Goal: Communication & Community: Answer question/provide support

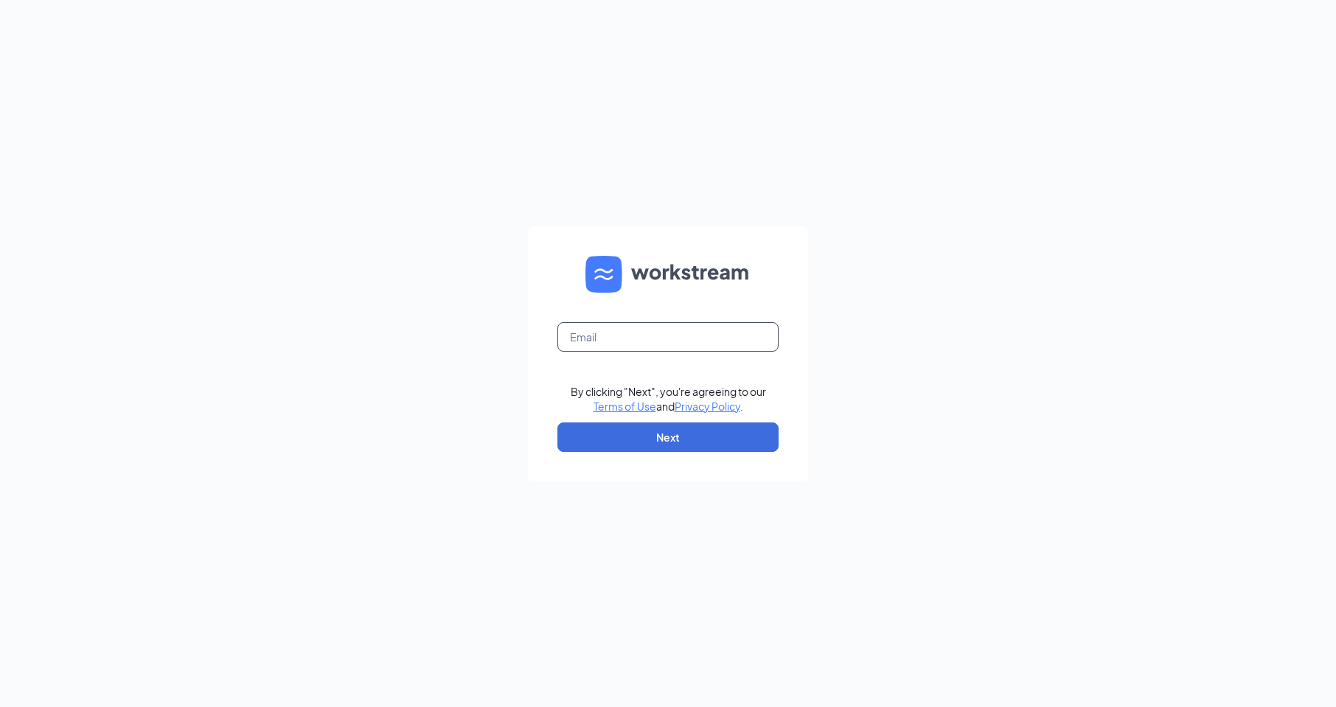
click at [615, 341] on input "text" at bounding box center [667, 336] width 221 height 29
type input "5690@internal-email.com"
click at [704, 432] on button "Next" at bounding box center [667, 436] width 221 height 29
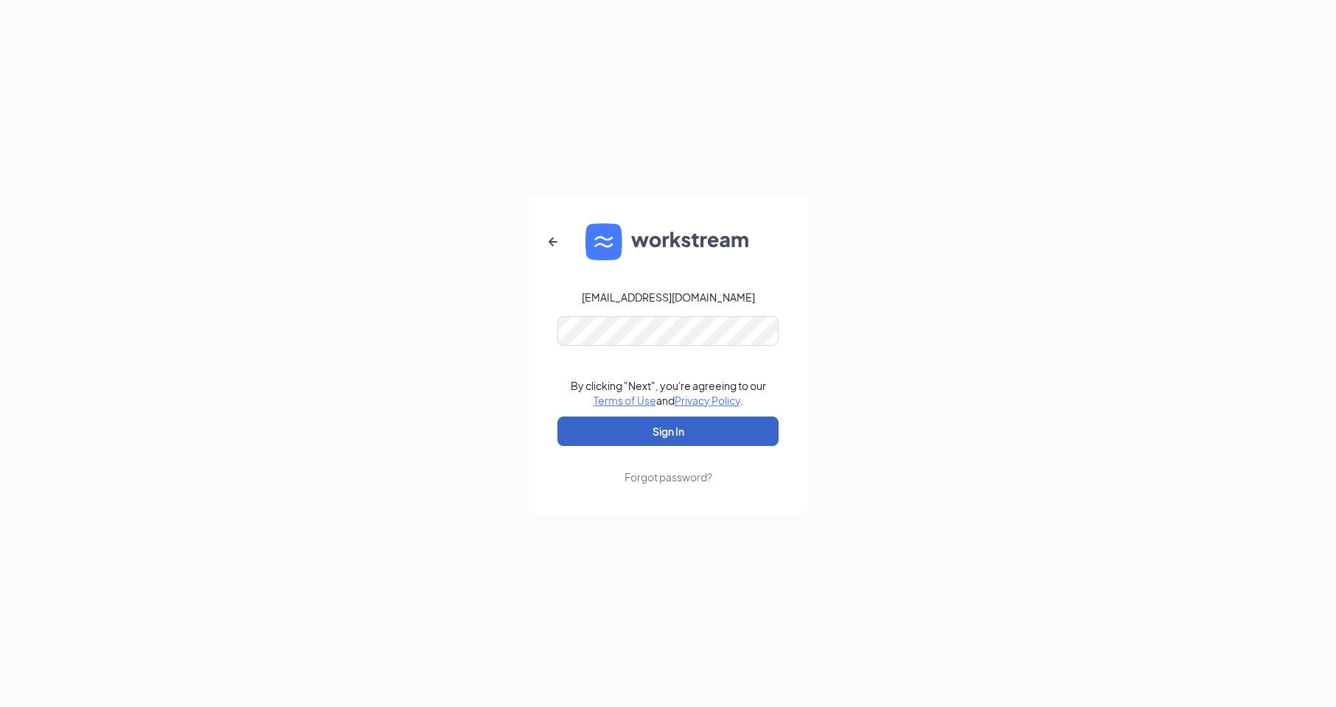
click at [677, 423] on button "Sign In" at bounding box center [667, 430] width 221 height 29
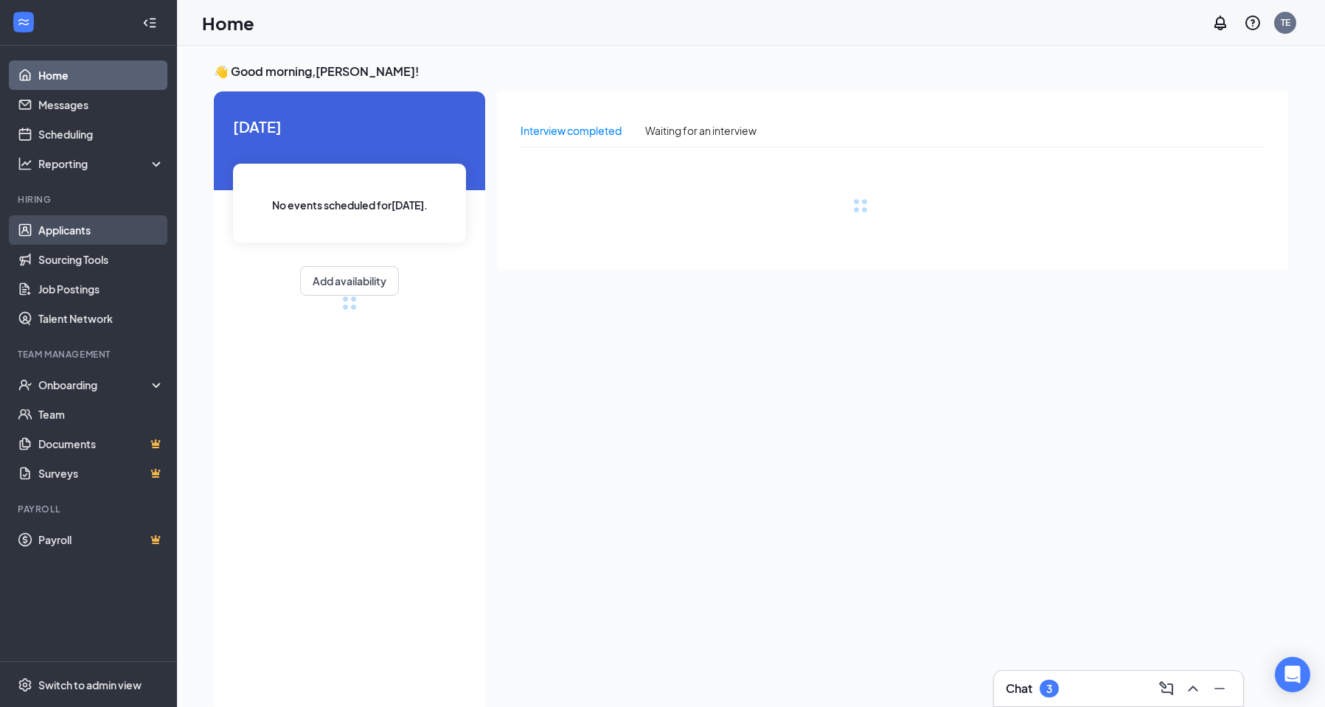
click at [84, 229] on link "Applicants" at bounding box center [101, 229] width 126 height 29
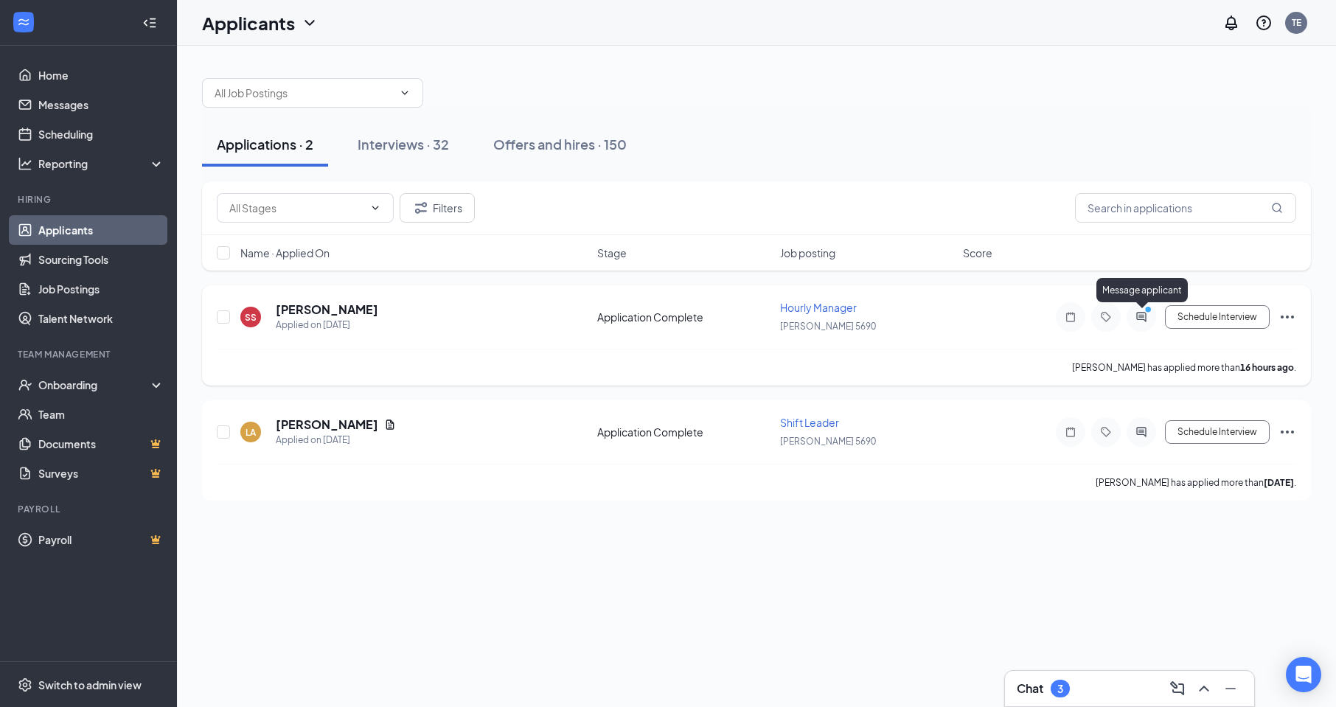
click at [1137, 313] on icon "ActiveChat" at bounding box center [1141, 317] width 10 height 10
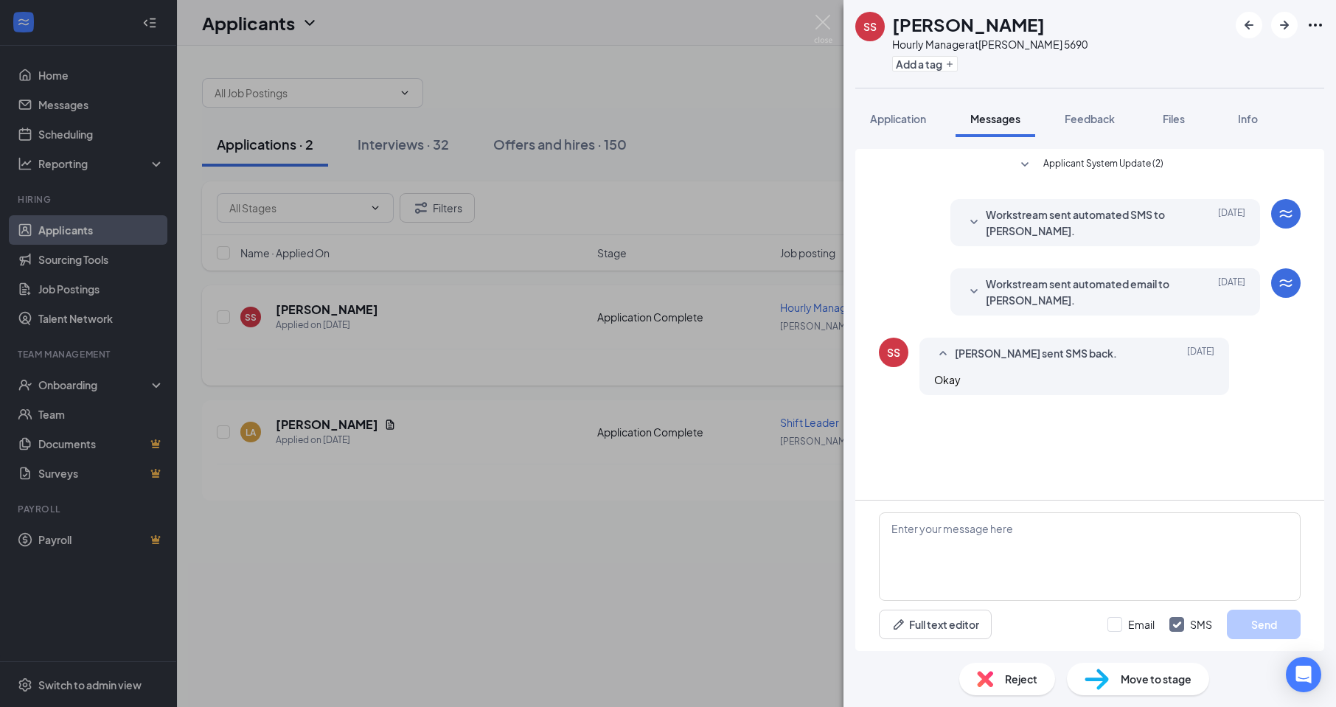
click at [505, 402] on div "SS [PERSON_NAME] Hourly Manager at [PERSON_NAME] 5690 Add a tag Application Mes…" at bounding box center [668, 353] width 1336 height 707
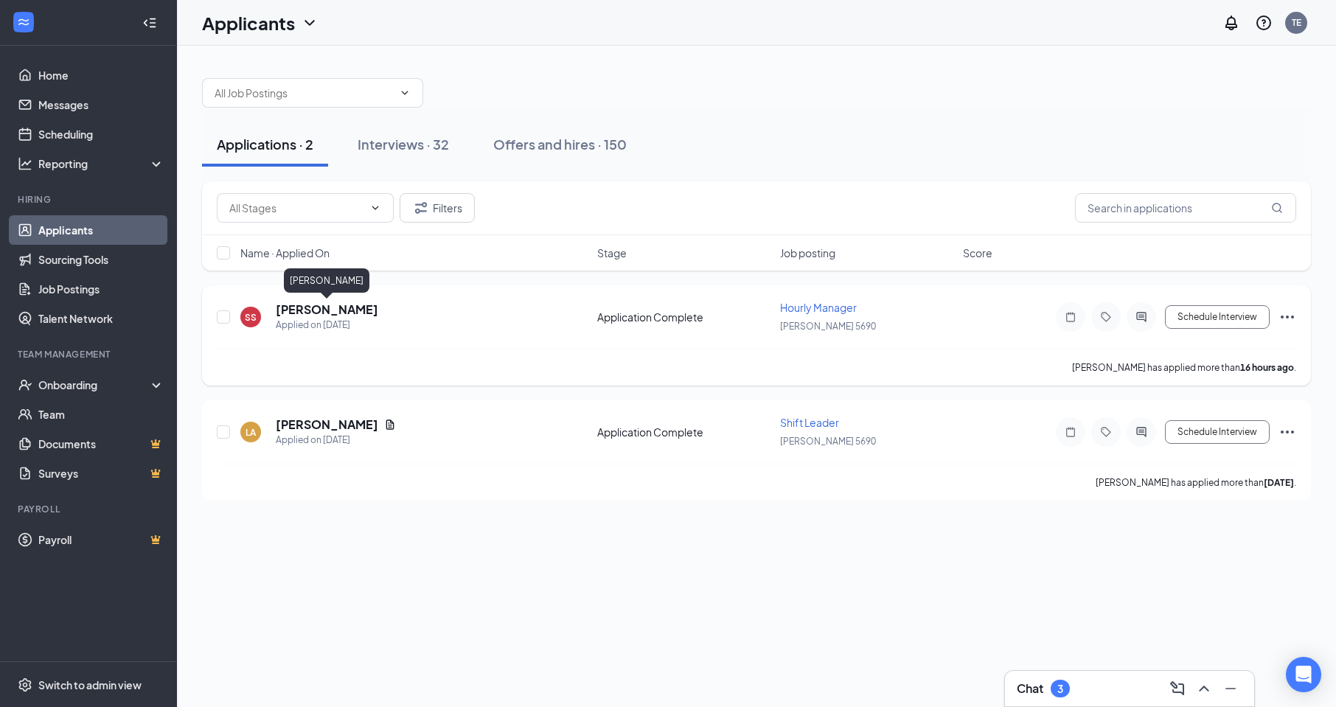
click at [329, 308] on h5 "[PERSON_NAME]" at bounding box center [327, 309] width 102 height 16
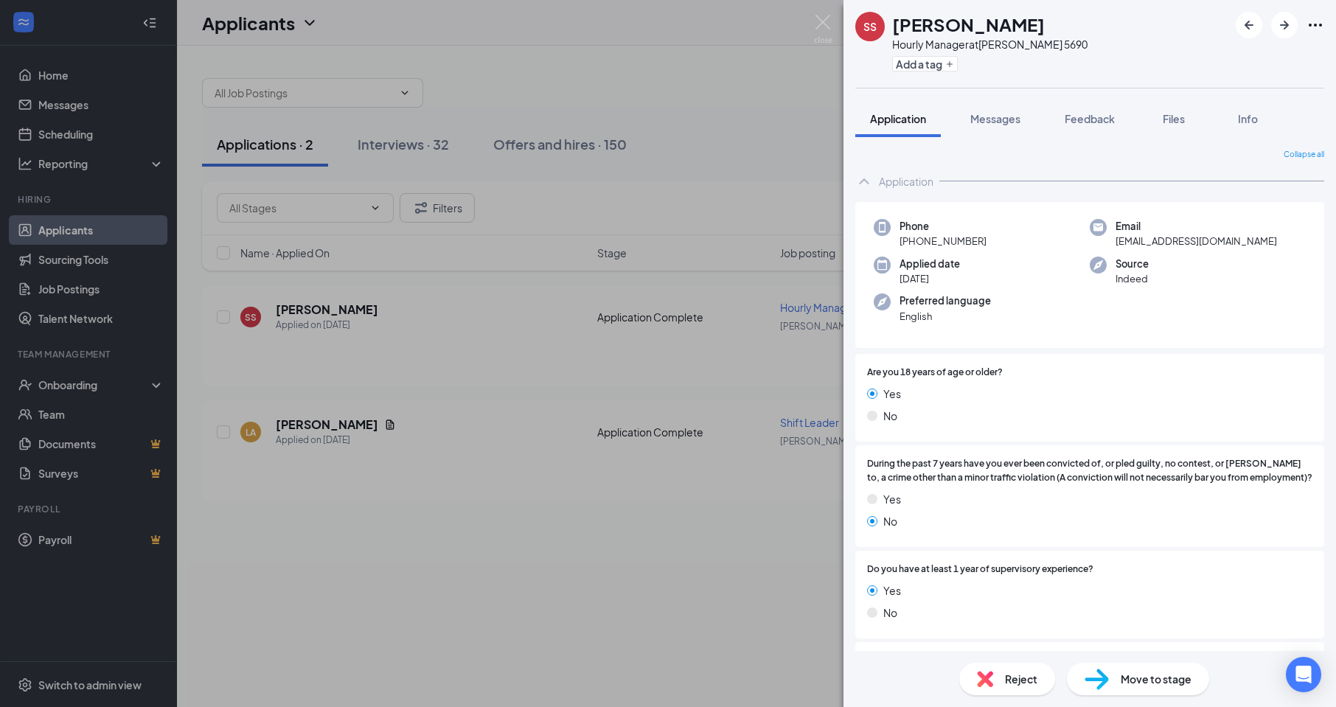
click at [604, 357] on div "SS [PERSON_NAME] Hourly Manager at [PERSON_NAME] 5690 Add a tag Application Mes…" at bounding box center [668, 353] width 1336 height 707
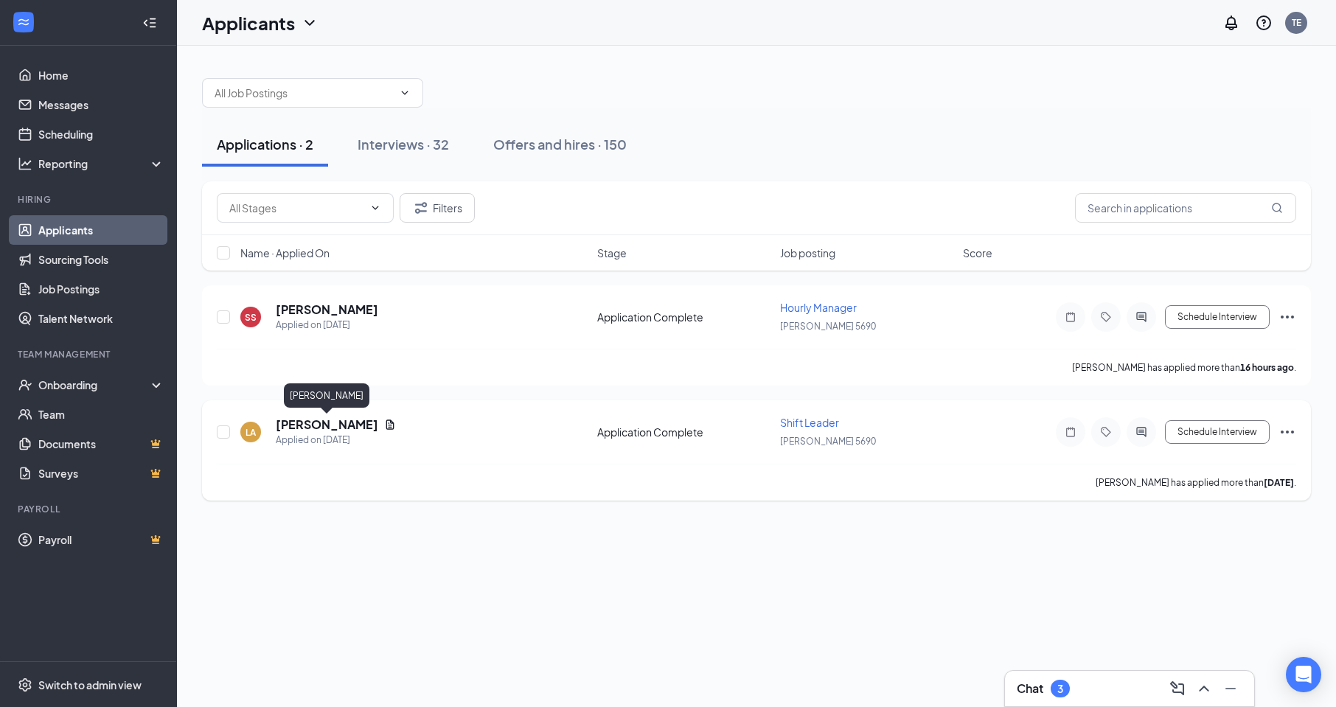
click at [358, 422] on h5 "[PERSON_NAME]" at bounding box center [327, 424] width 102 height 16
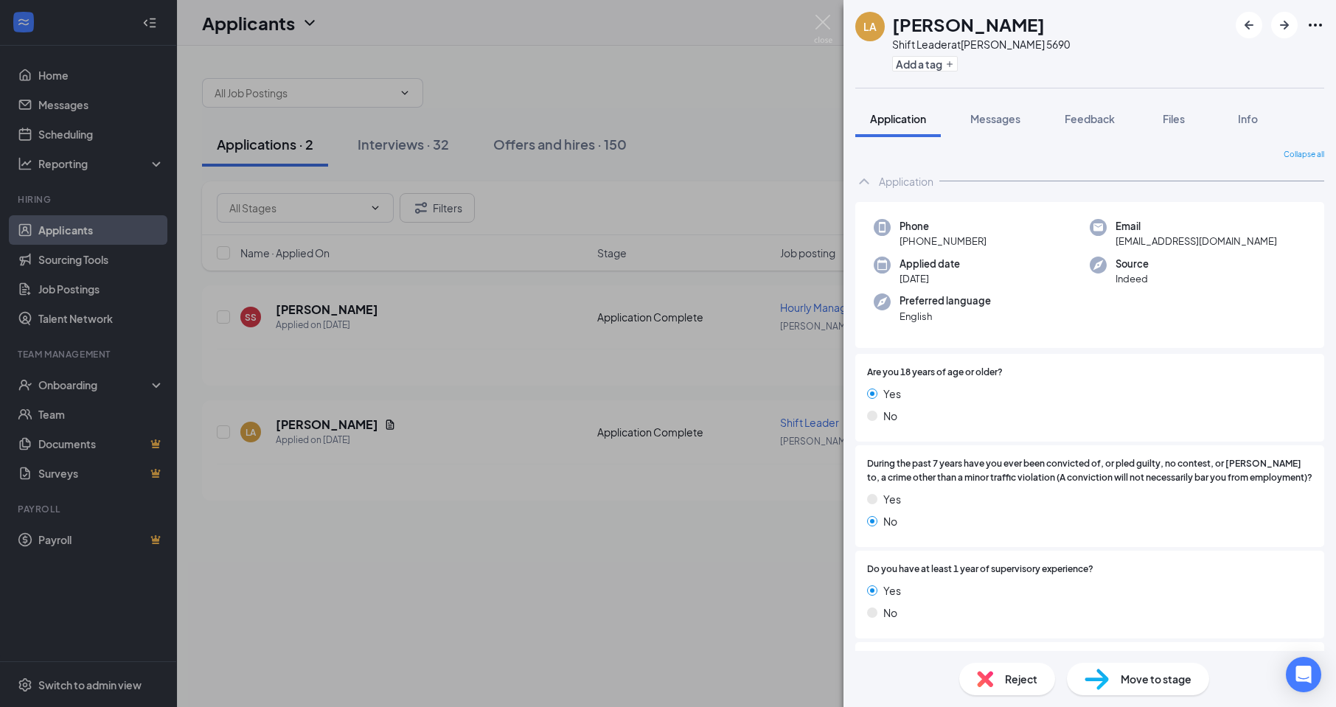
click at [513, 502] on div "LA [PERSON_NAME] Shift Leader at [PERSON_NAME] 5690 Add a tag Application Messa…" at bounding box center [668, 353] width 1336 height 707
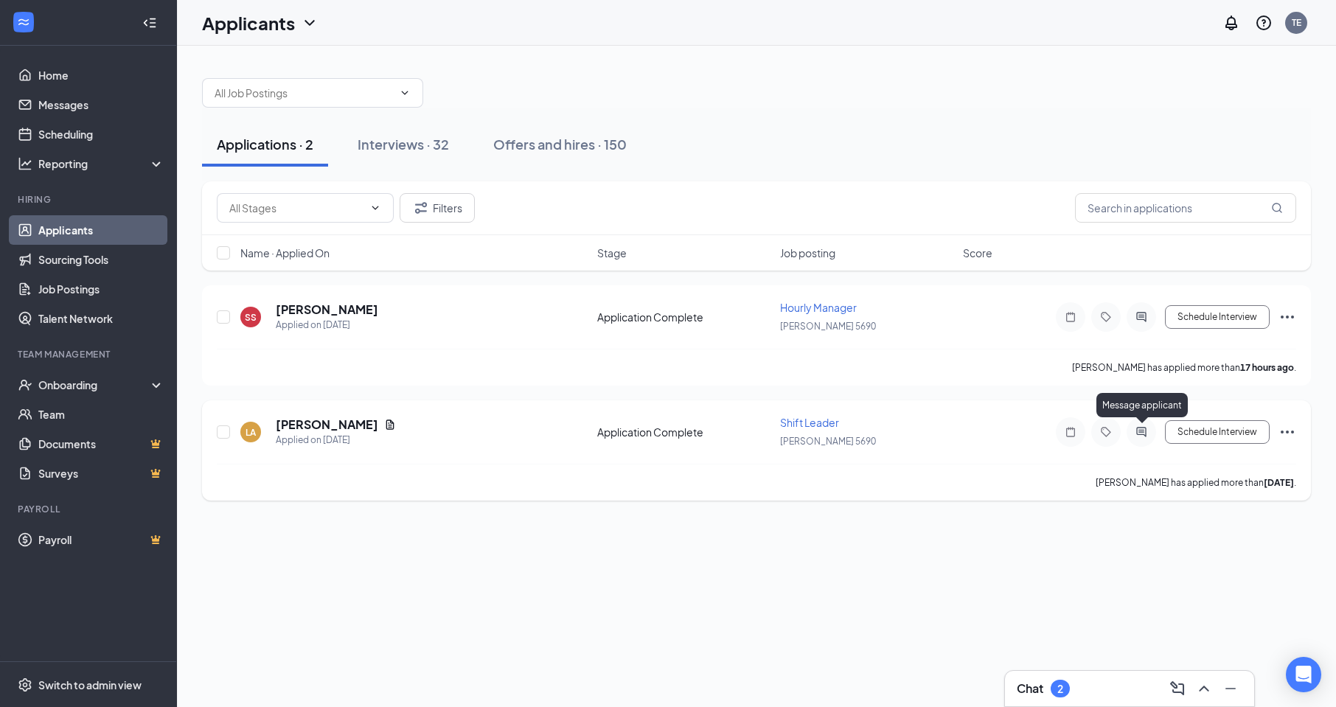
click at [1139, 430] on icon "ActiveChat" at bounding box center [1141, 432] width 10 height 10
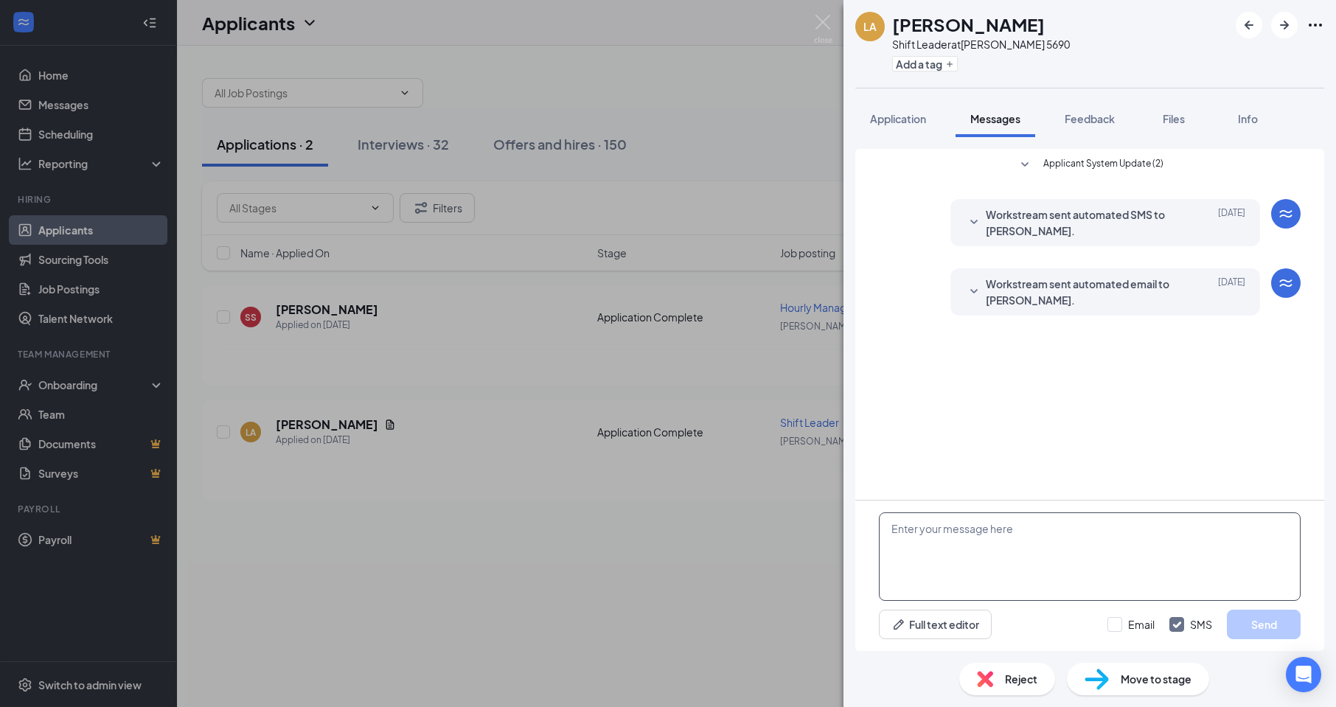
click at [1056, 573] on textarea at bounding box center [1090, 556] width 422 height 88
type textarea "hello interviews are [DATE] @11;30 am"
click at [1248, 620] on button "Send" at bounding box center [1264, 624] width 74 height 29
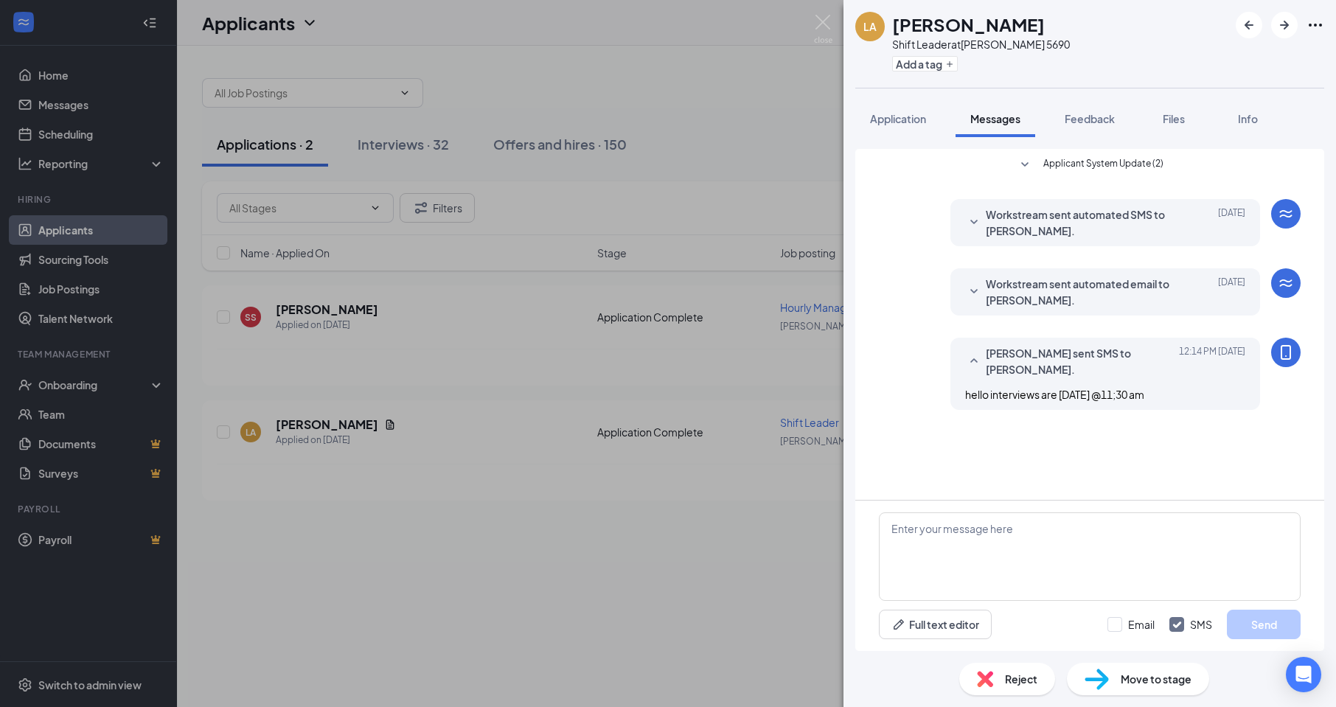
click at [767, 368] on div "LA [PERSON_NAME] Shift Leader at [PERSON_NAME] 5690 Add a tag Application Messa…" at bounding box center [668, 353] width 1336 height 707
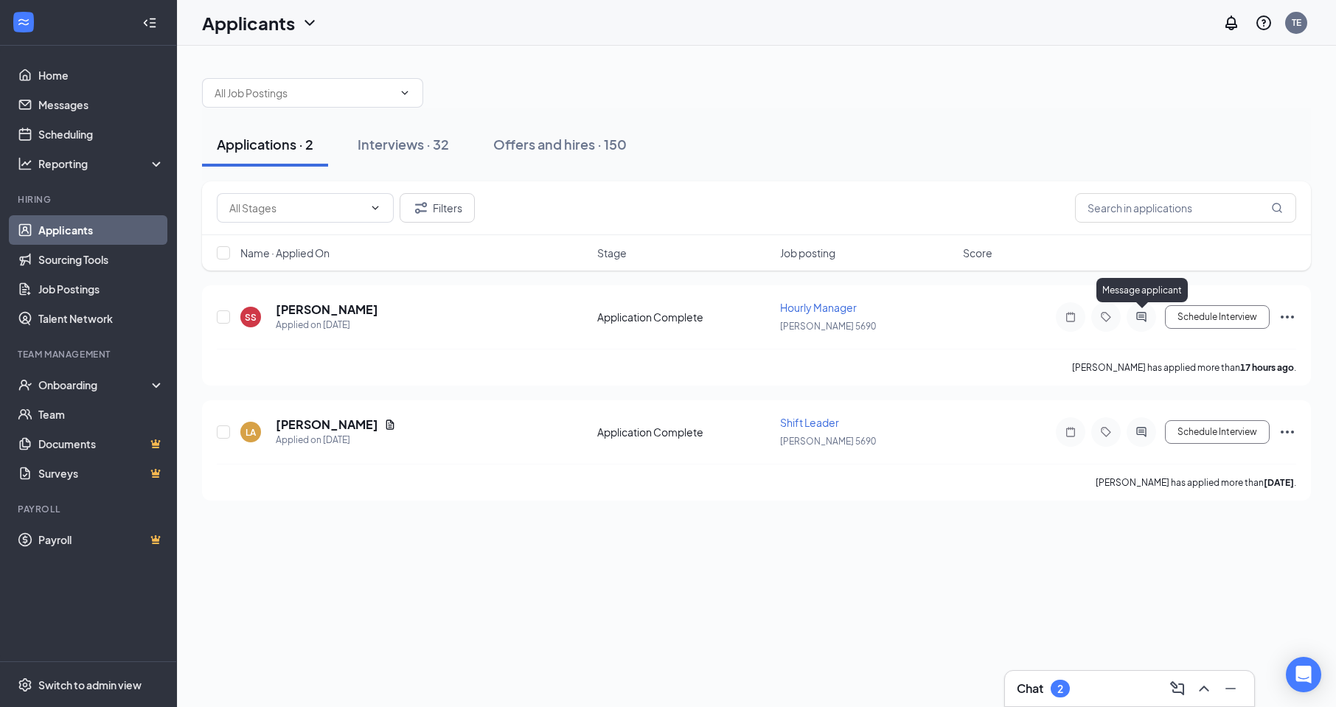
click at [1140, 315] on icon "ActiveChat" at bounding box center [1141, 317] width 10 height 10
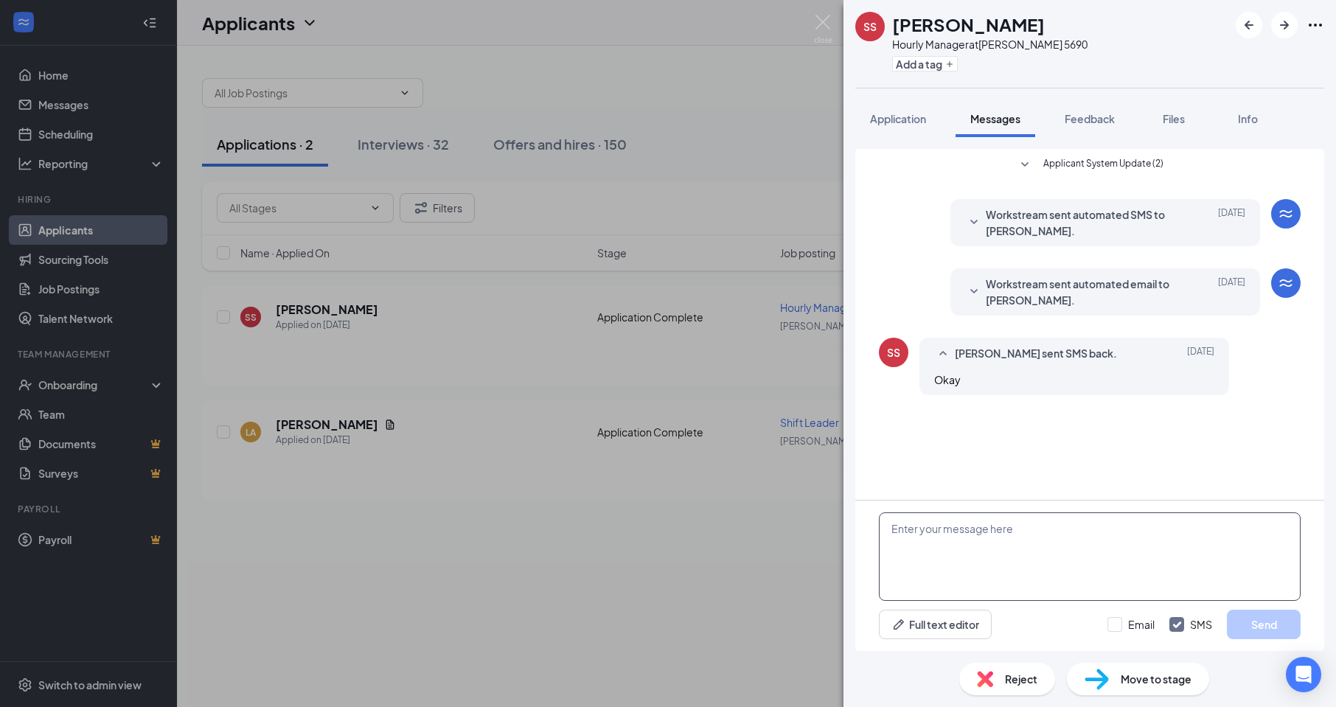
click at [1089, 534] on textarea at bounding box center [1090, 556] width 422 height 88
type textarea "hello interviews are [DATE] @11;30 am"
click at [1235, 621] on button "Send" at bounding box center [1264, 624] width 74 height 29
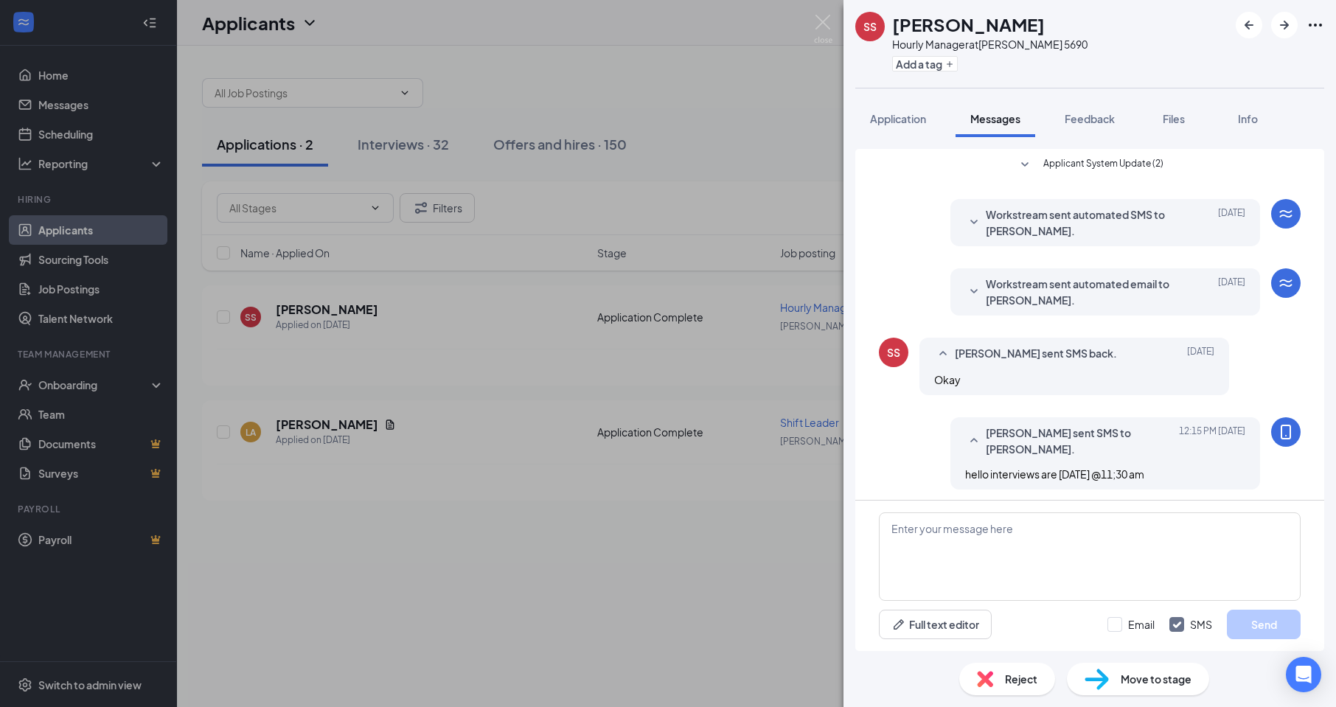
scroll to position [4, 0]
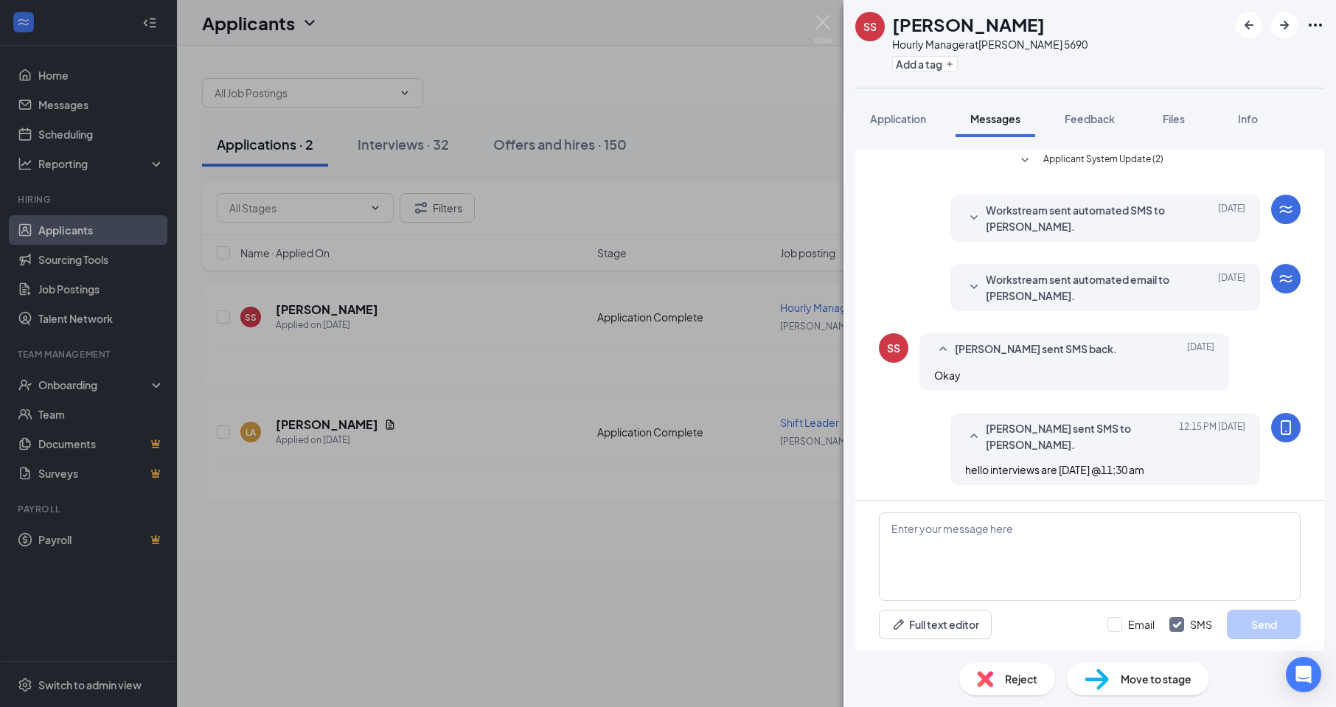
click at [658, 610] on div "SS [PERSON_NAME] Hourly Manager at [PERSON_NAME] 5690 Add a tag Application Mes…" at bounding box center [668, 353] width 1336 height 707
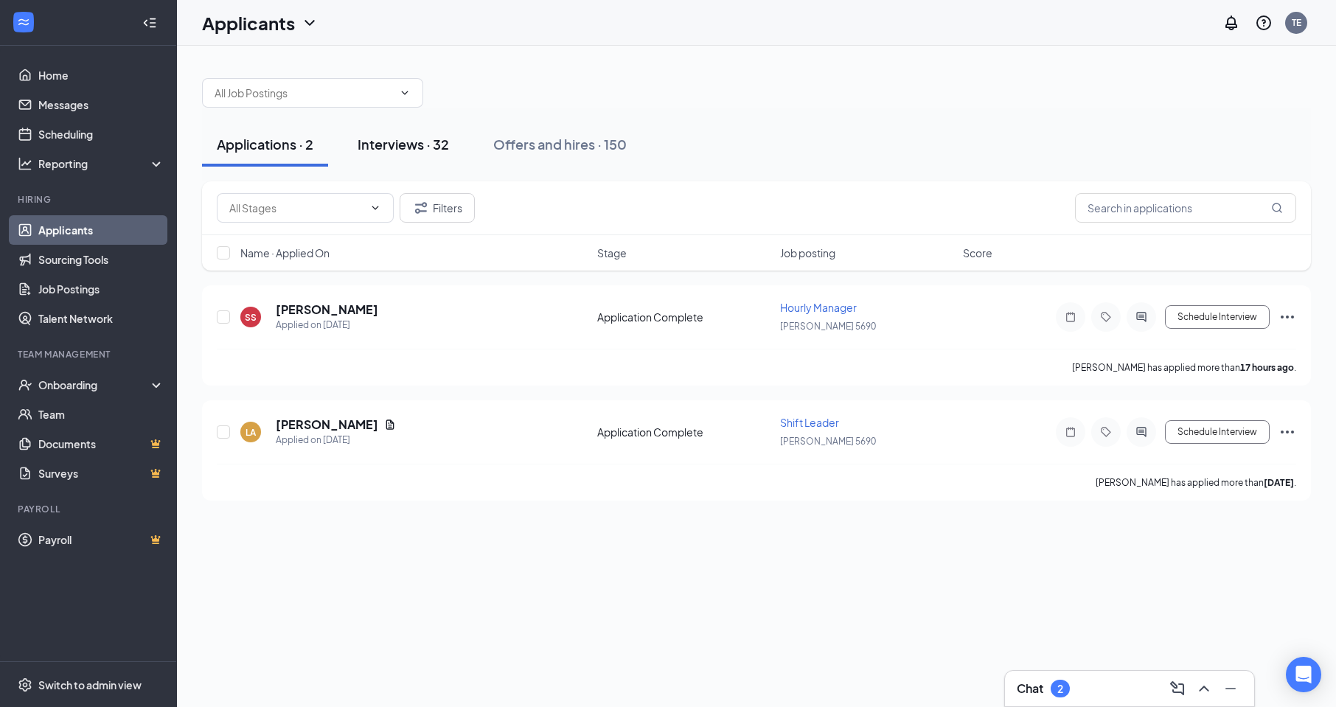
click at [386, 144] on div "Interviews · 32" at bounding box center [403, 144] width 91 height 18
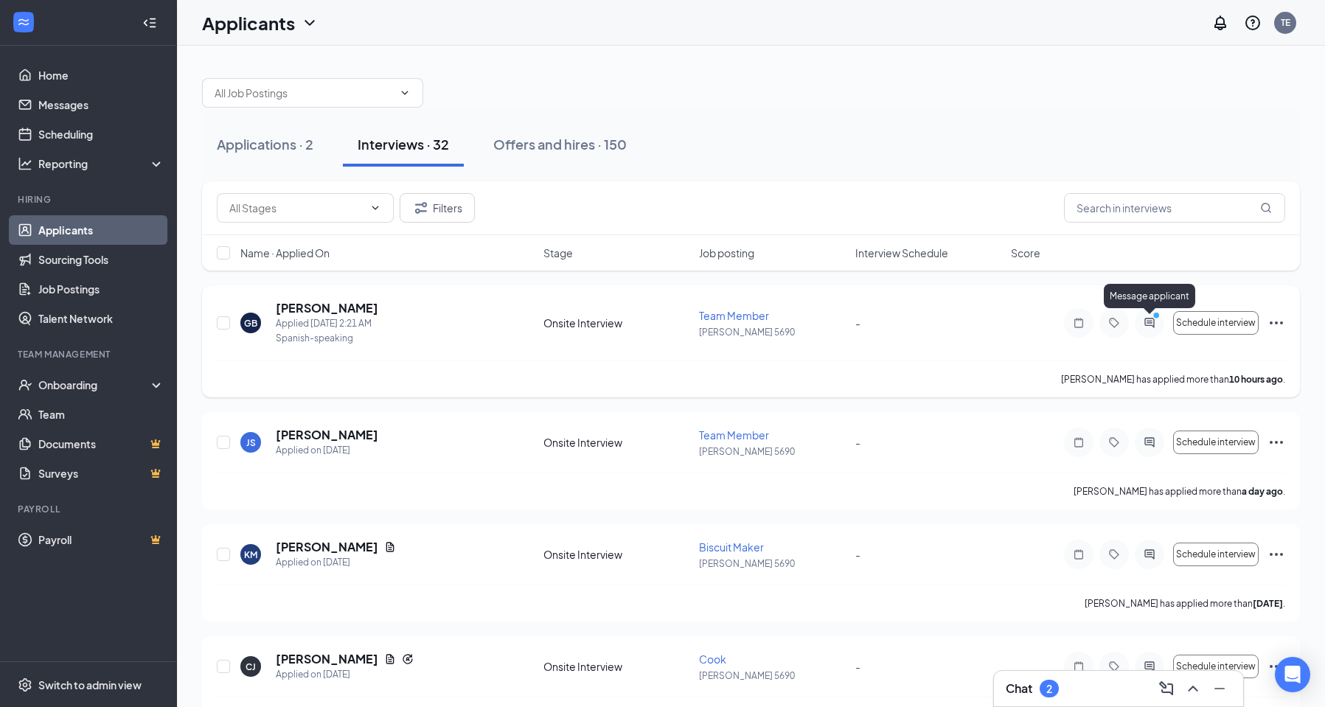
click at [1155, 323] on icon "ActiveChat" at bounding box center [1149, 323] width 18 height 12
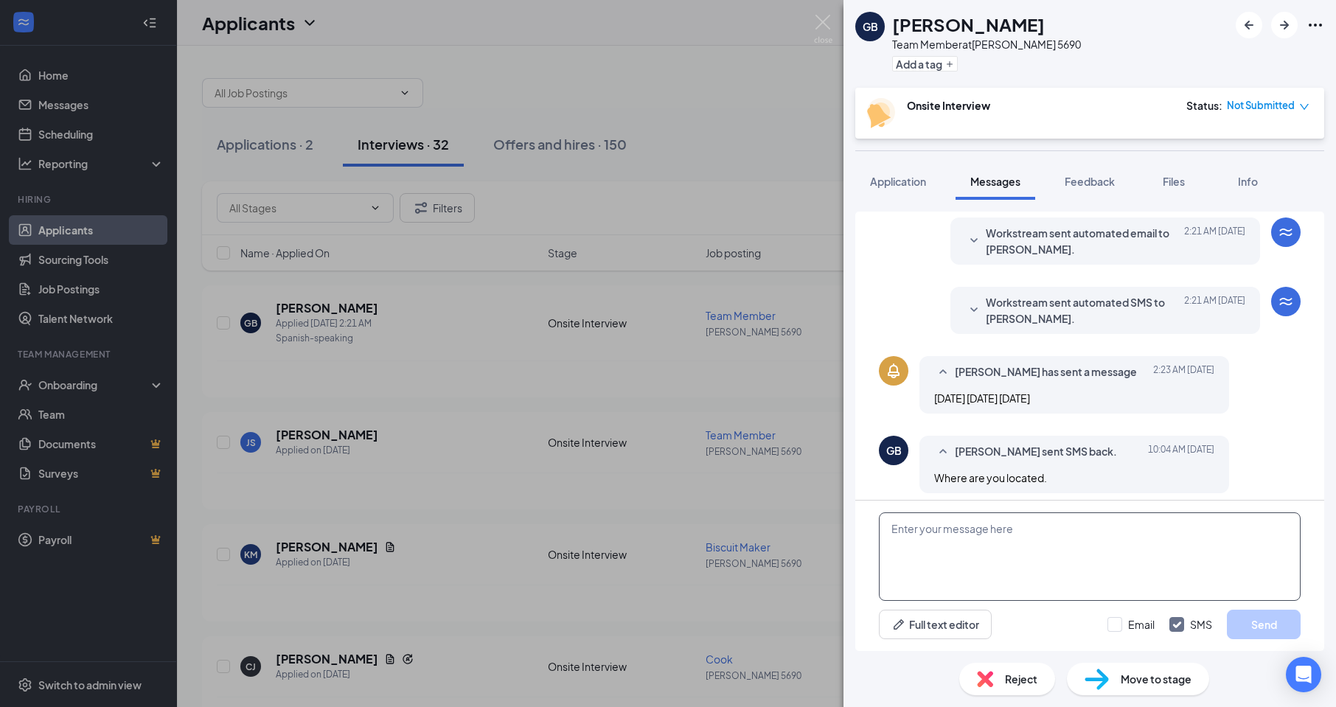
scroll to position [303, 0]
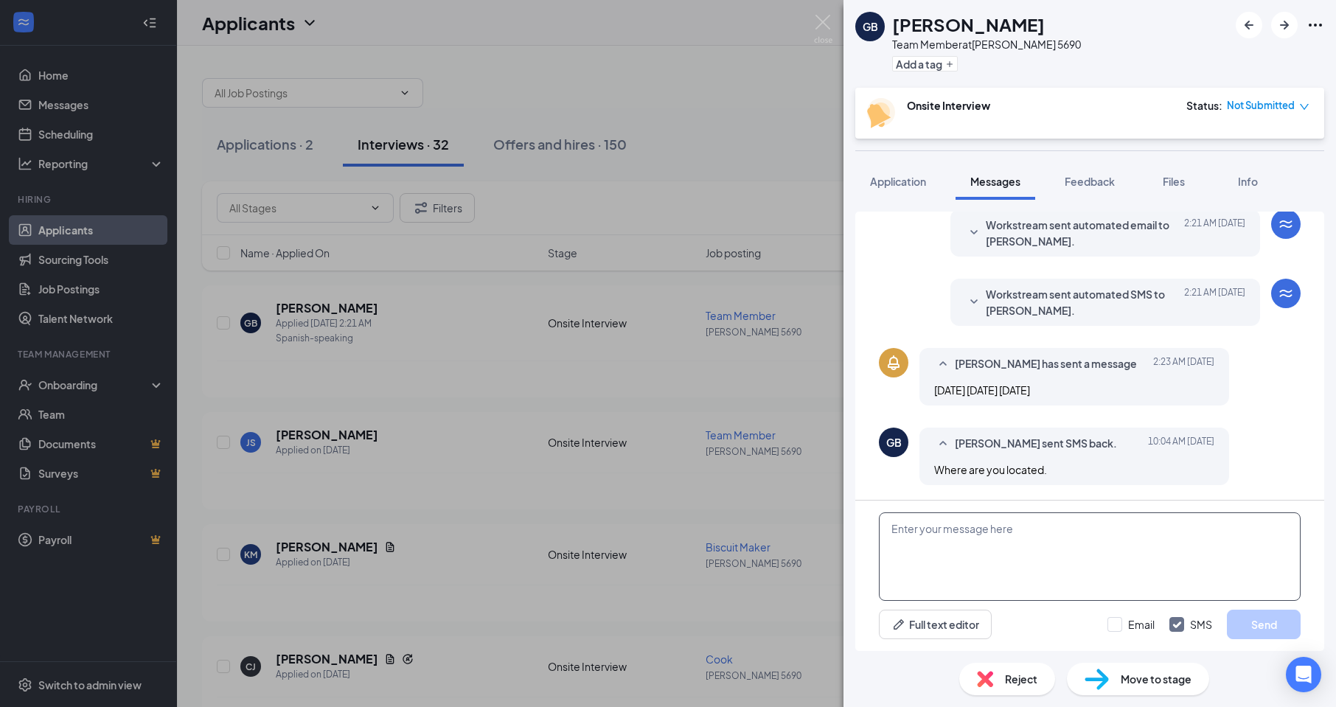
click at [986, 554] on textarea at bounding box center [1090, 556] width 422 height 88
type textarea "[PERSON_NAME] st location interviews are [DATE] @11;30 am"
click at [1273, 625] on button "Send" at bounding box center [1264, 624] width 74 height 29
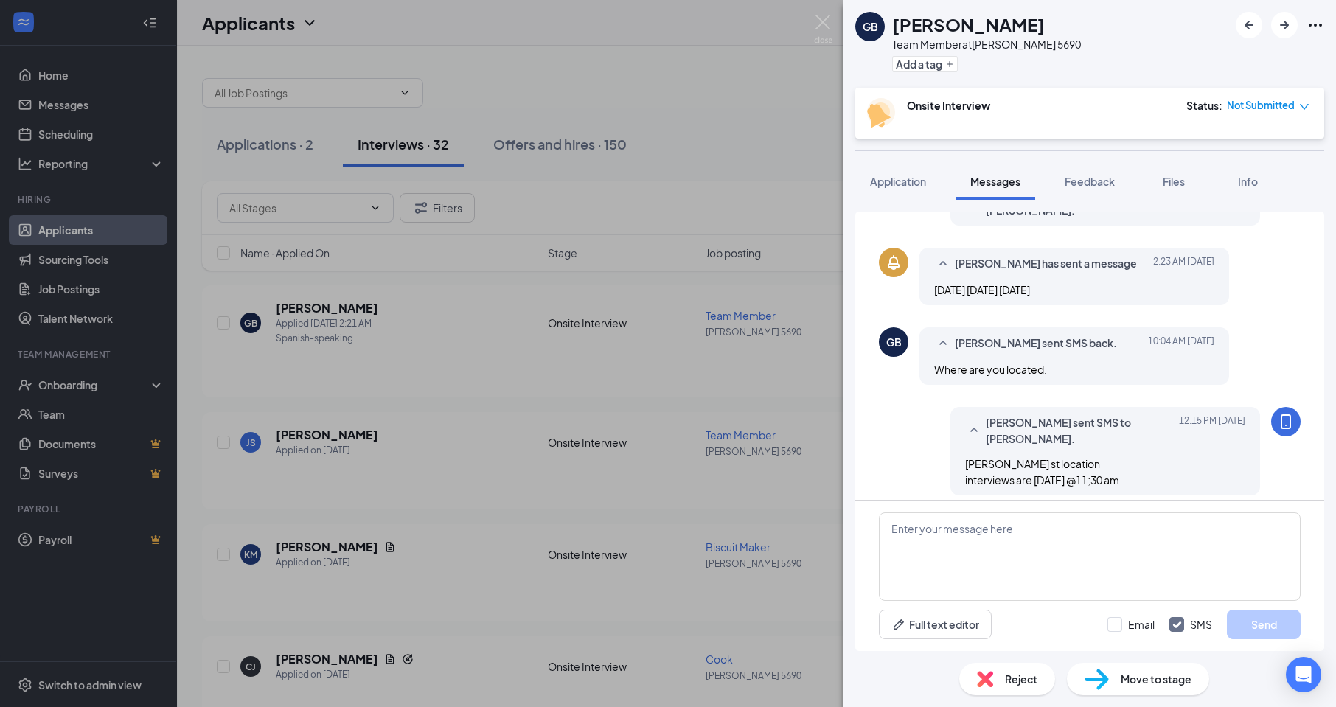
scroll to position [414, 0]
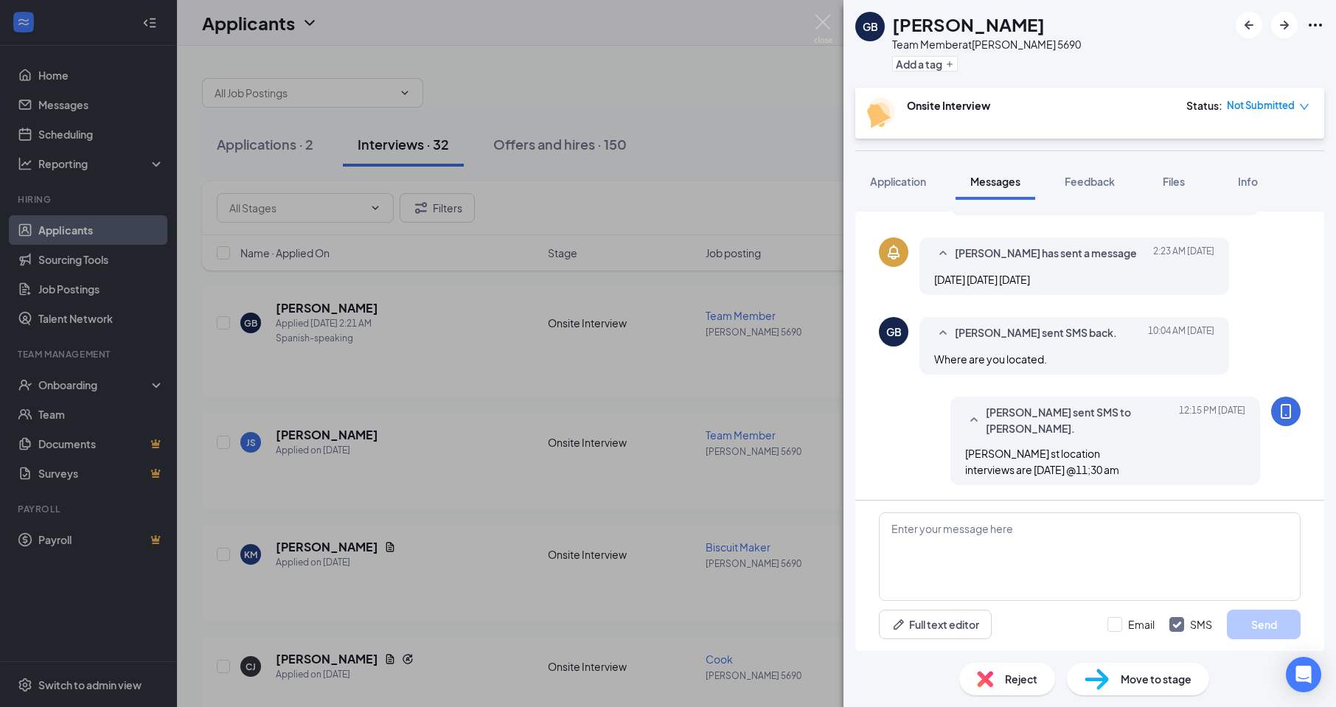
click at [786, 493] on div "GB [PERSON_NAME] Team Member at [PERSON_NAME] 5690 Add a tag Onsite Interview S…" at bounding box center [668, 353] width 1336 height 707
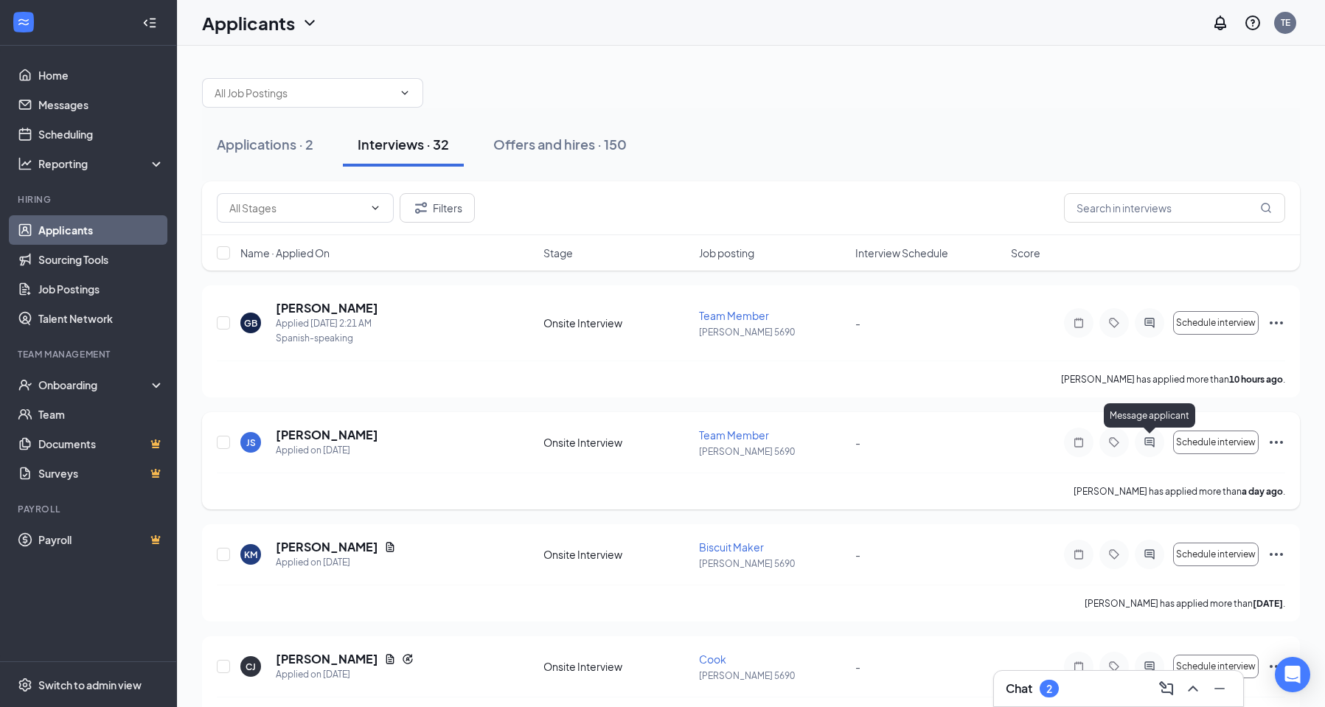
click at [1150, 444] on icon "ActiveChat" at bounding box center [1149, 442] width 18 height 12
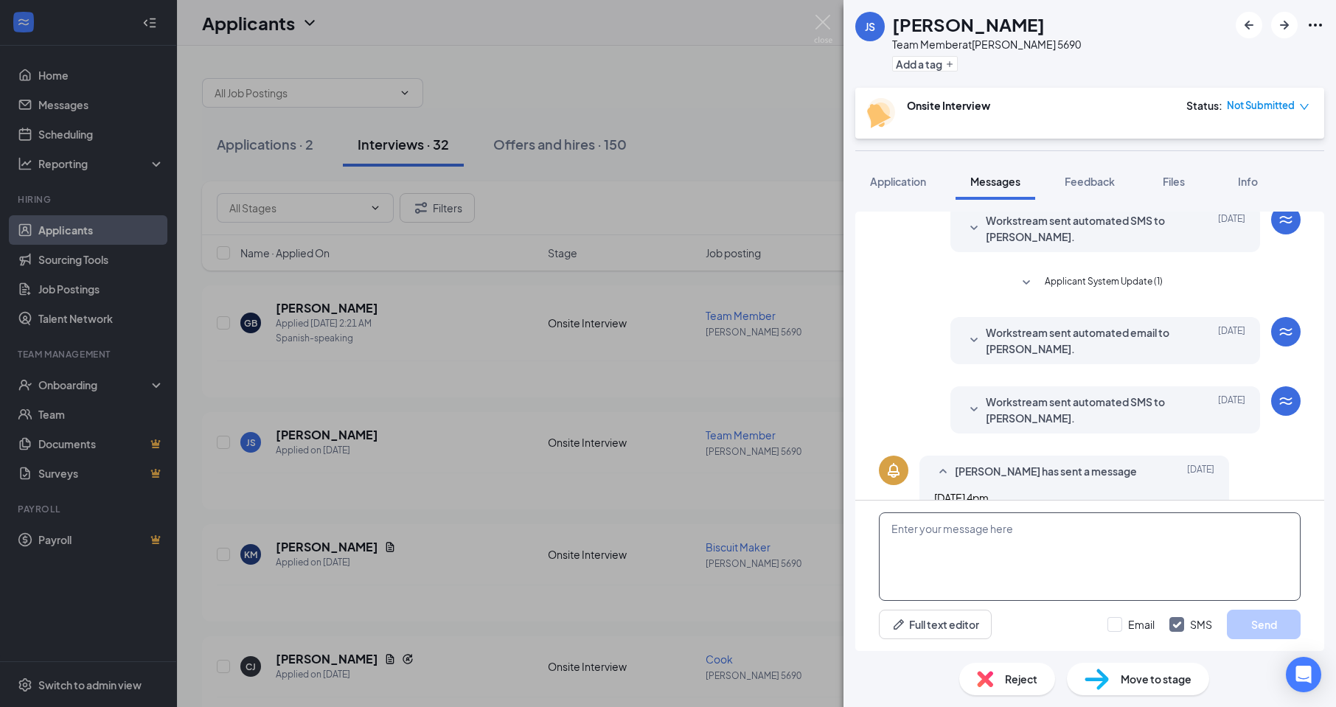
scroll to position [223, 0]
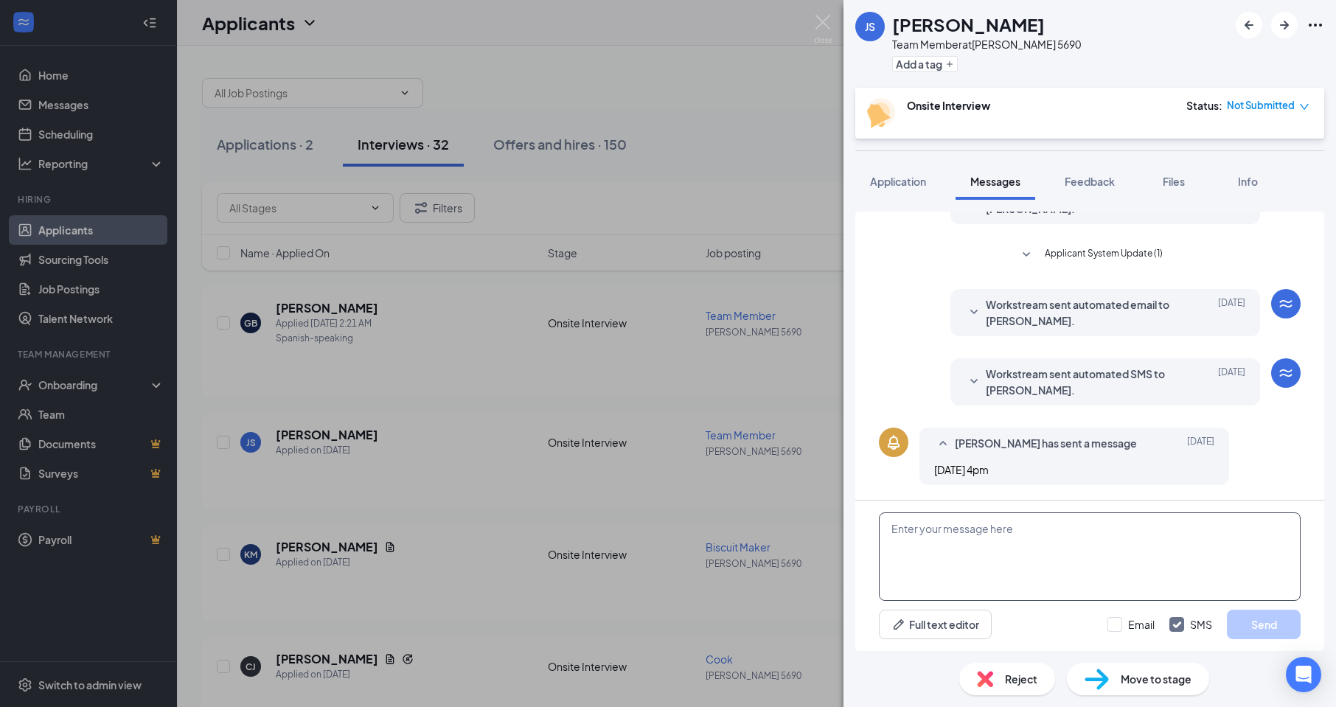
click at [1000, 560] on textarea at bounding box center [1090, 556] width 422 height 88
type textarea "hello i don't do afternoon interviews"
click at [1256, 627] on button "Send" at bounding box center [1264, 624] width 74 height 29
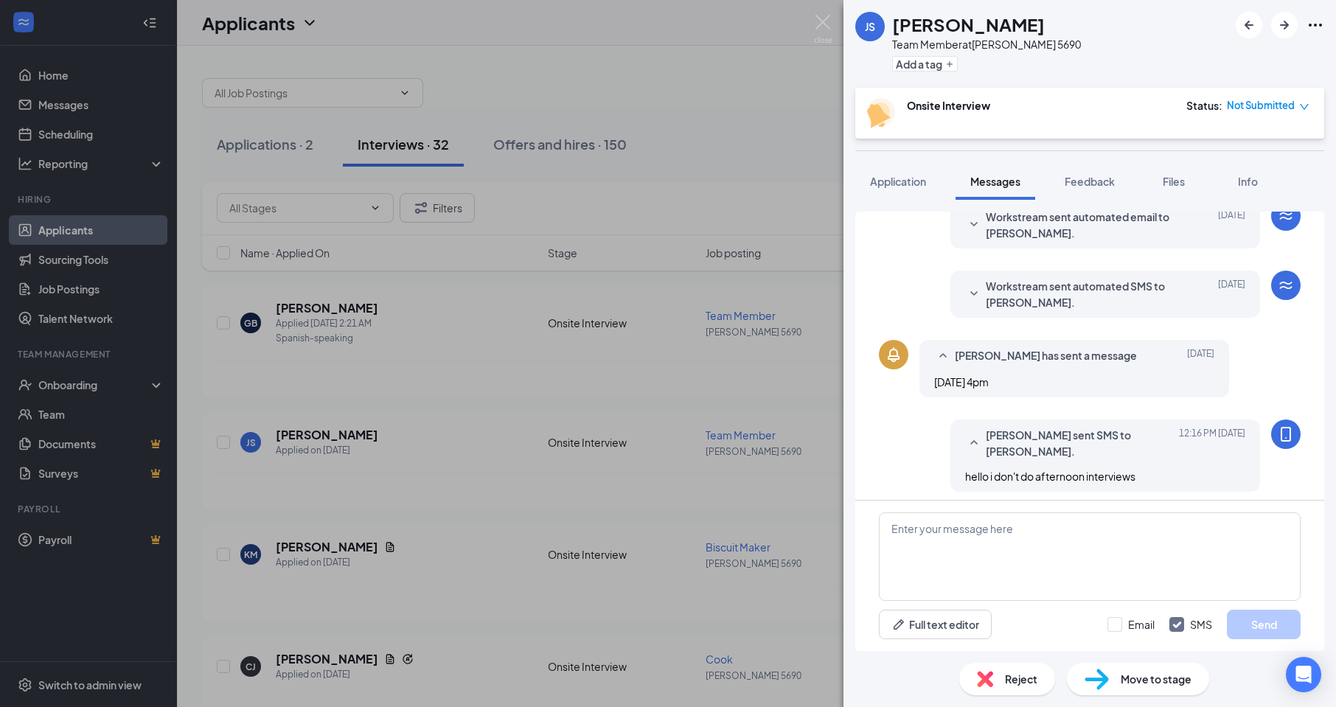
scroll to position [318, 0]
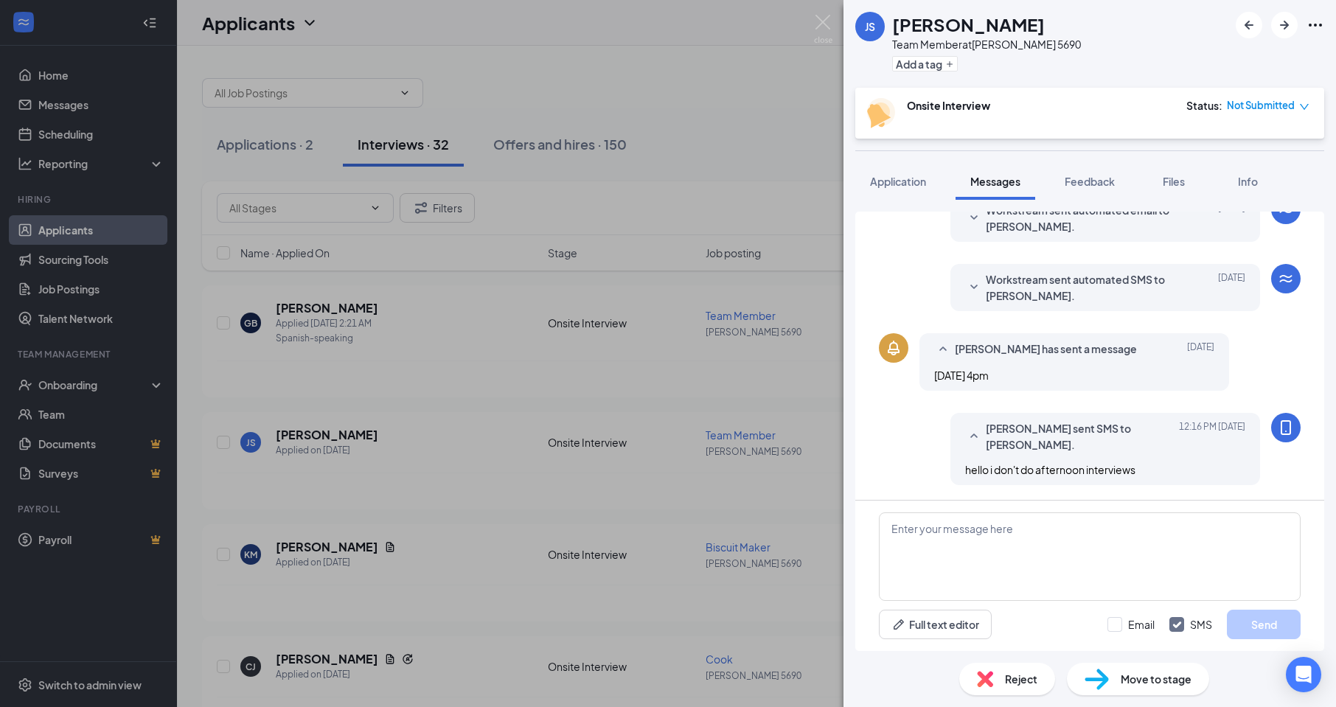
click at [785, 589] on div "JS [PERSON_NAME] Team Member at [PERSON_NAME] 5690 Add a tag Onsite Interview S…" at bounding box center [668, 353] width 1336 height 707
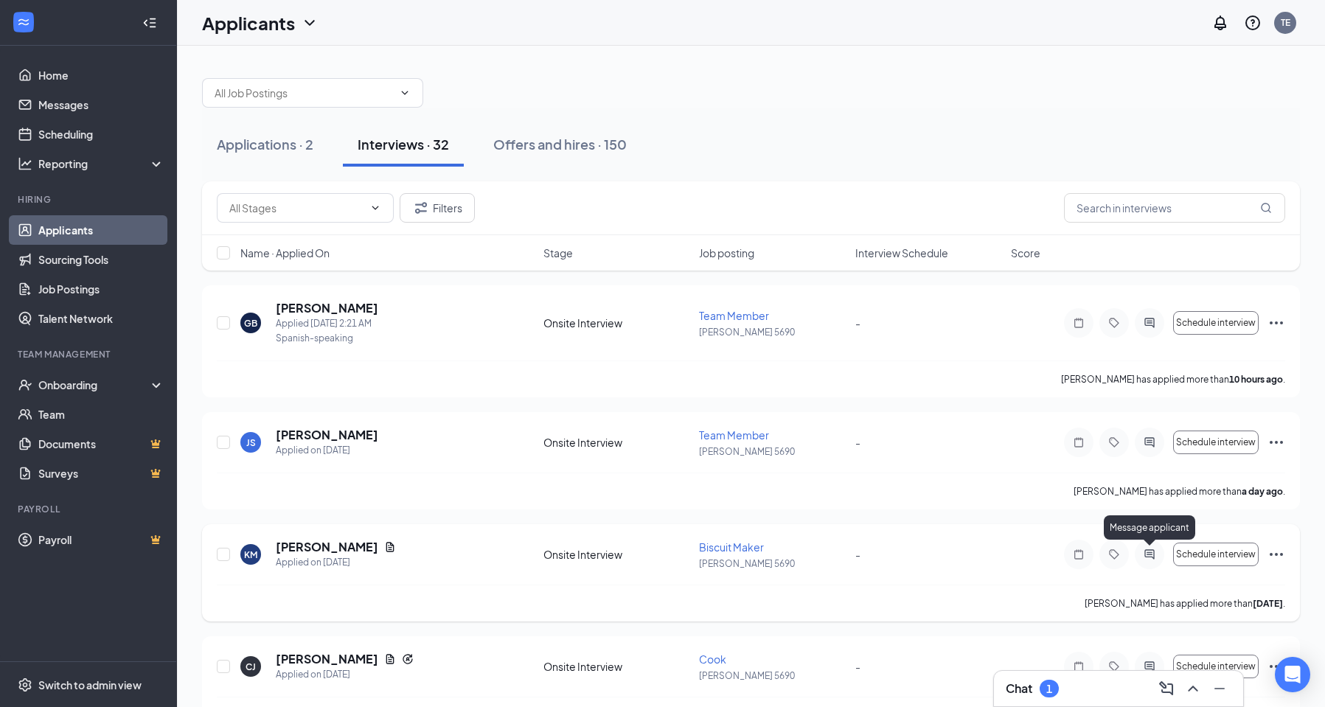
click at [1143, 555] on icon "ActiveChat" at bounding box center [1149, 554] width 18 height 12
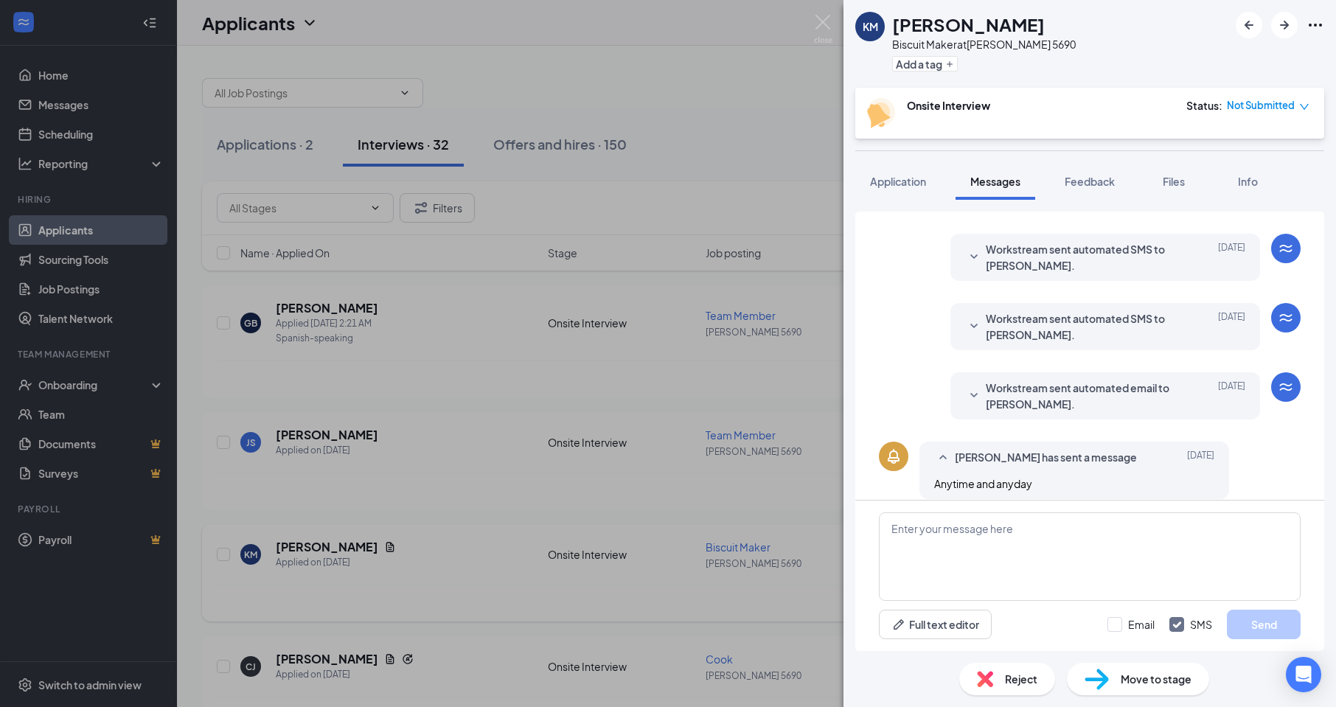
scroll to position [223, 0]
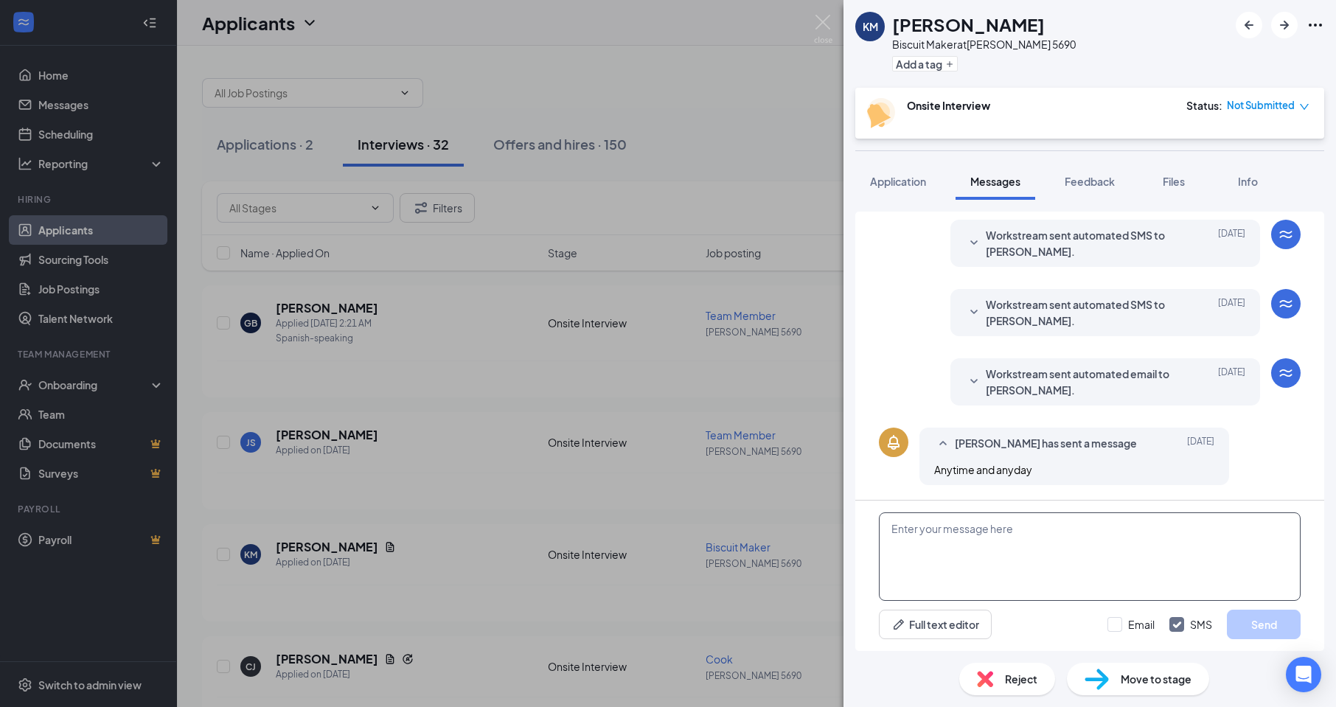
click at [1119, 531] on textarea at bounding box center [1090, 556] width 422 height 88
type textarea "hello can you come for an interview [DATE]@11;30 am"
click at [1277, 624] on button "Send" at bounding box center [1264, 624] width 74 height 29
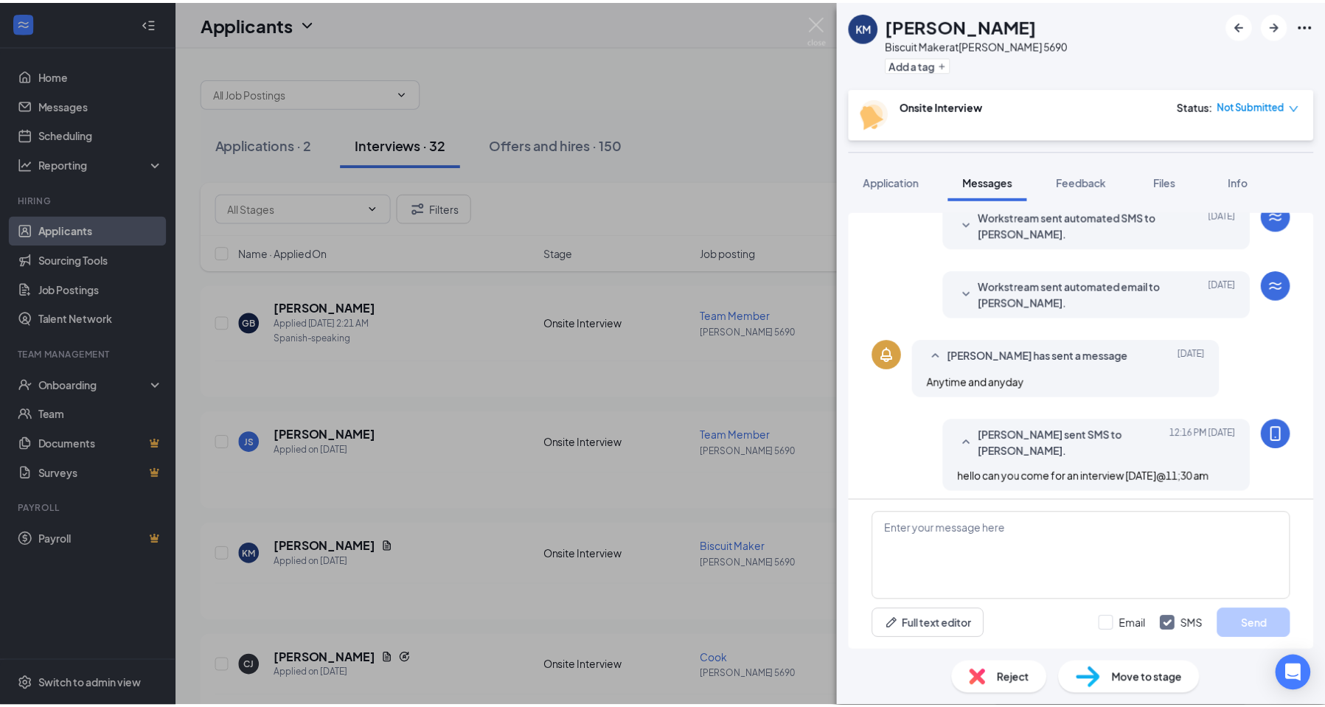
scroll to position [318, 0]
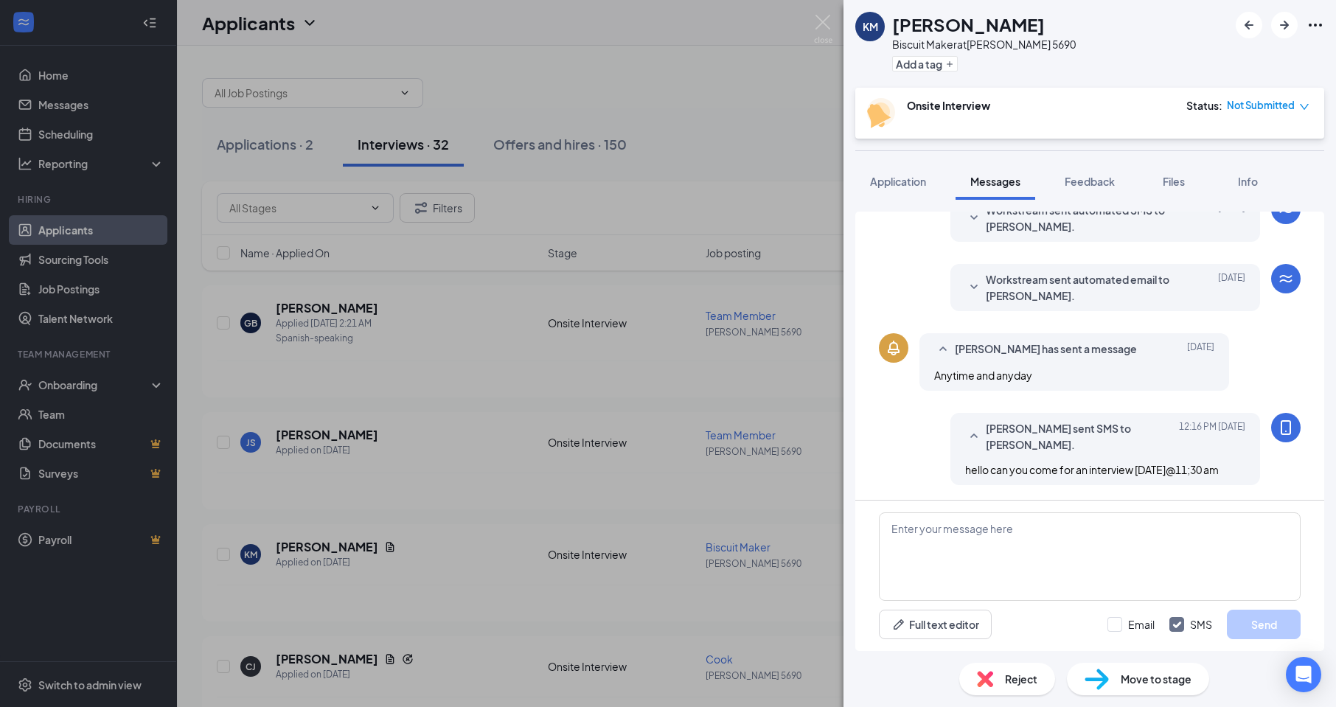
click at [798, 416] on div "KM [PERSON_NAME] Biscuit Maker at [PERSON_NAME] 5690 Add a tag Onsite Interview…" at bounding box center [668, 353] width 1336 height 707
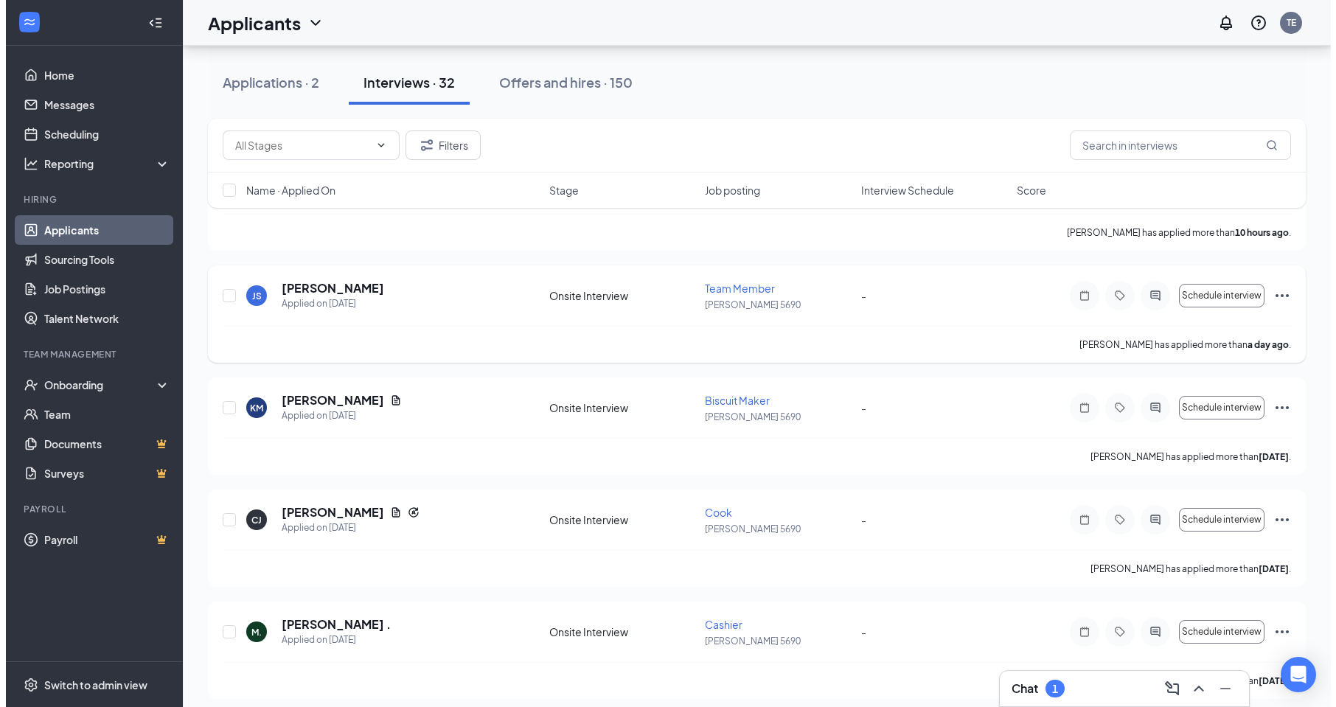
scroll to position [147, 0]
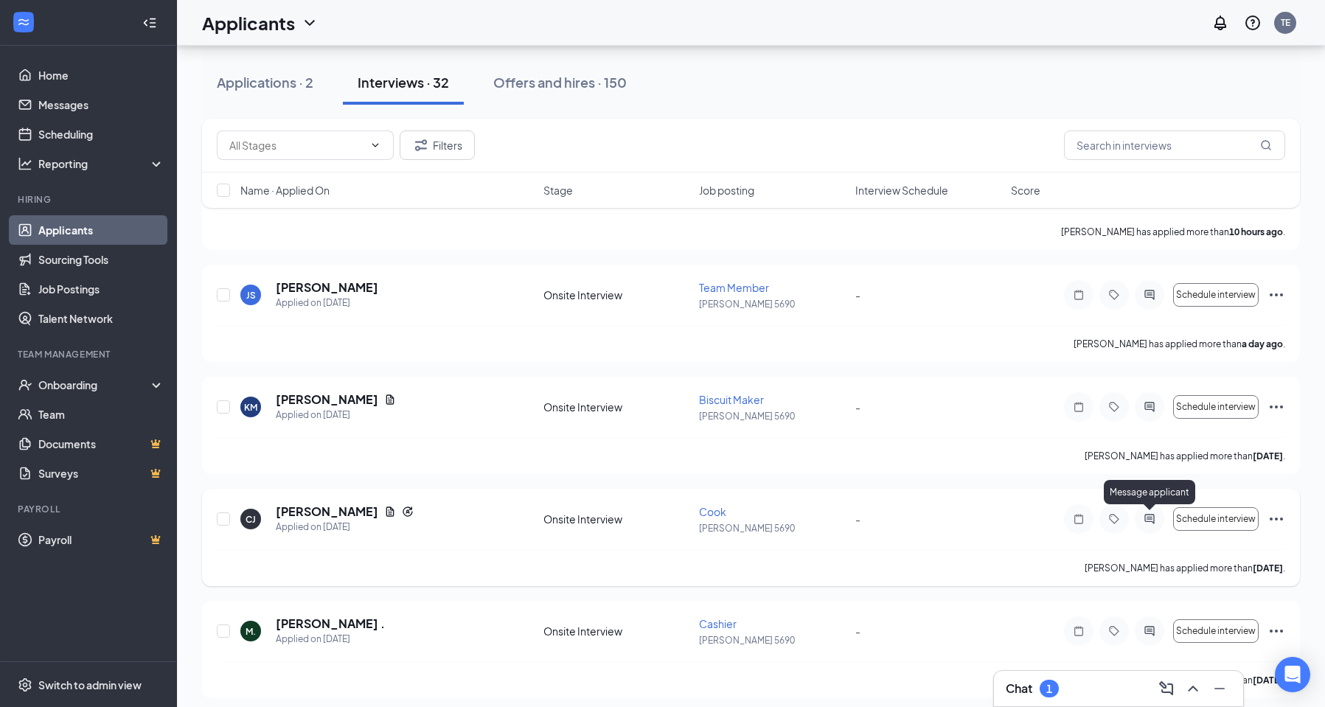
click at [1153, 520] on icon "ActiveChat" at bounding box center [1149, 519] width 18 height 12
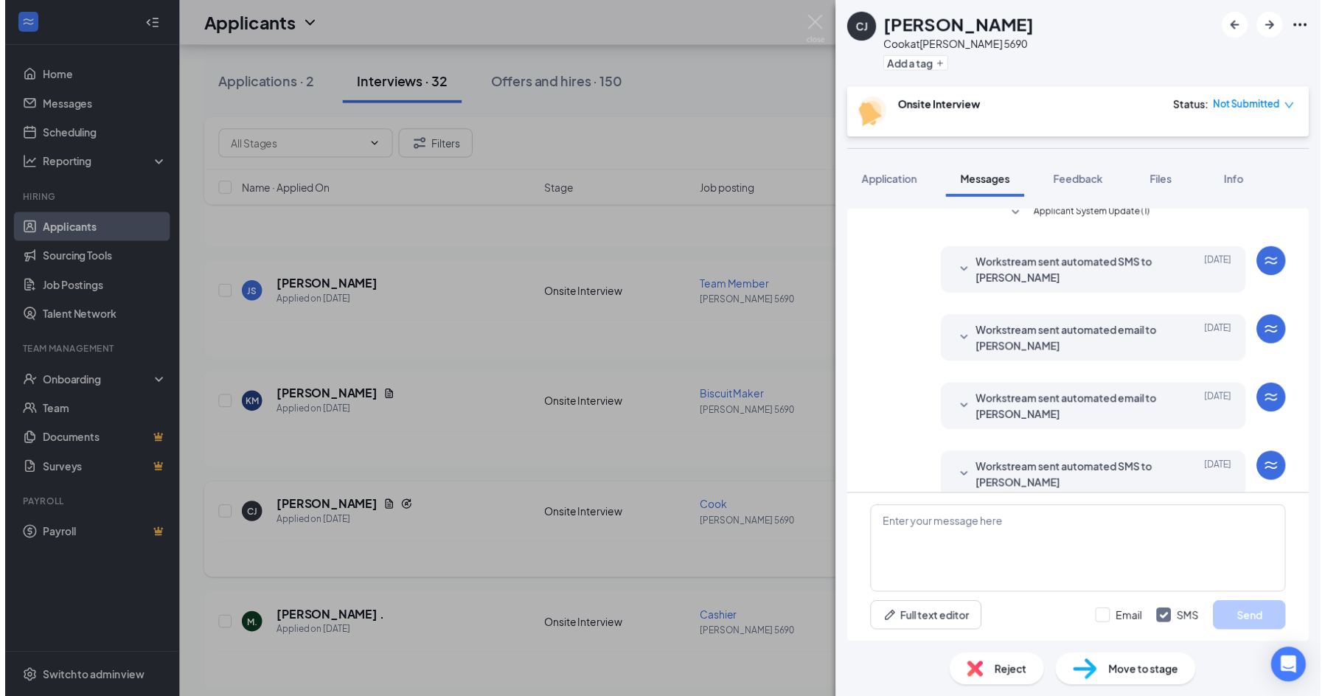
scroll to position [144, 0]
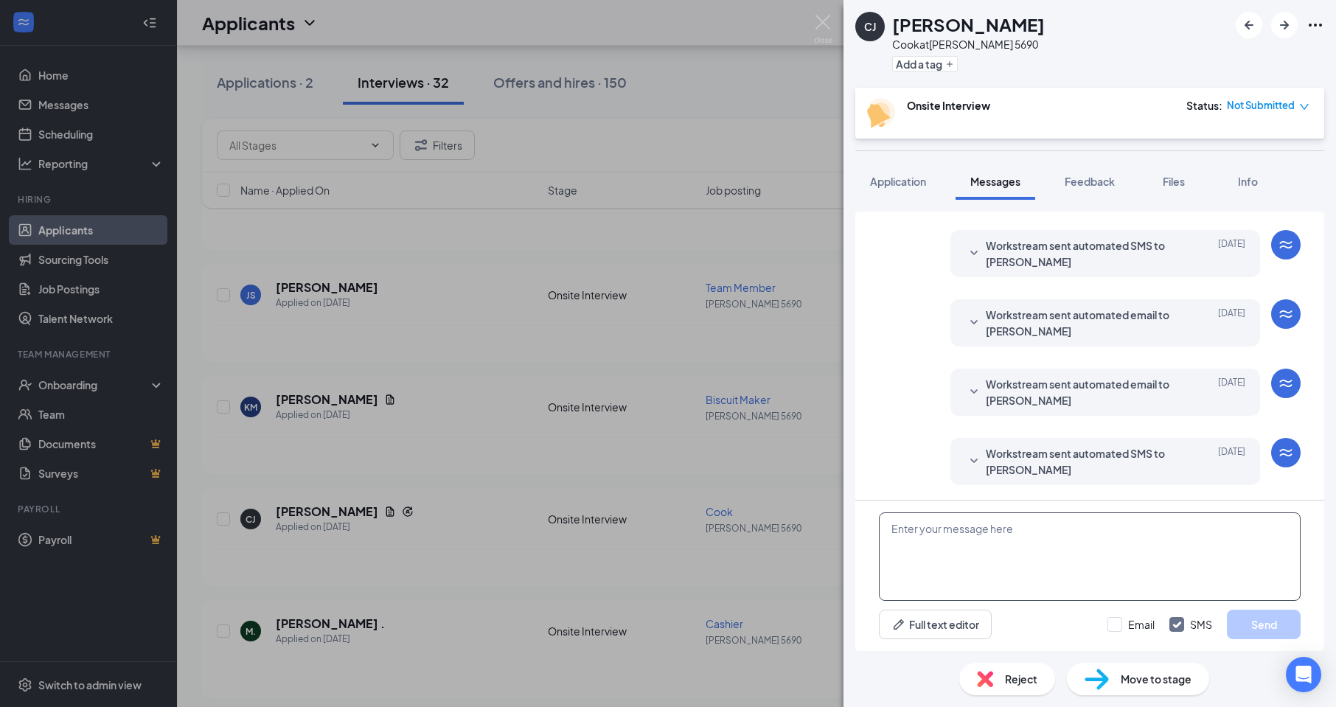
click at [1121, 556] on textarea at bounding box center [1090, 556] width 422 height 88
type textarea "hello interviews will be [DATE] @11;30 am"
click at [1253, 613] on button "Send" at bounding box center [1264, 624] width 74 height 29
click at [673, 557] on div "[PERSON_NAME] [PERSON_NAME] at [PERSON_NAME] 5690 Add a tag Onsite Interview St…" at bounding box center [668, 353] width 1336 height 707
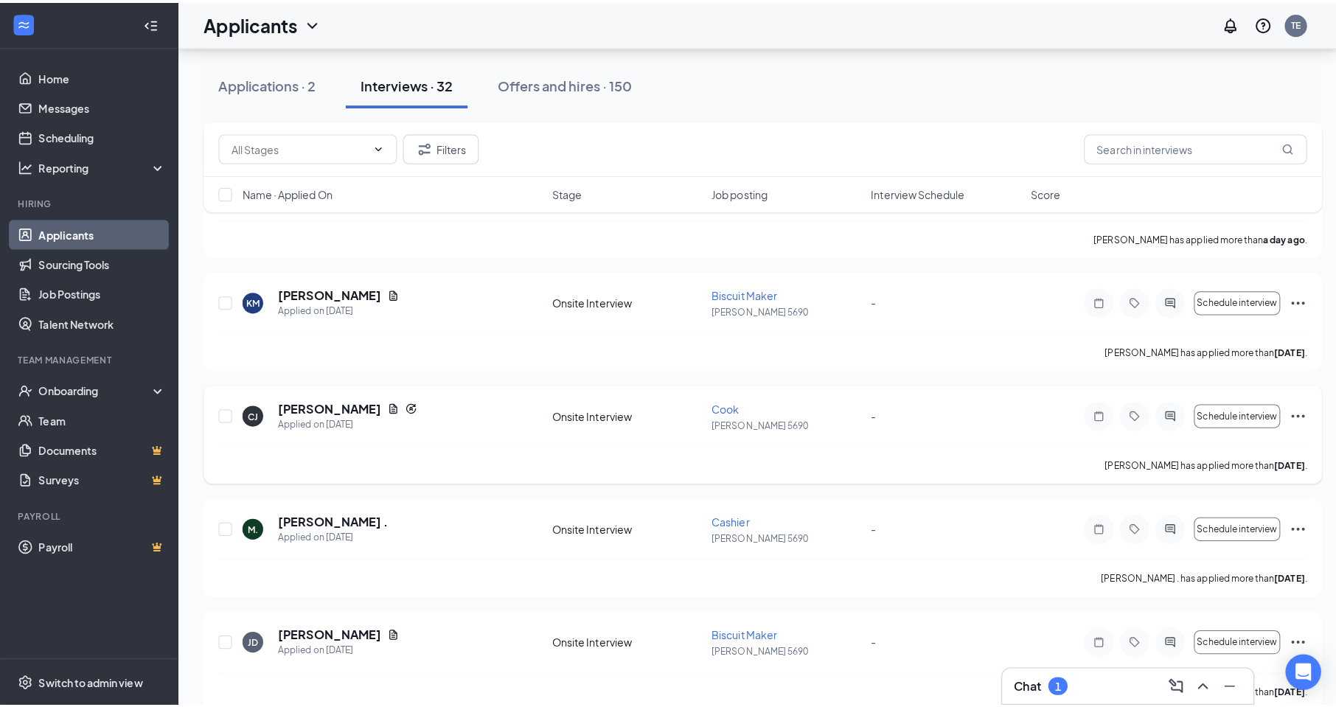
scroll to position [295, 0]
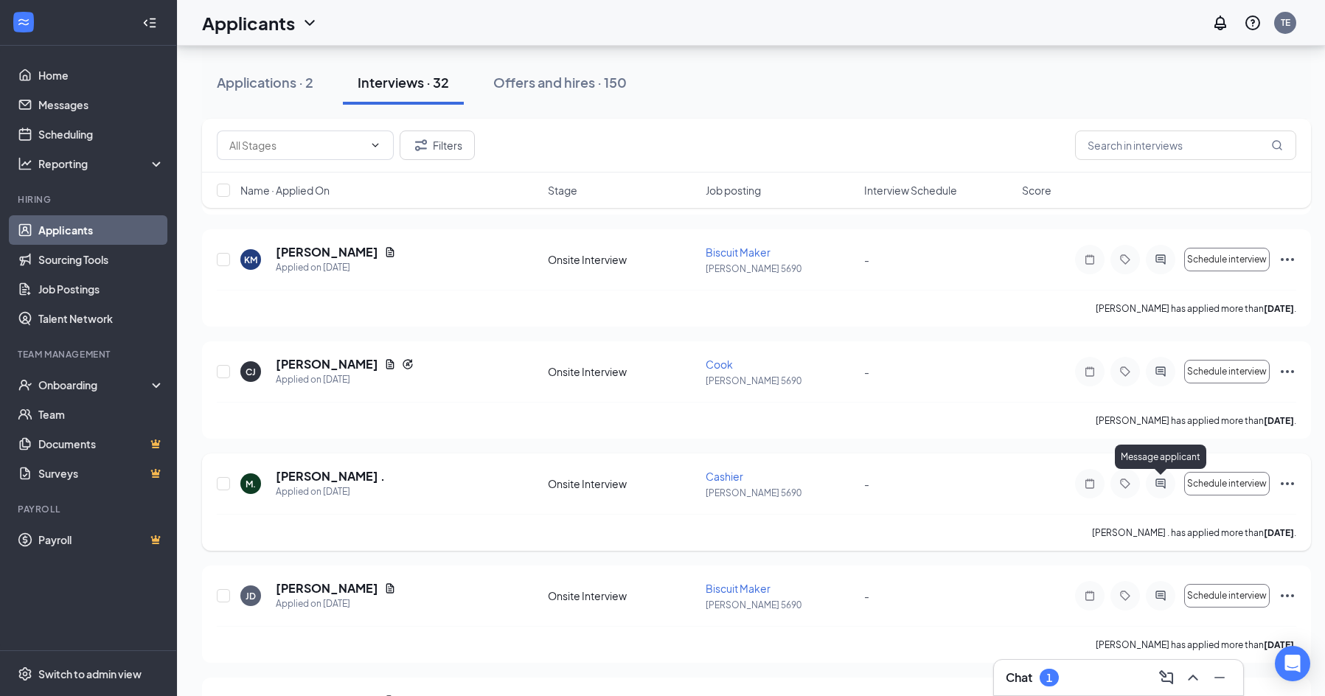
click at [1155, 483] on icon "ActiveChat" at bounding box center [1160, 484] width 18 height 12
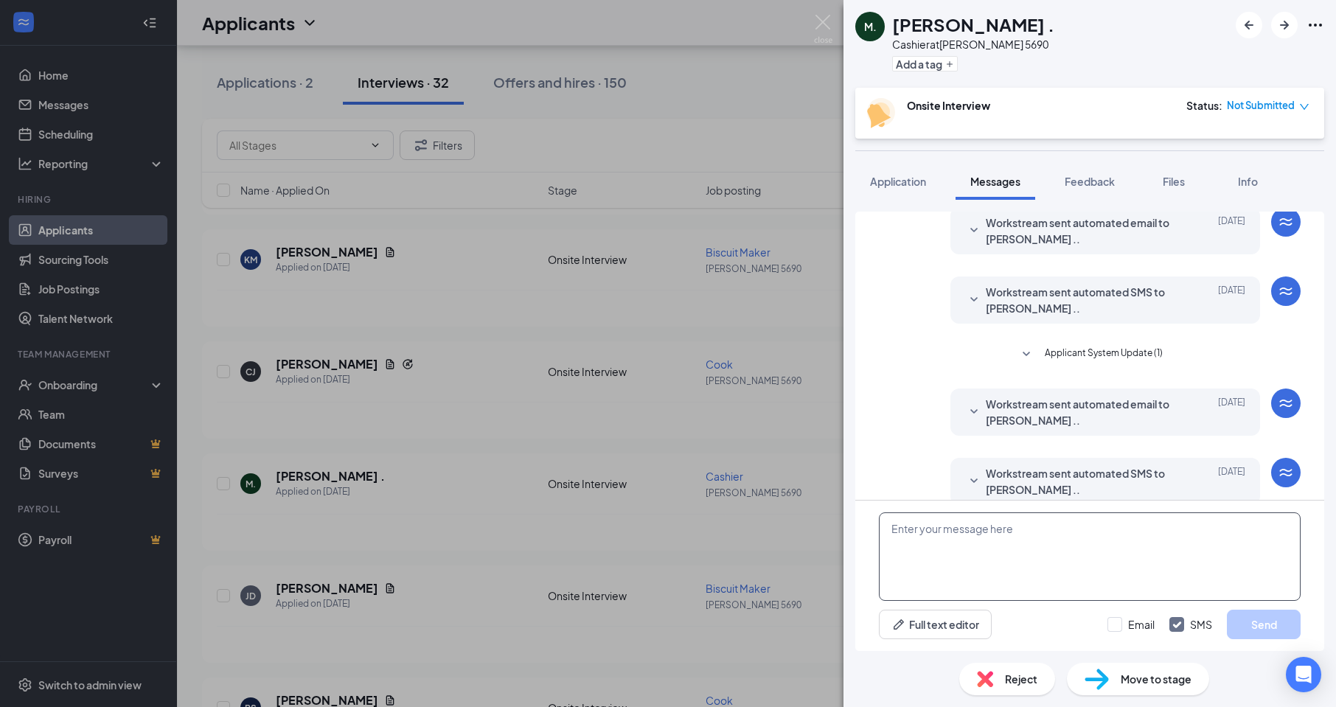
scroll to position [144, 0]
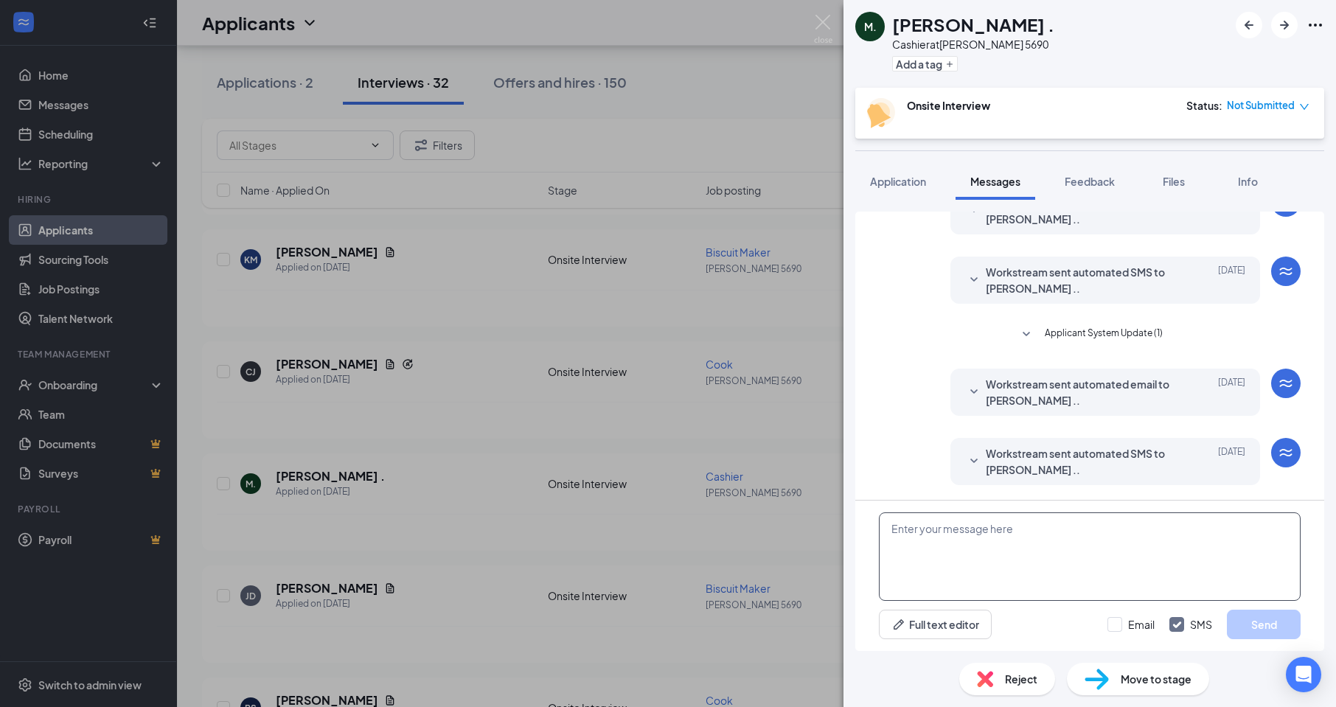
click at [1042, 538] on textarea at bounding box center [1090, 556] width 422 height 88
type textarea "hello interviews will be [DATE] @11;30"
click at [1246, 623] on button "Send" at bounding box center [1264, 624] width 74 height 29
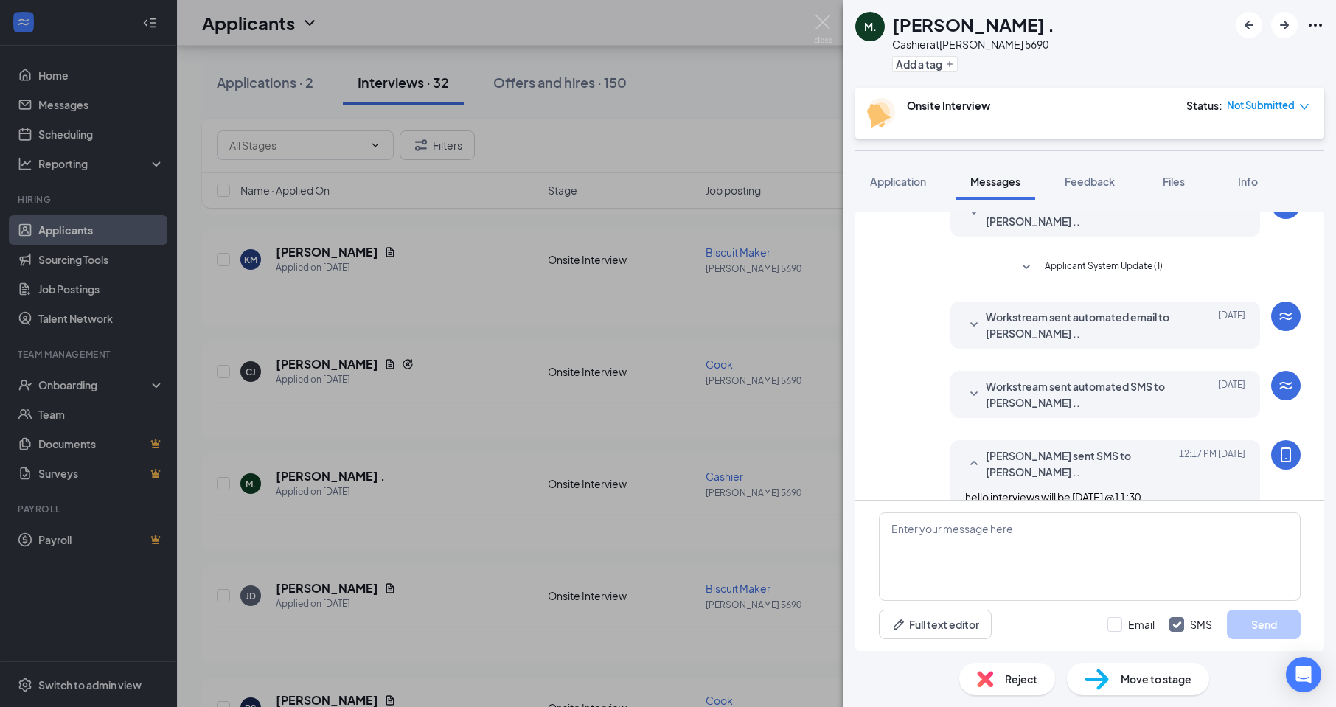
scroll to position [223, 0]
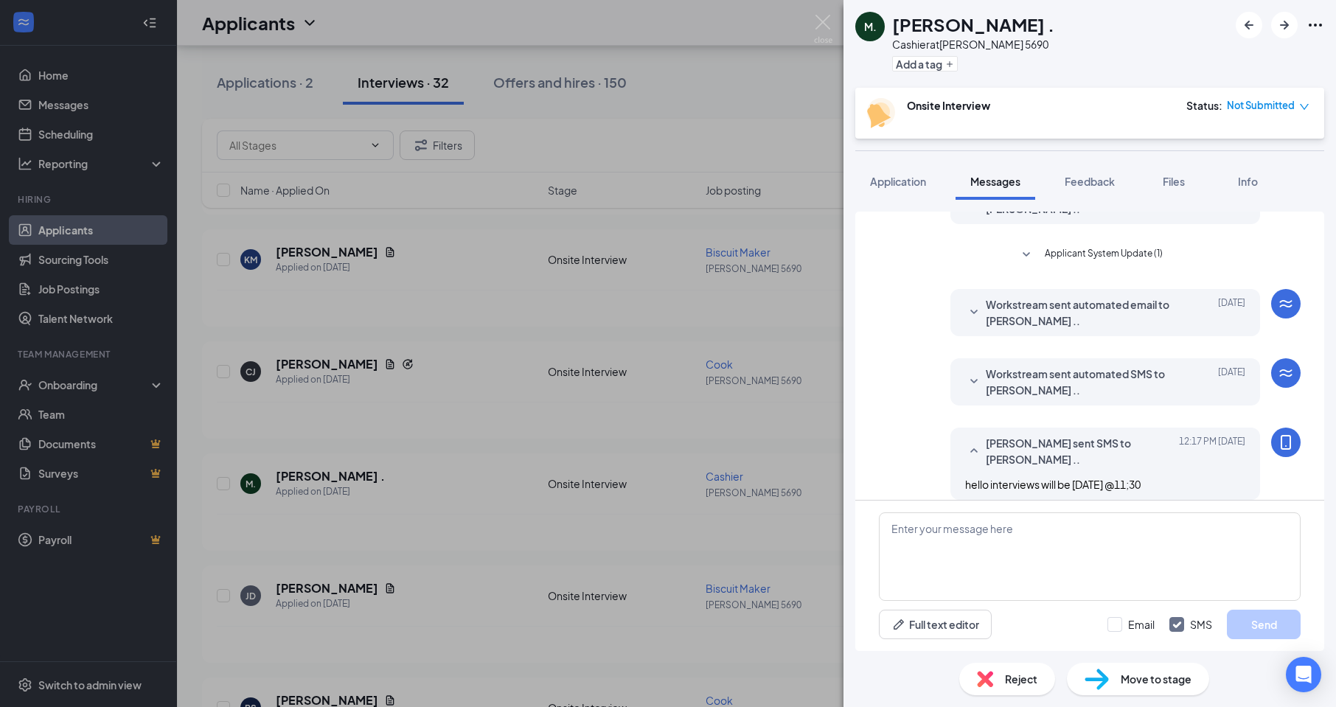
click at [756, 515] on div "[PERSON_NAME] . Cashier at [PERSON_NAME] 5690 Add a tag Onsite Interview Status…" at bounding box center [668, 353] width 1336 height 707
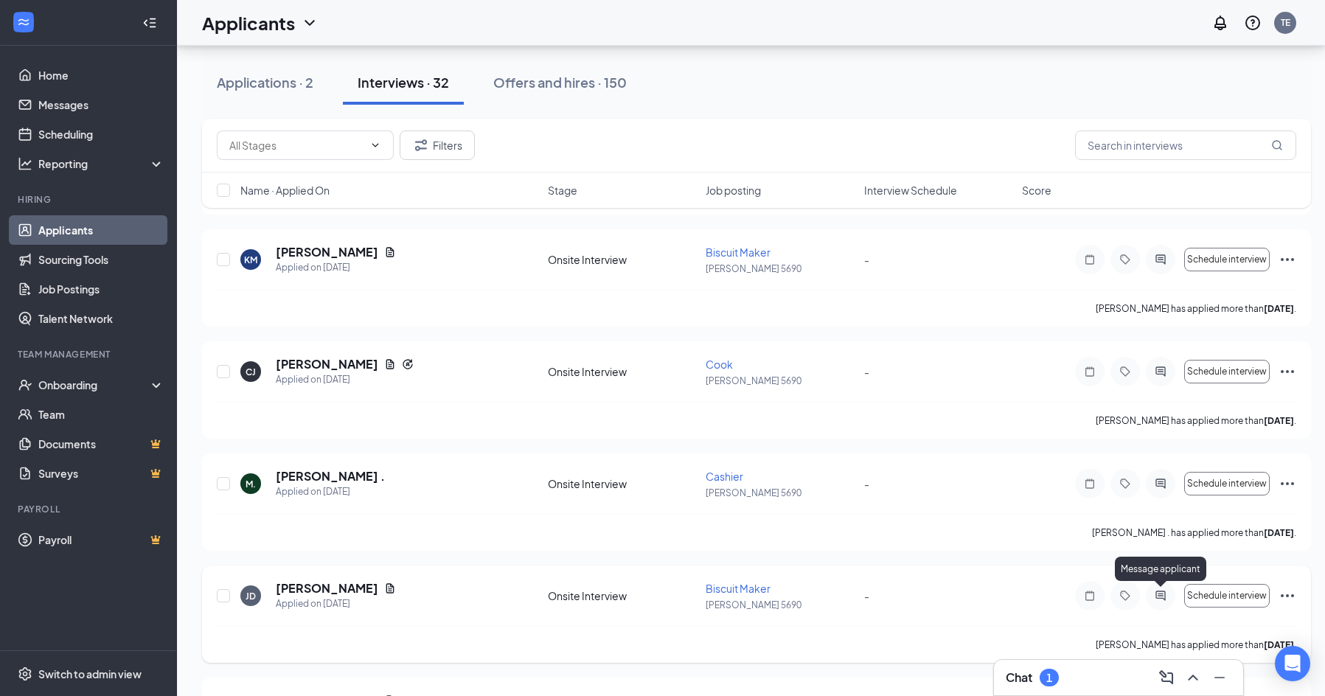
click at [1157, 596] on icon "ActiveChat" at bounding box center [1160, 596] width 18 height 12
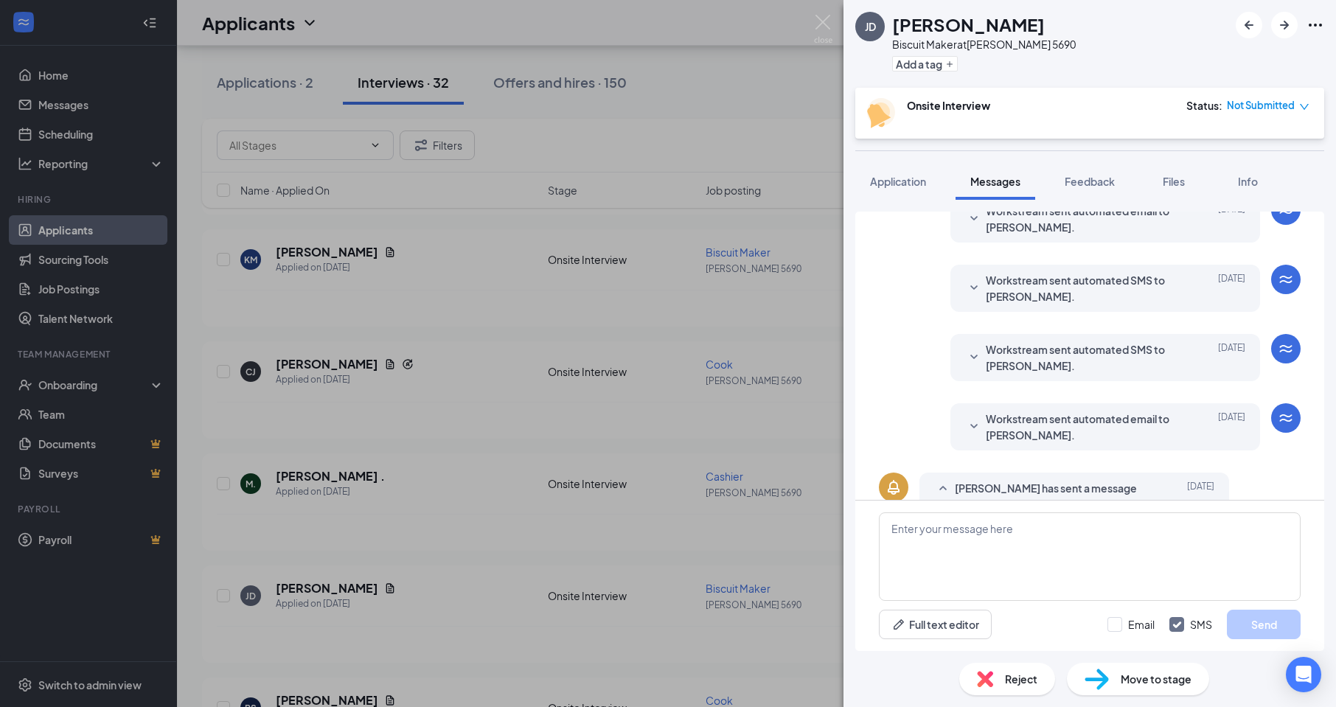
scroll to position [240, 0]
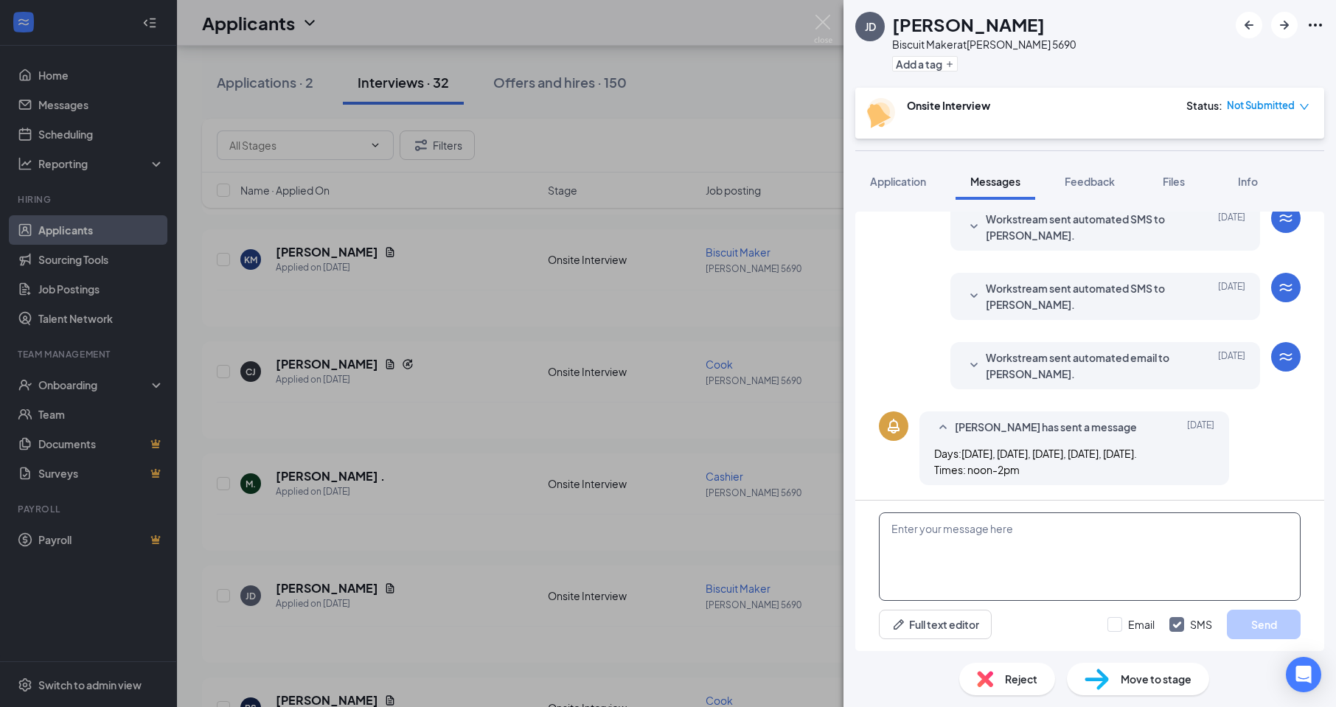
click at [1012, 550] on textarea at bounding box center [1090, 556] width 422 height 88
type textarea "hello interviews will be [DATE] @11;30-1;00"
click at [1272, 633] on button "Send" at bounding box center [1264, 624] width 74 height 29
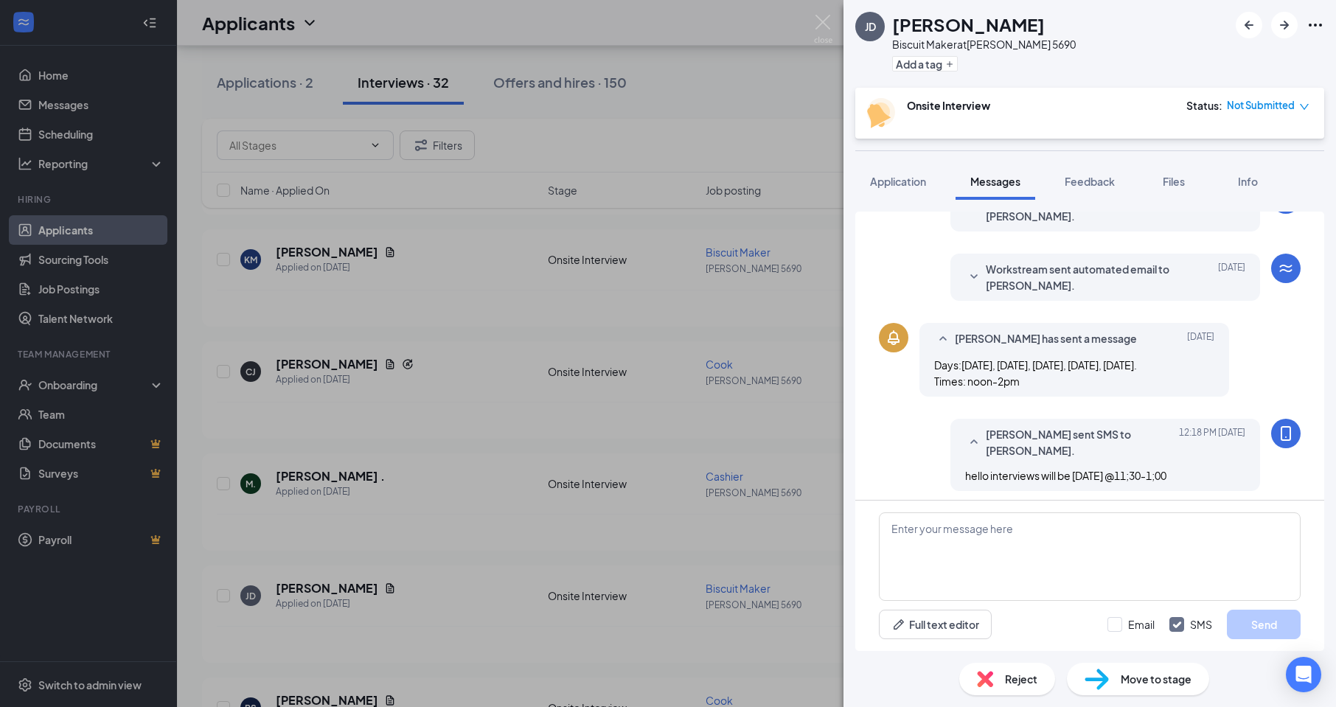
click at [519, 522] on div "[PERSON_NAME] [PERSON_NAME] Biscuit Maker at [PERSON_NAME] 5690 Add a tag Onsit…" at bounding box center [668, 353] width 1336 height 707
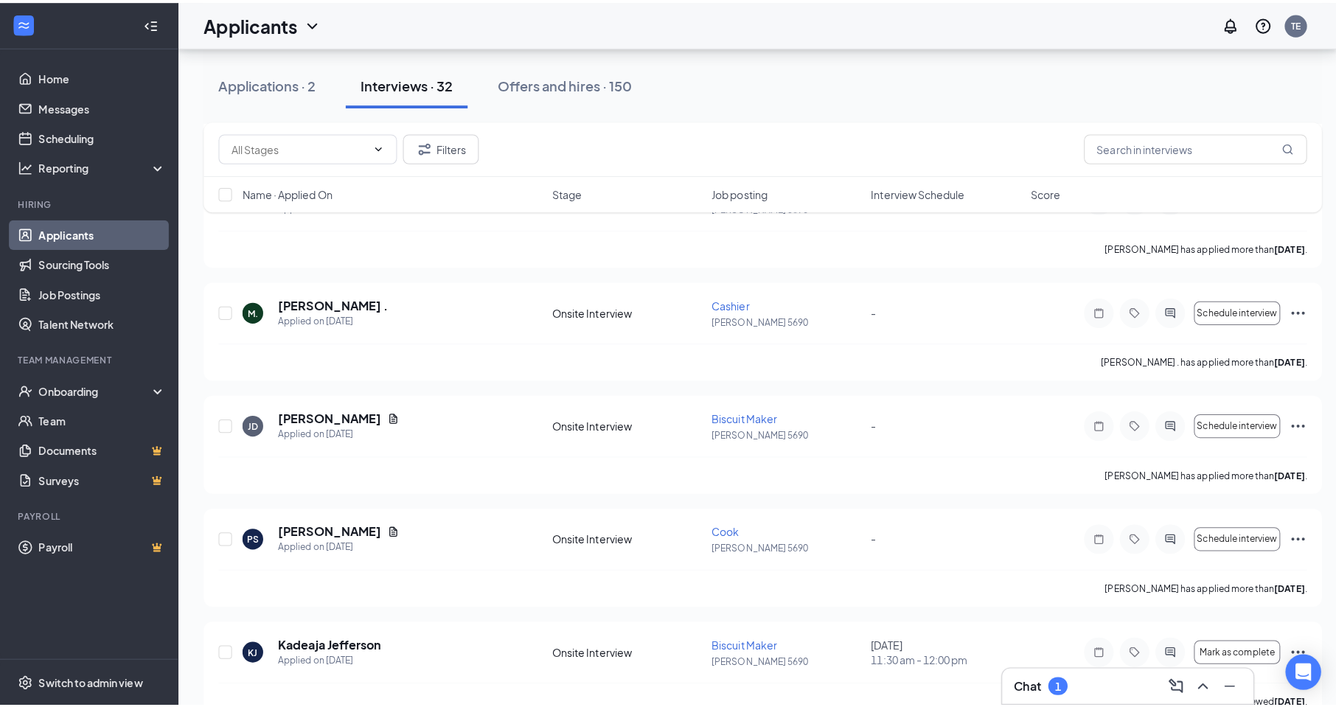
scroll to position [516, 0]
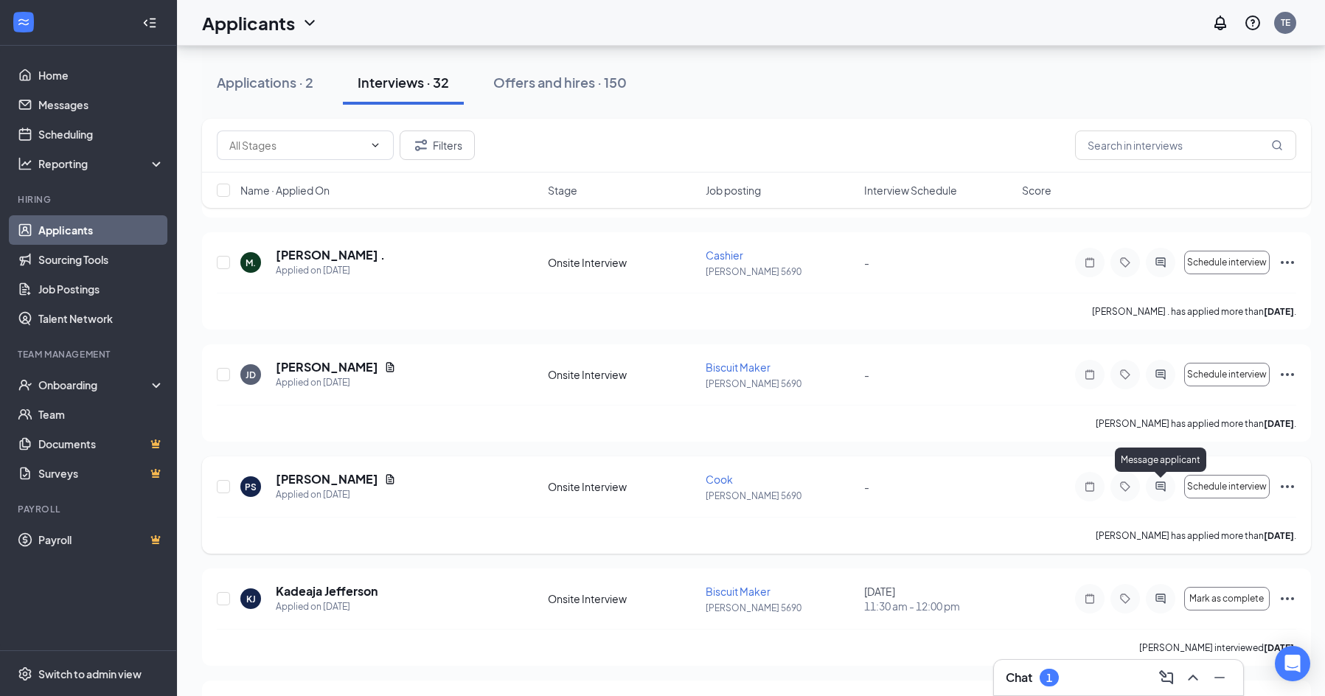
click at [1161, 484] on icon "ActiveChat" at bounding box center [1160, 486] width 10 height 10
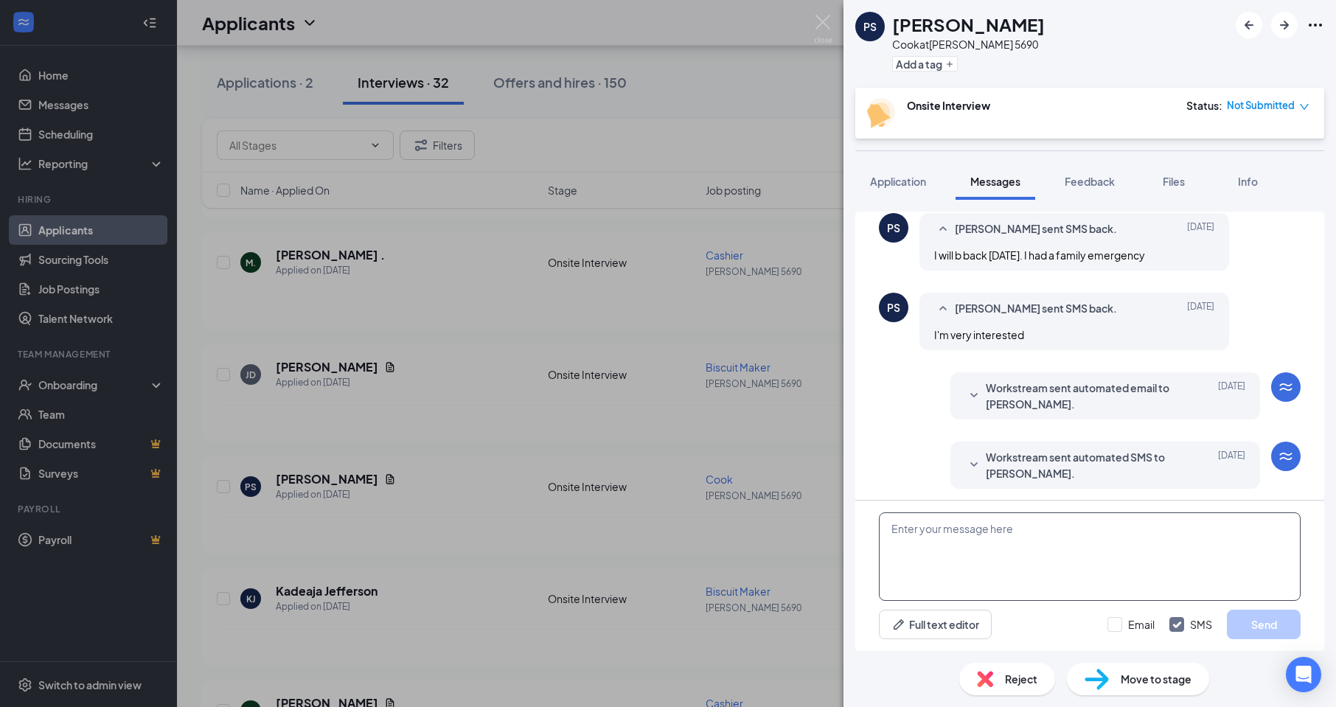
scroll to position [372, 0]
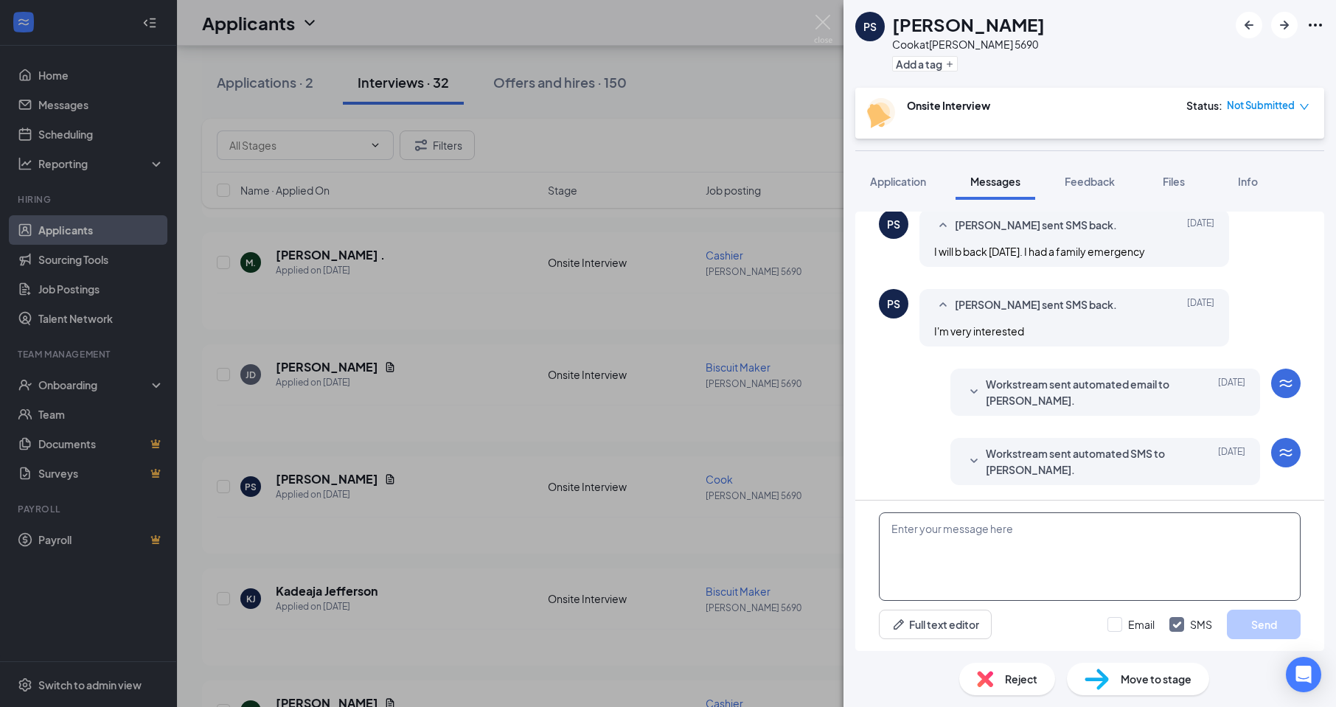
click at [1002, 562] on textarea at bounding box center [1090, 556] width 422 height 88
type textarea "hello interviews will be [DATE] @11;30"
click at [1277, 611] on button "Send" at bounding box center [1264, 624] width 74 height 29
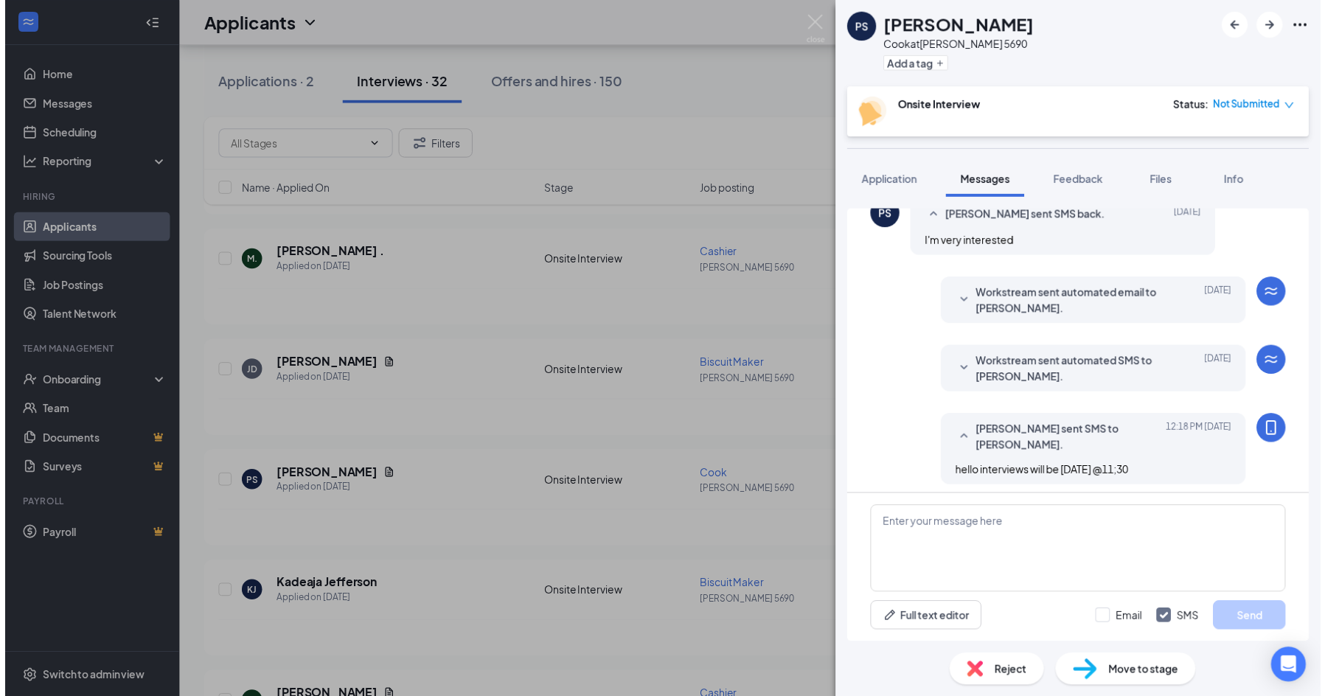
scroll to position [467, 0]
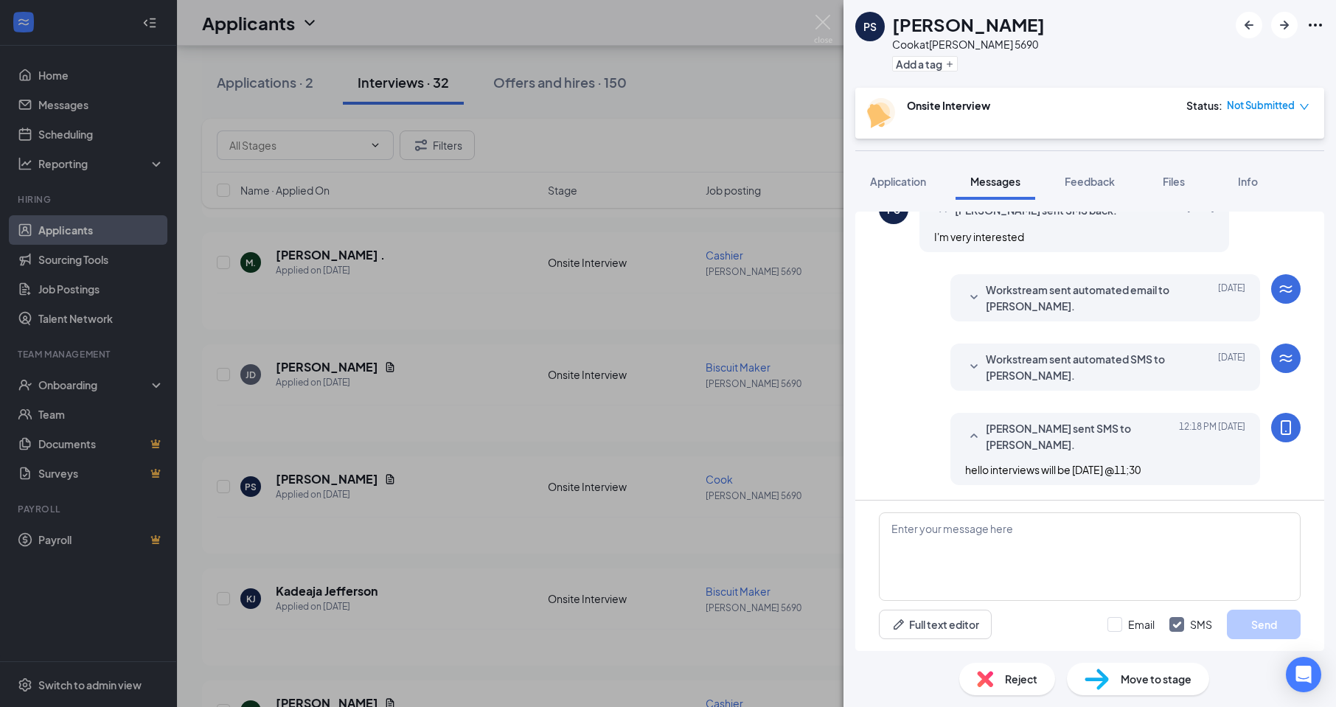
click at [456, 554] on div "PS [PERSON_NAME] [PERSON_NAME] at [PERSON_NAME] 5690 Add a tag Onsite Interview…" at bounding box center [668, 353] width 1336 height 707
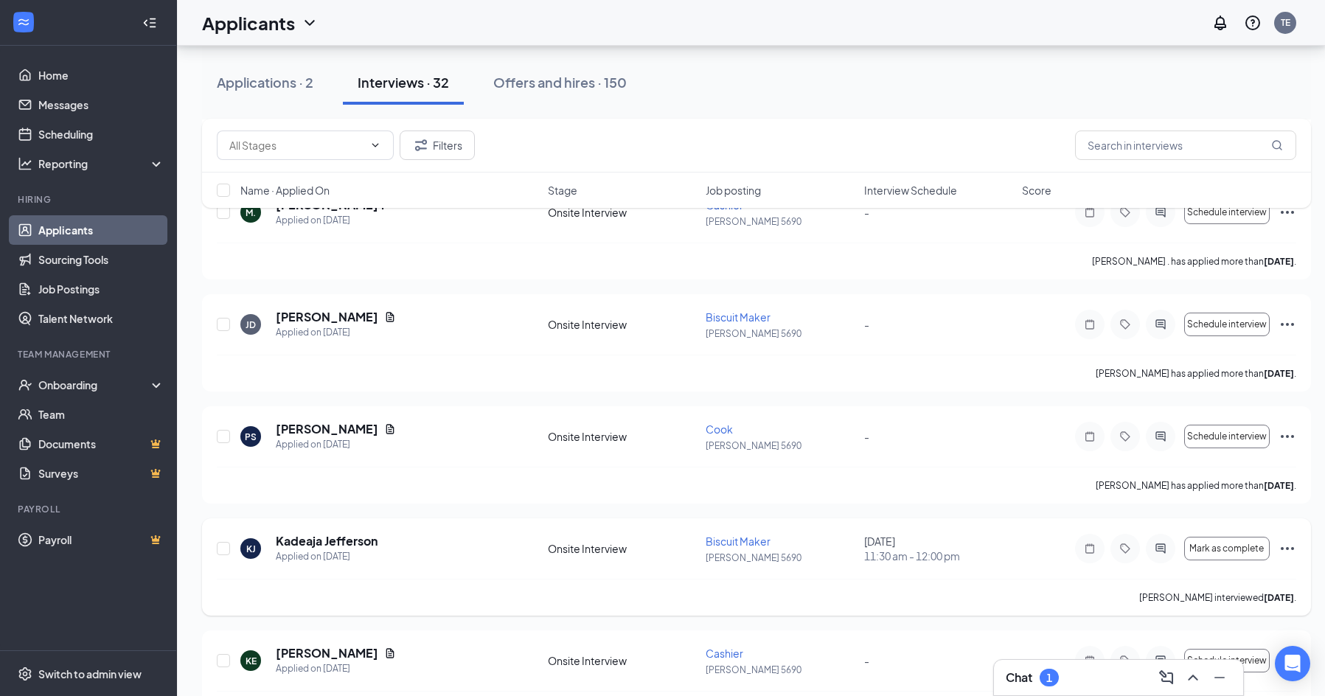
scroll to position [590, 0]
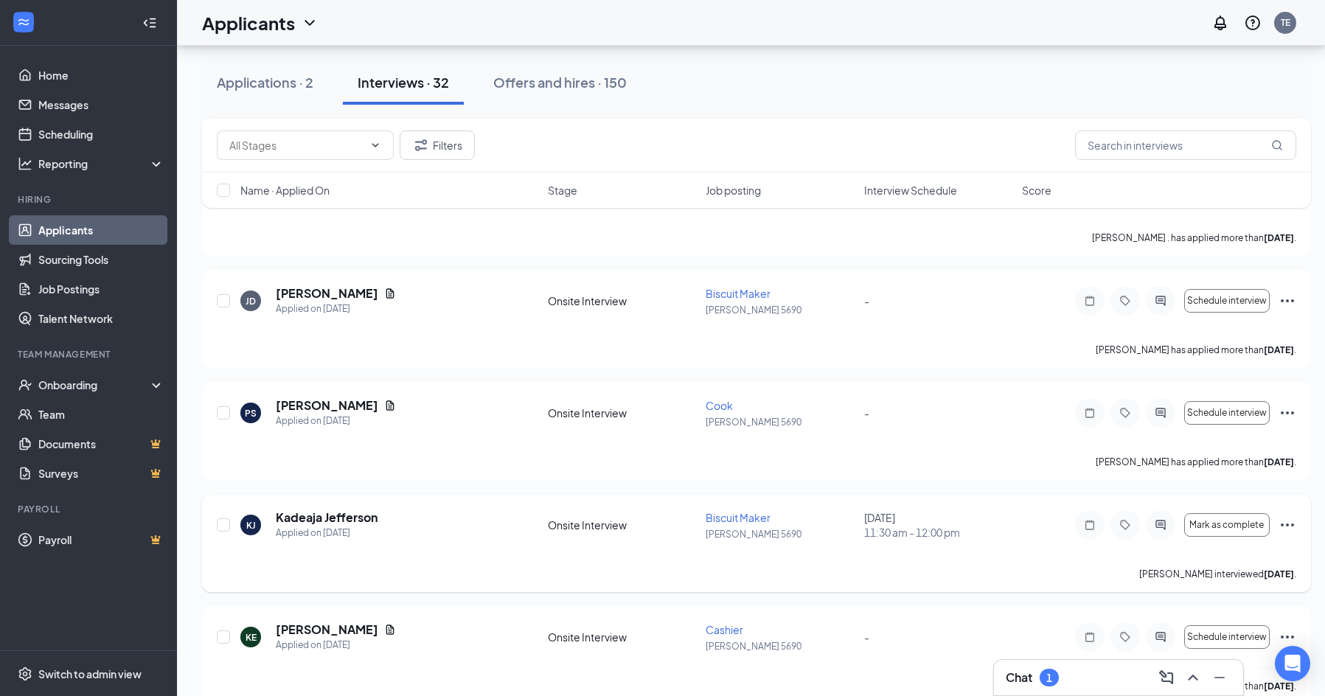
click at [1282, 523] on icon "Ellipses" at bounding box center [1287, 525] width 18 height 18
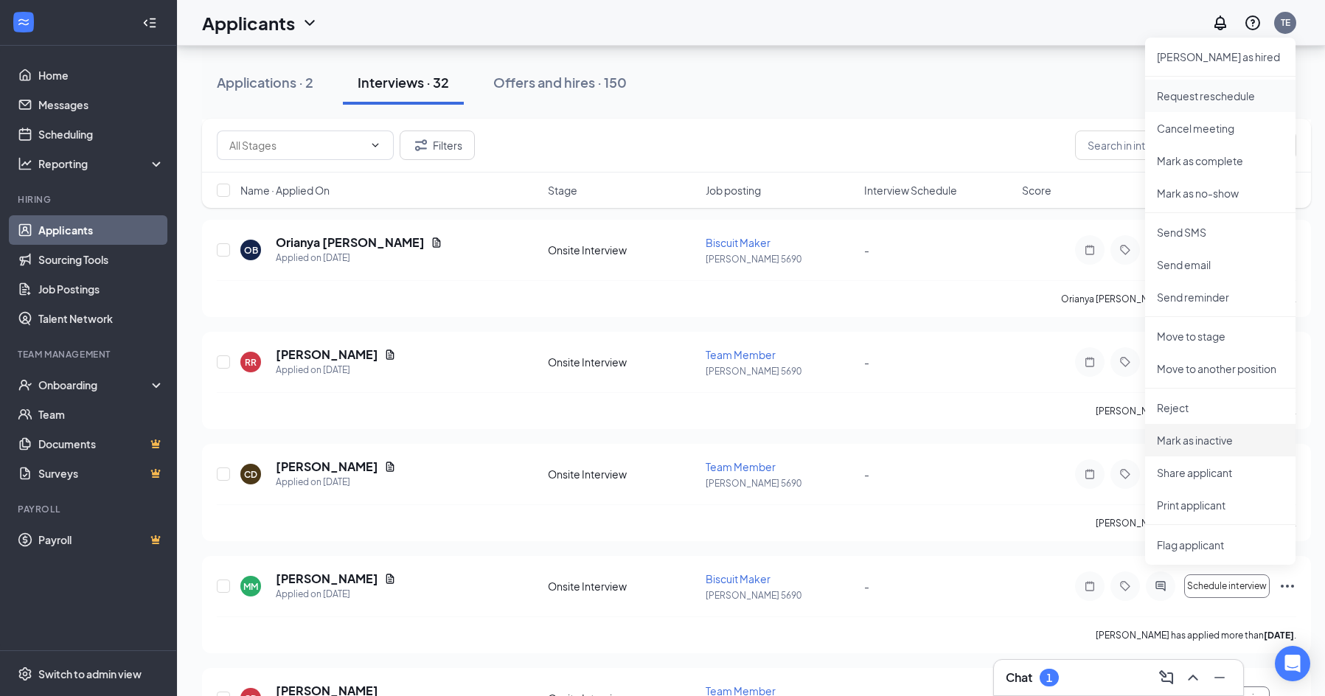
scroll to position [1106, 0]
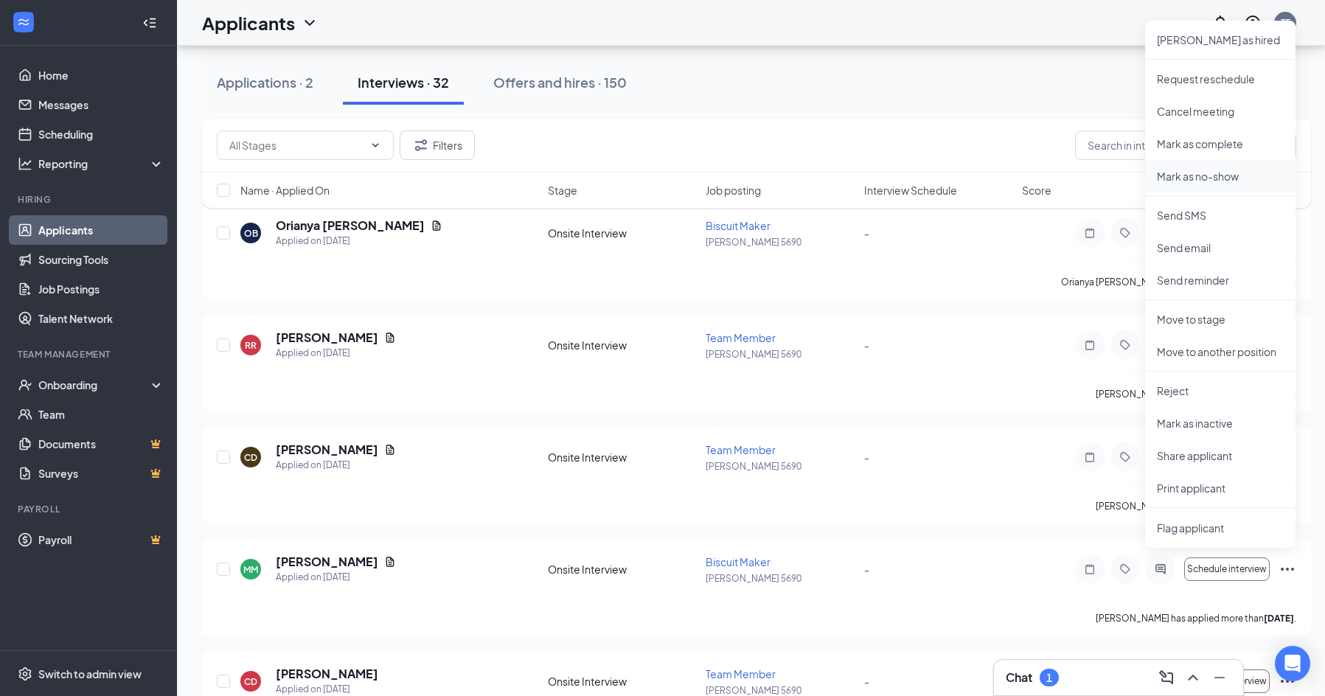
click at [1221, 175] on p "Mark as no-show" at bounding box center [1220, 176] width 127 height 15
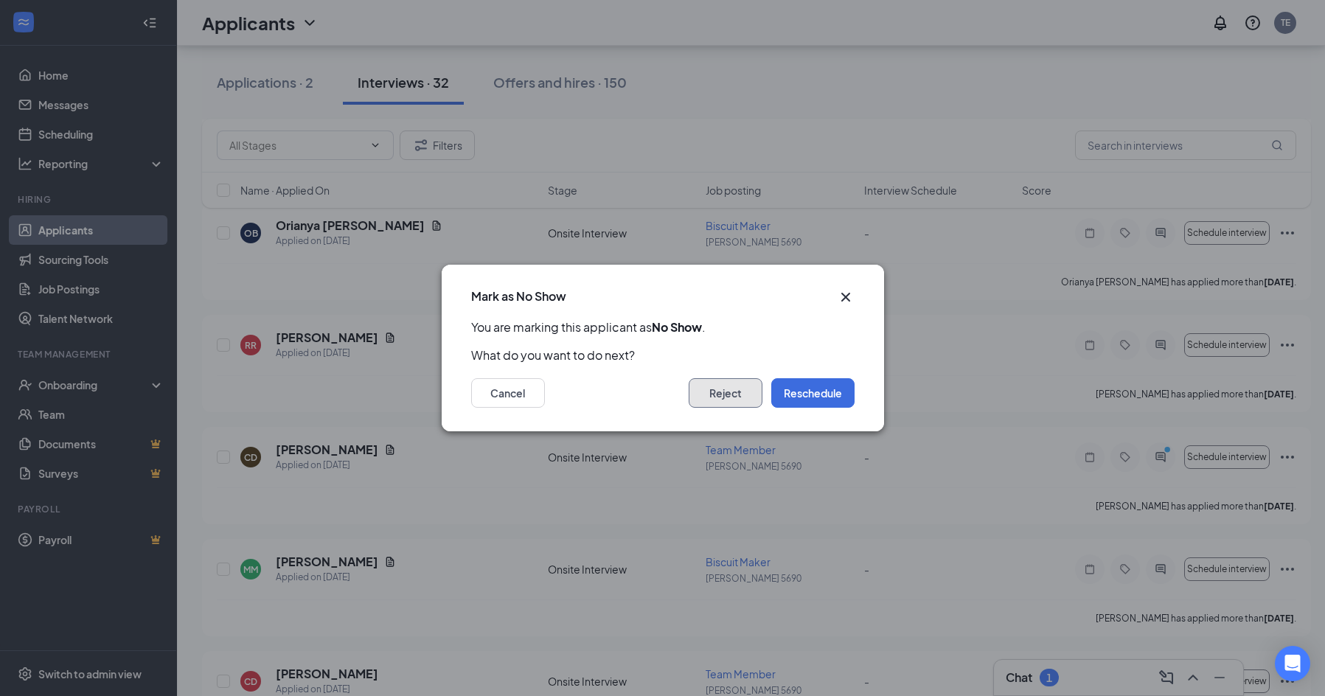
click at [742, 399] on button "Reject" at bounding box center [725, 392] width 74 height 29
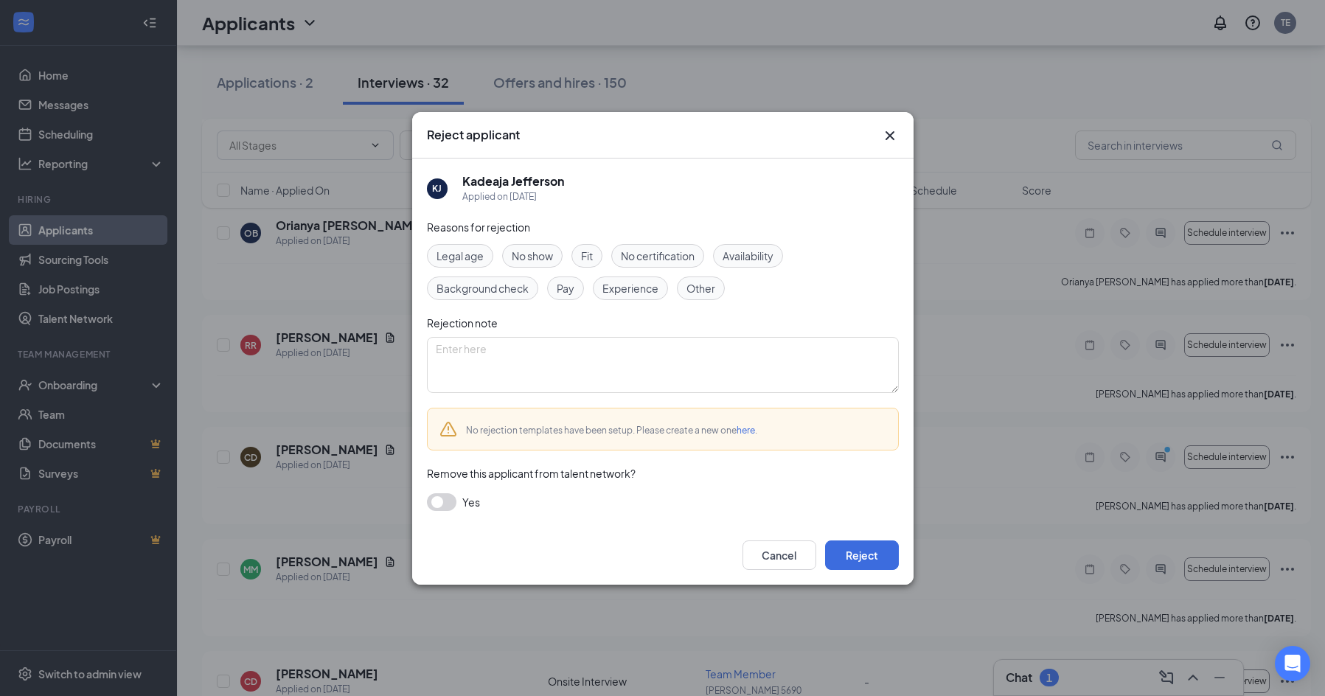
click at [542, 258] on span "No show" at bounding box center [532, 256] width 41 height 16
click at [862, 562] on button "Reject" at bounding box center [862, 554] width 74 height 29
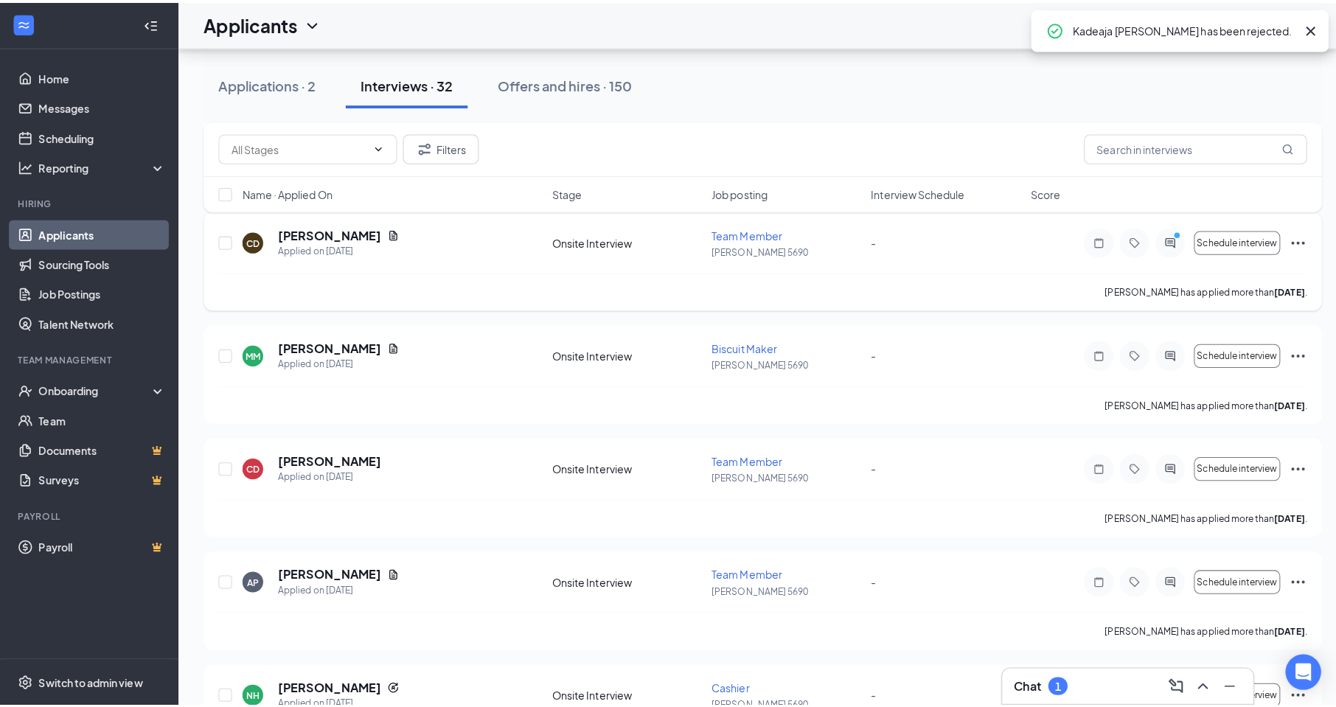
scroll to position [1327, 0]
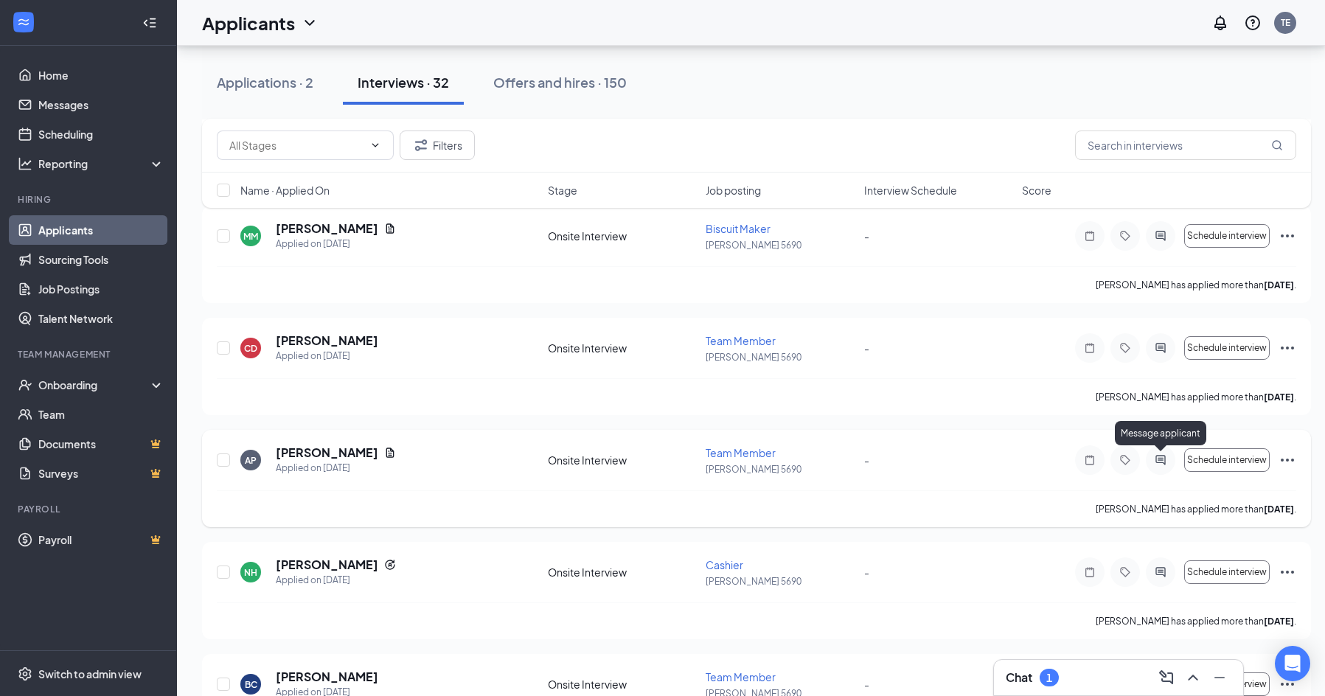
click at [1162, 462] on icon "ActiveChat" at bounding box center [1160, 460] width 10 height 10
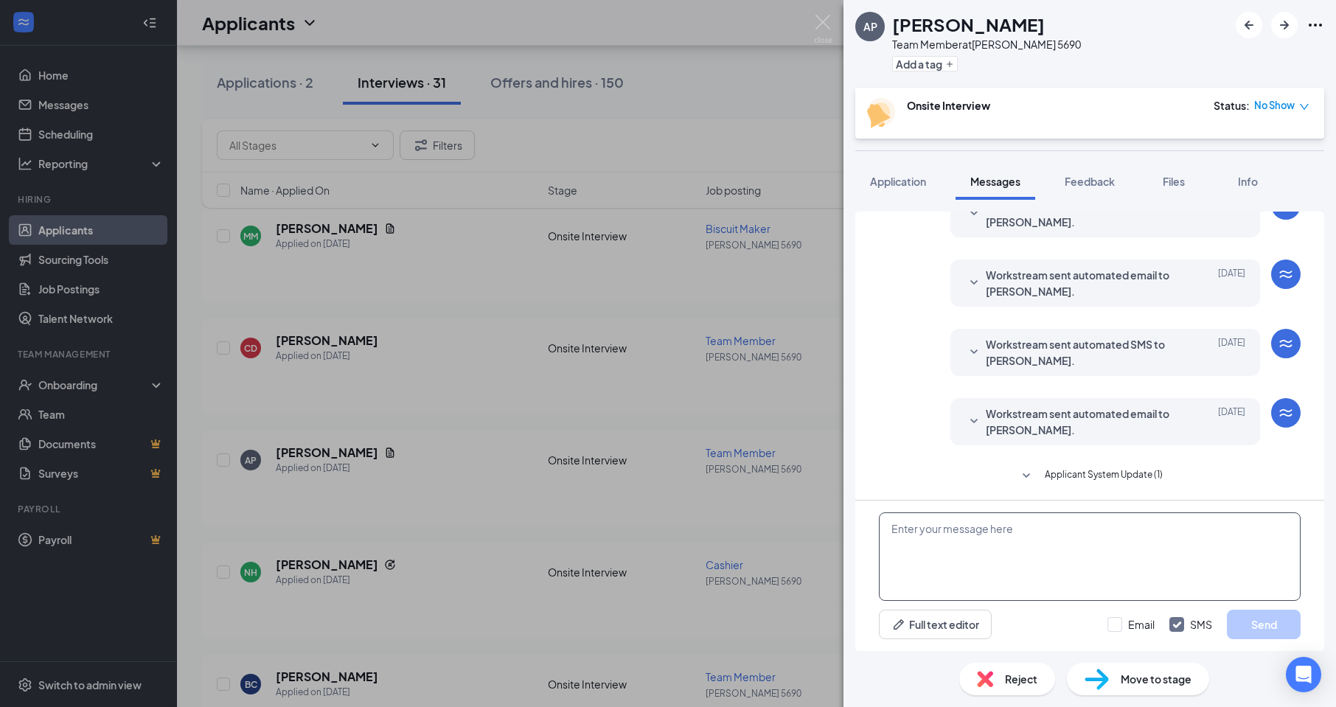
scroll to position [399, 0]
click at [977, 551] on textarea at bounding box center [1090, 556] width 422 height 88
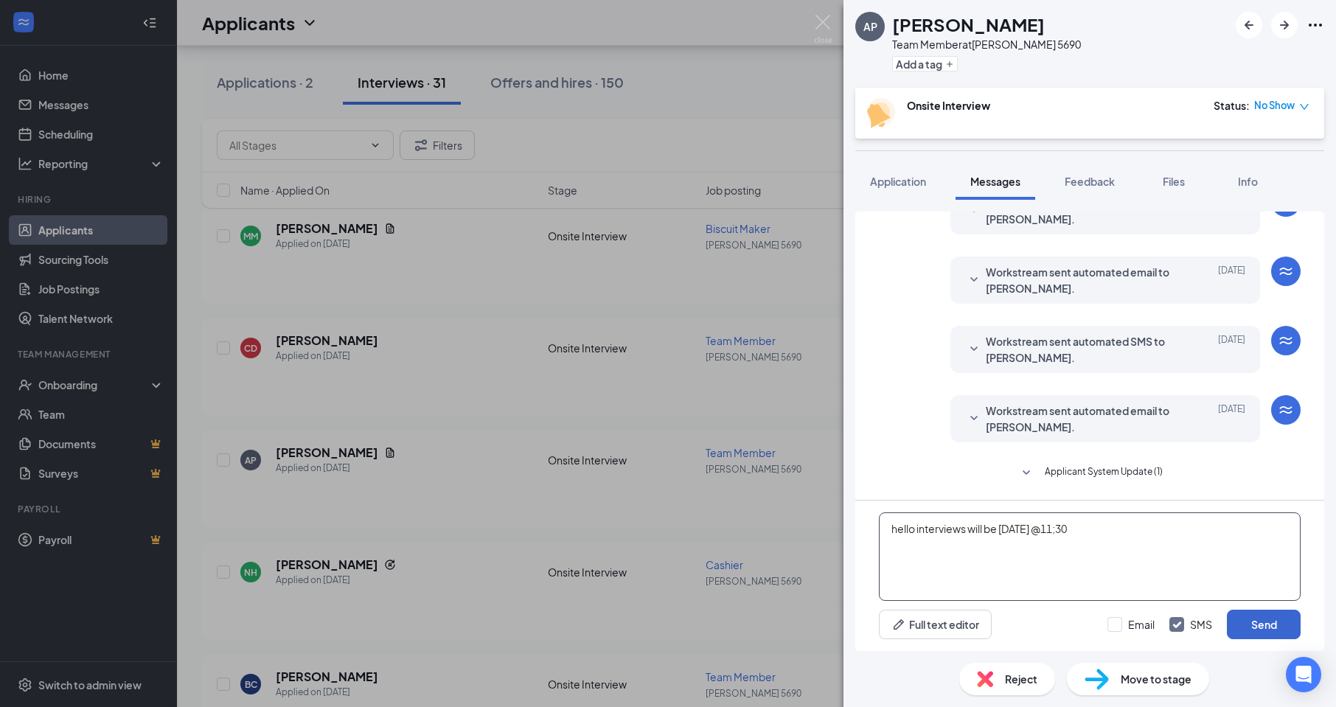
type textarea "hello interviews will be [DATE] @11;30"
click at [1241, 627] on button "Send" at bounding box center [1264, 624] width 74 height 29
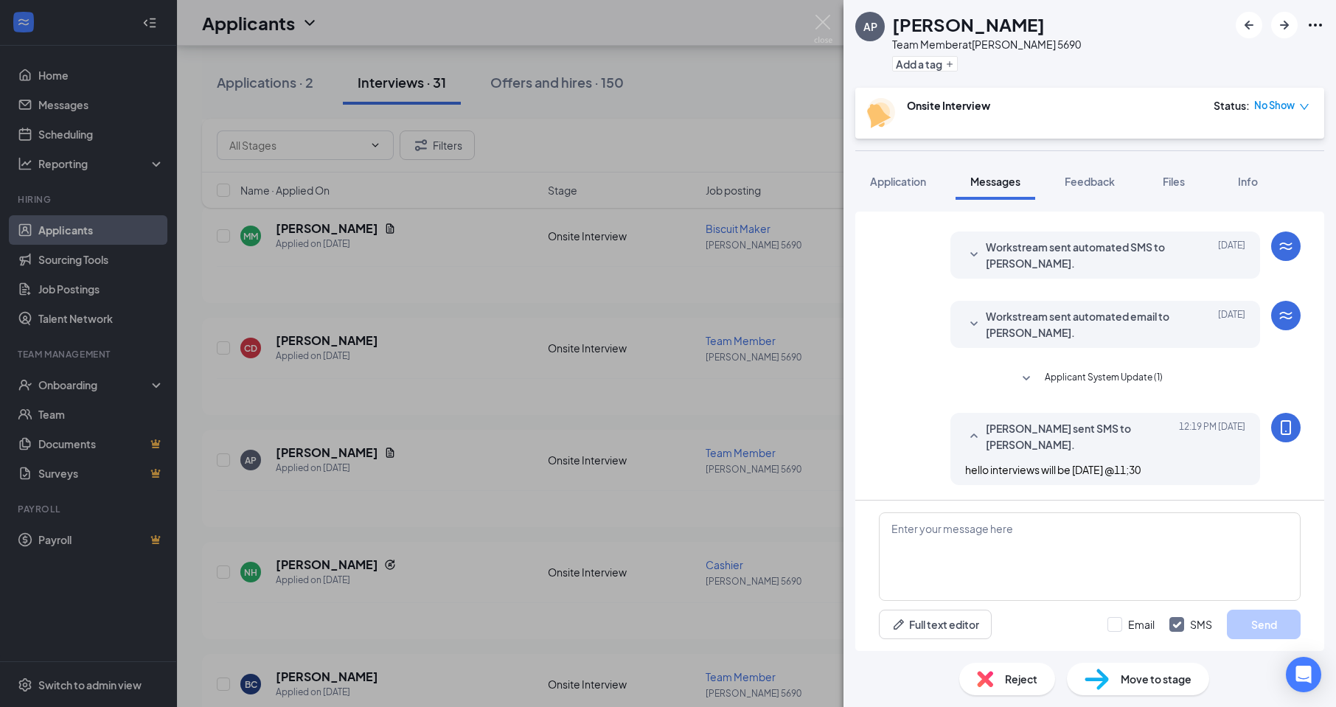
click at [563, 511] on div "AP [PERSON_NAME] Team Member at [PERSON_NAME] 5690 Add a tag Onsite Interview S…" at bounding box center [668, 353] width 1336 height 707
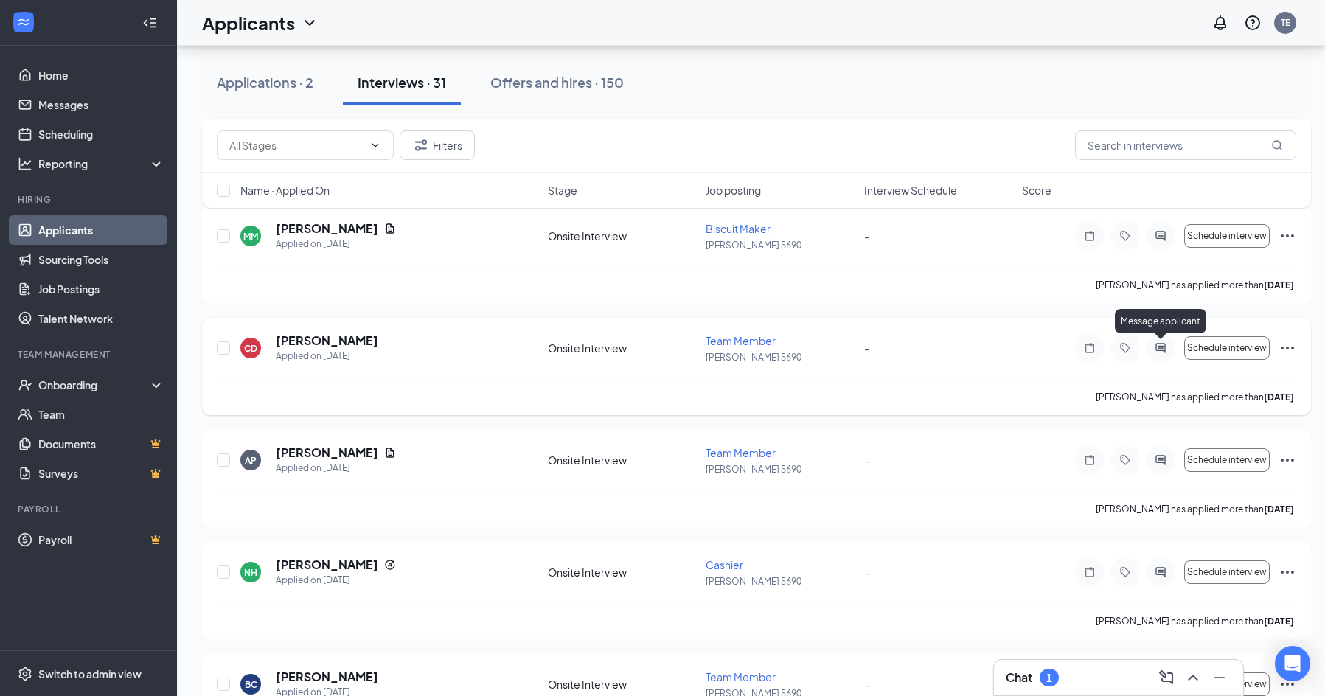
click at [1161, 349] on icon "ActiveChat" at bounding box center [1160, 348] width 18 height 12
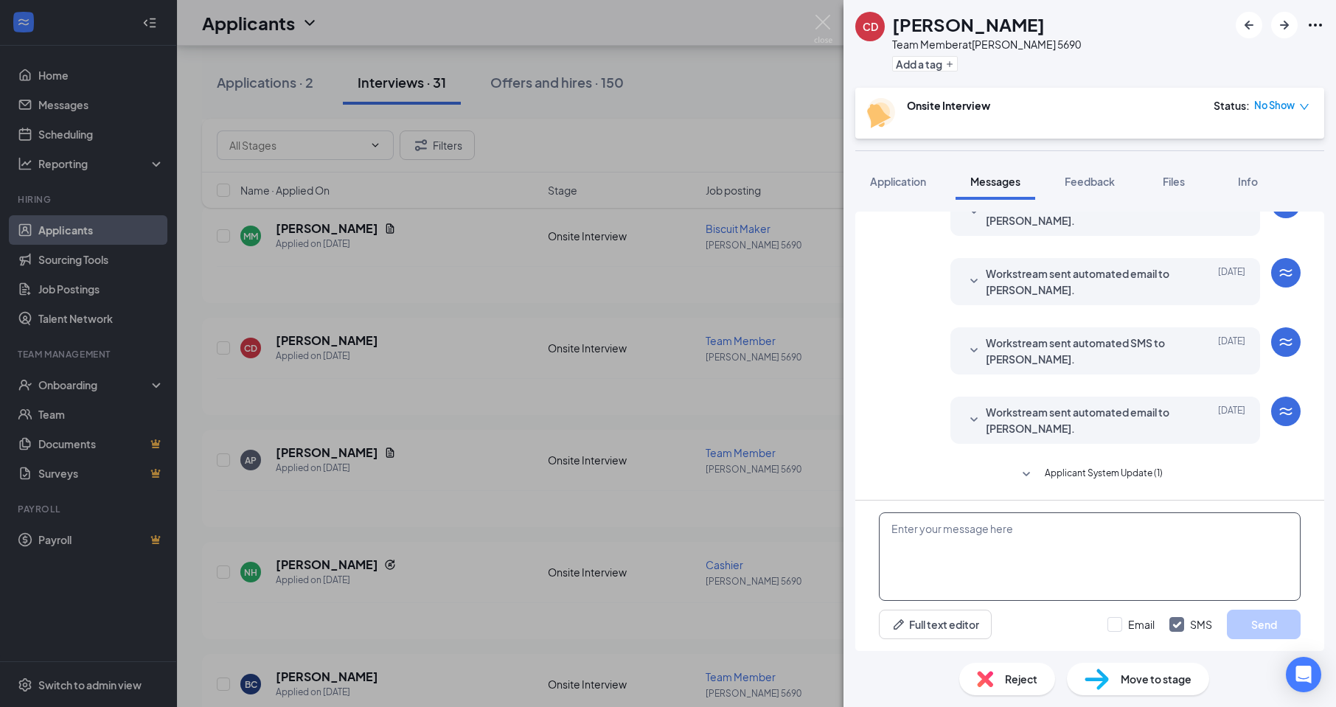
click at [957, 536] on textarea at bounding box center [1090, 556] width 422 height 88
type textarea "hello interviews will be [DATE] @11;30"
click at [1263, 621] on button "Send" at bounding box center [1264, 624] width 74 height 29
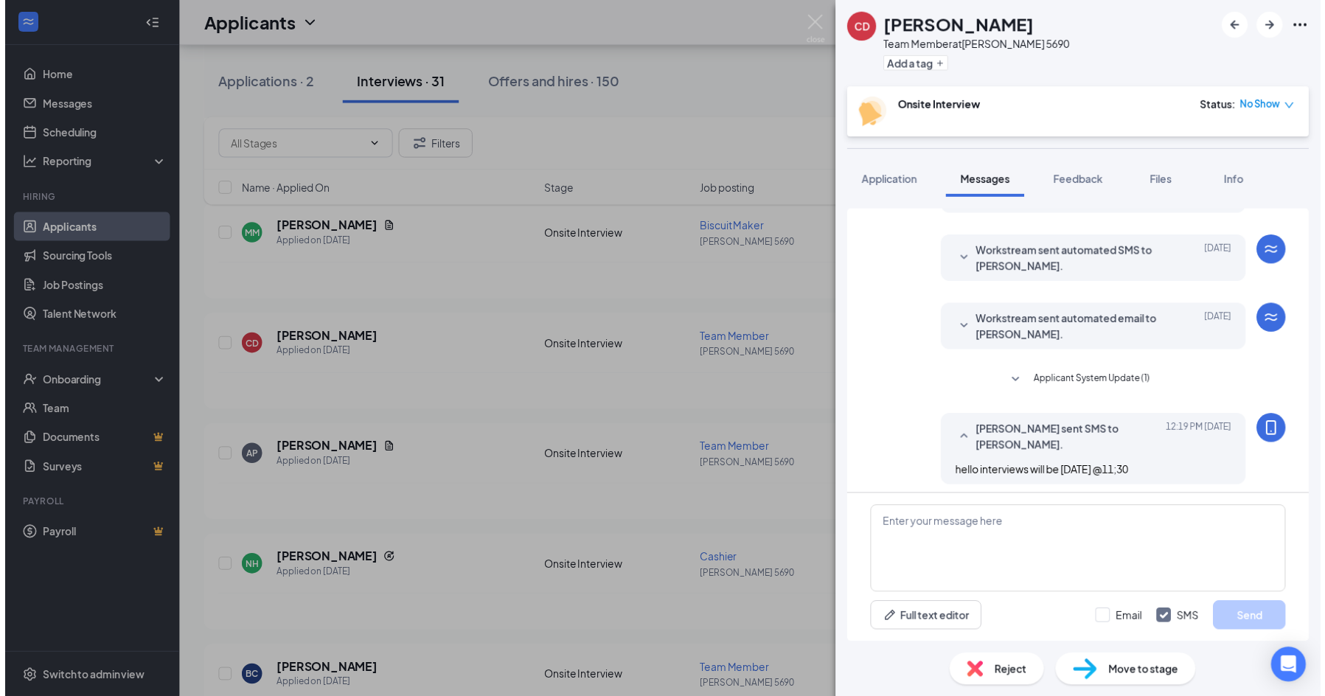
scroll to position [493, 0]
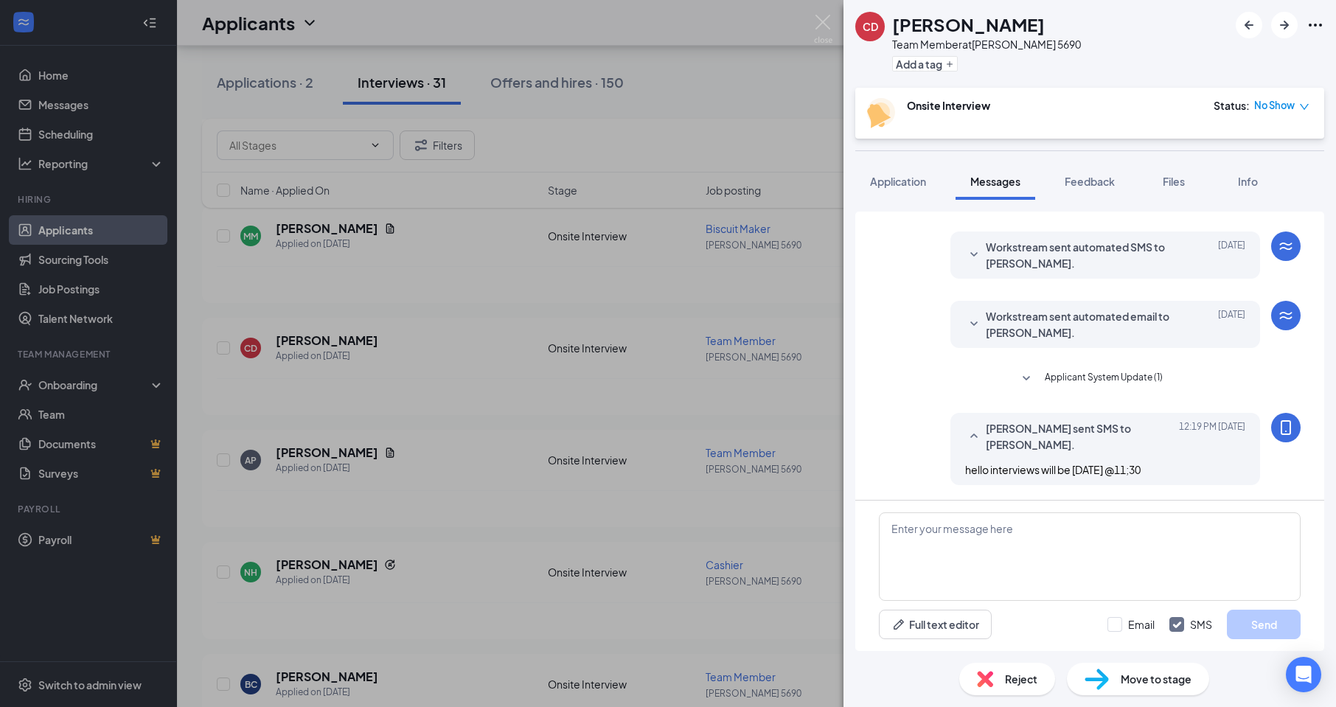
click at [422, 474] on div "CD [PERSON_NAME] Team Member at [PERSON_NAME] 5690 Add a tag Onsite Interview S…" at bounding box center [668, 353] width 1336 height 707
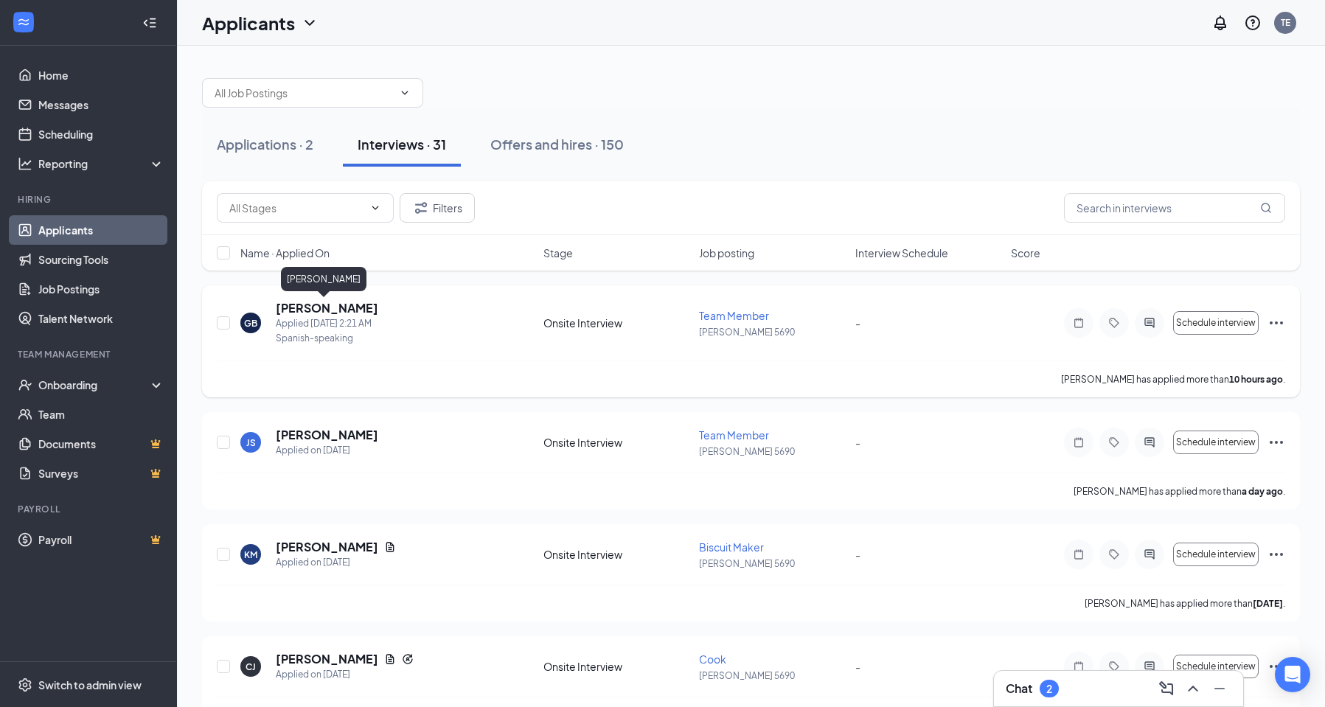
click at [322, 305] on h5 "[PERSON_NAME]" at bounding box center [327, 308] width 102 height 16
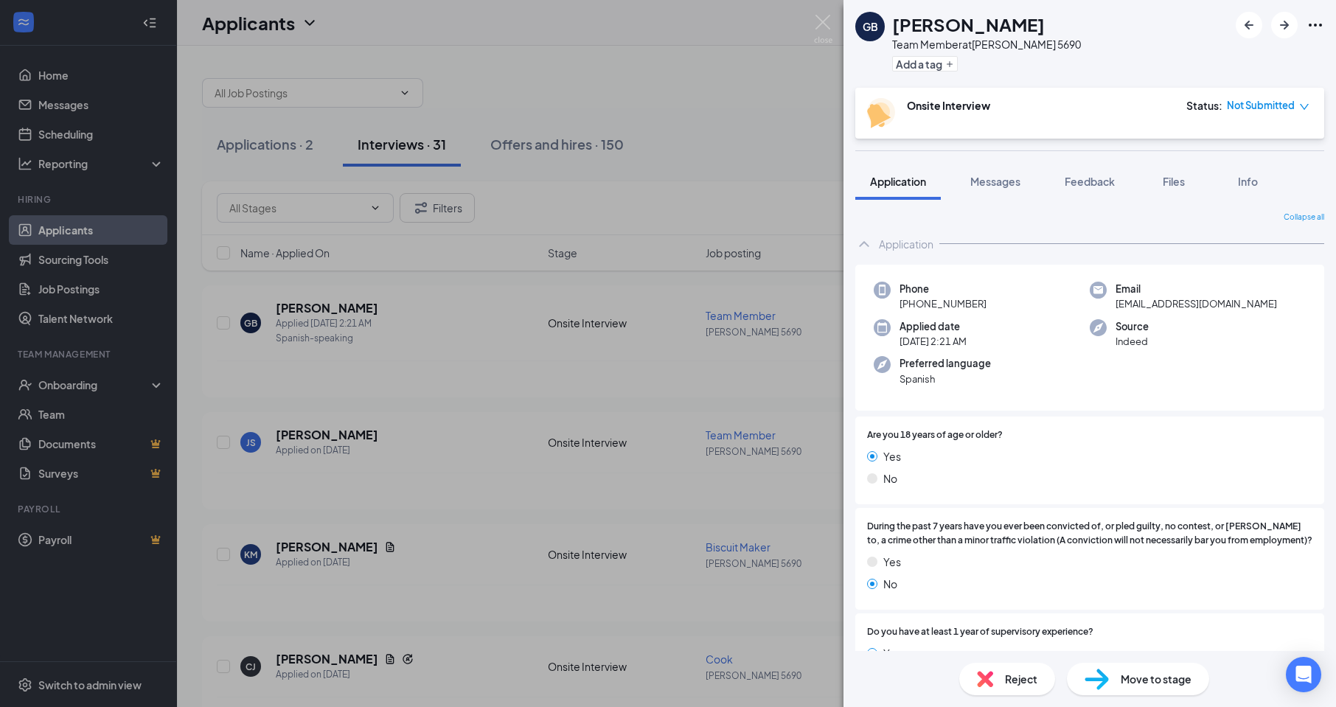
click at [356, 389] on div "GB [PERSON_NAME] Team Member at [PERSON_NAME] 5690 Add a tag Onsite Interview S…" at bounding box center [668, 353] width 1336 height 707
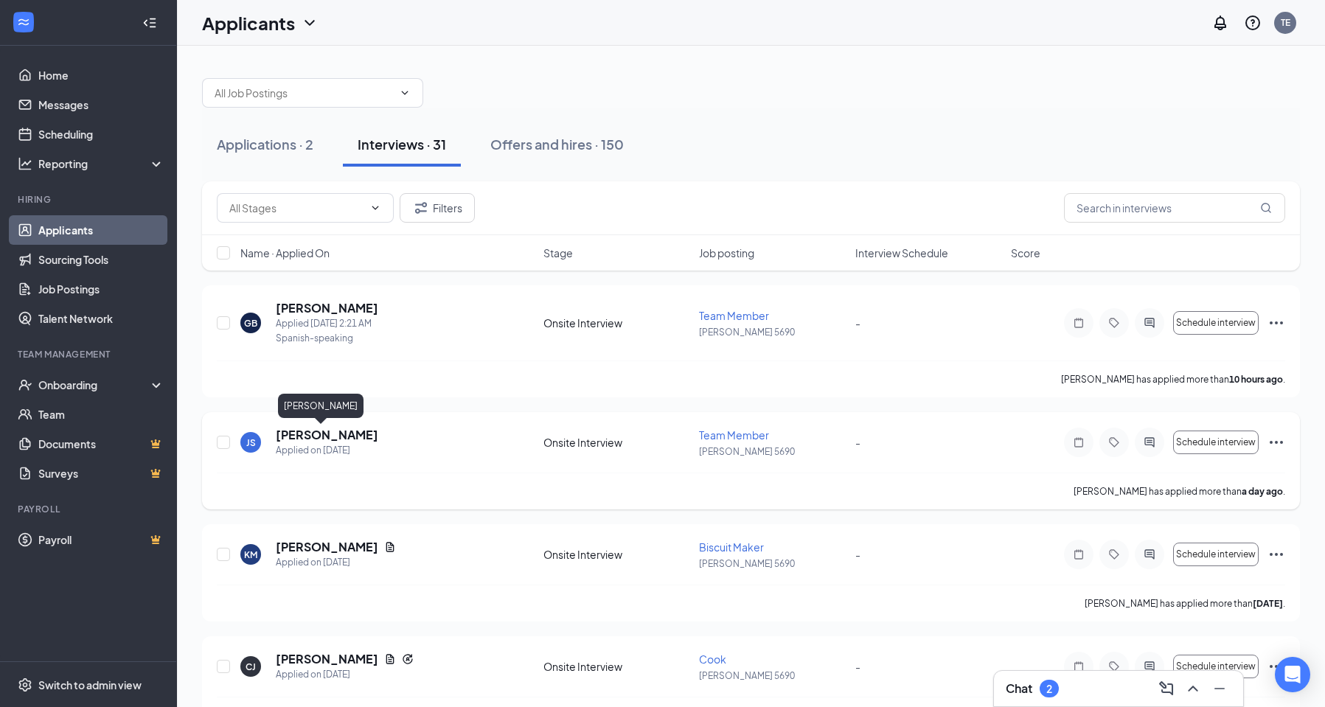
click at [321, 436] on h5 "[PERSON_NAME]" at bounding box center [327, 435] width 102 height 16
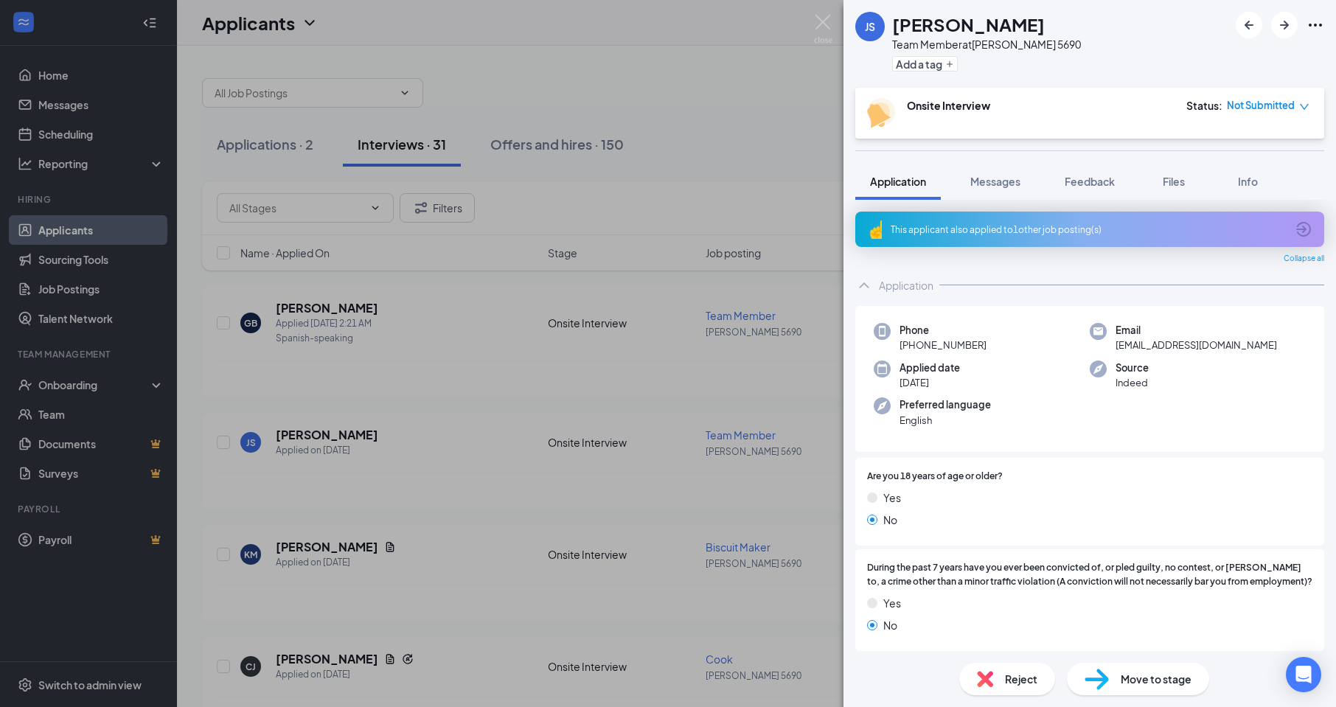
click at [501, 473] on div "JS [PERSON_NAME] Team Member at [PERSON_NAME] 5690 Add a tag Onsite Interview S…" at bounding box center [668, 353] width 1336 height 707
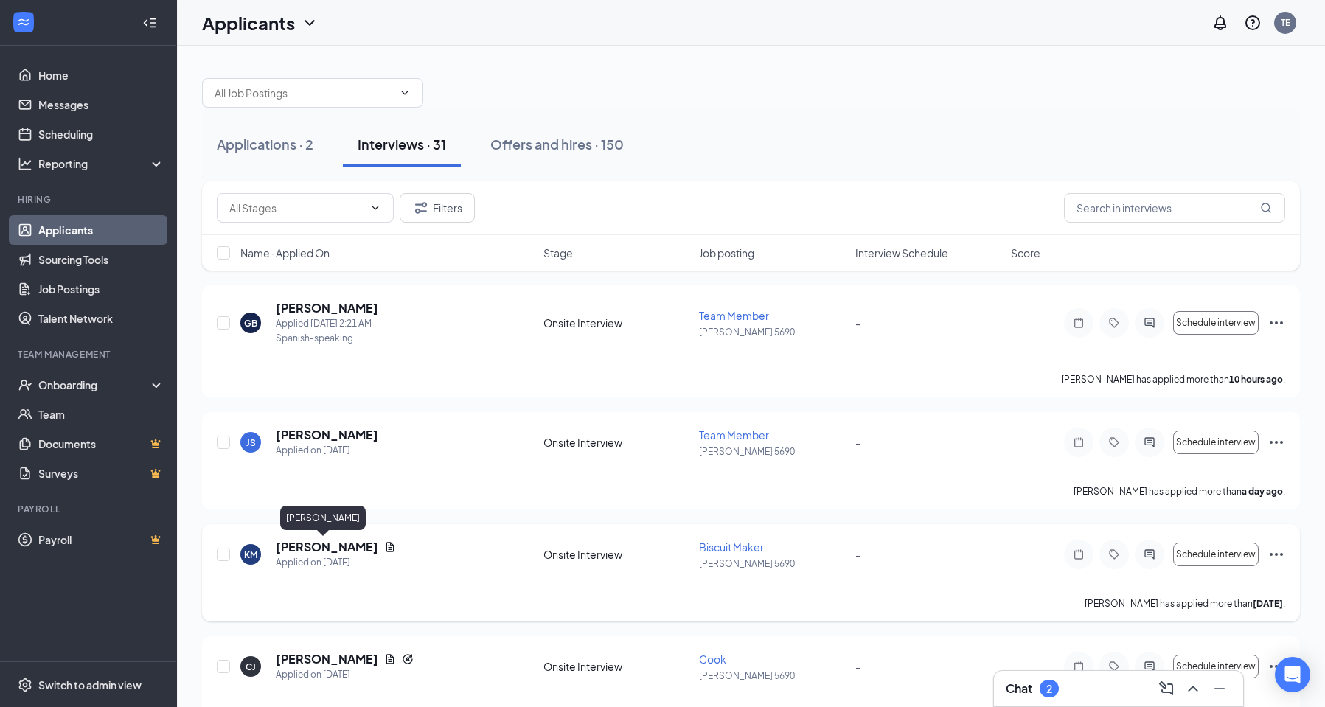
click at [300, 547] on h5 "[PERSON_NAME]" at bounding box center [327, 547] width 102 height 16
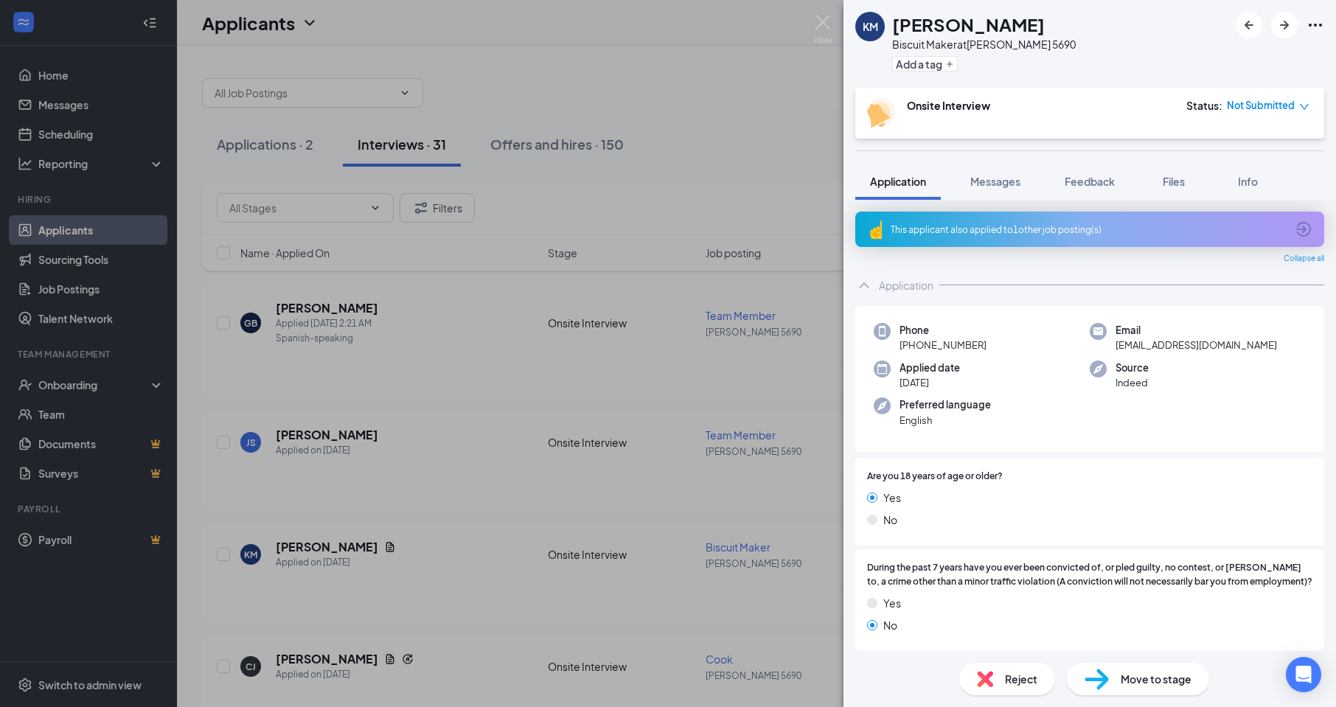
click at [444, 495] on div "KM [PERSON_NAME] Biscuit Maker at [PERSON_NAME] 5690 Add a tag Onsite Interview…" at bounding box center [668, 353] width 1336 height 707
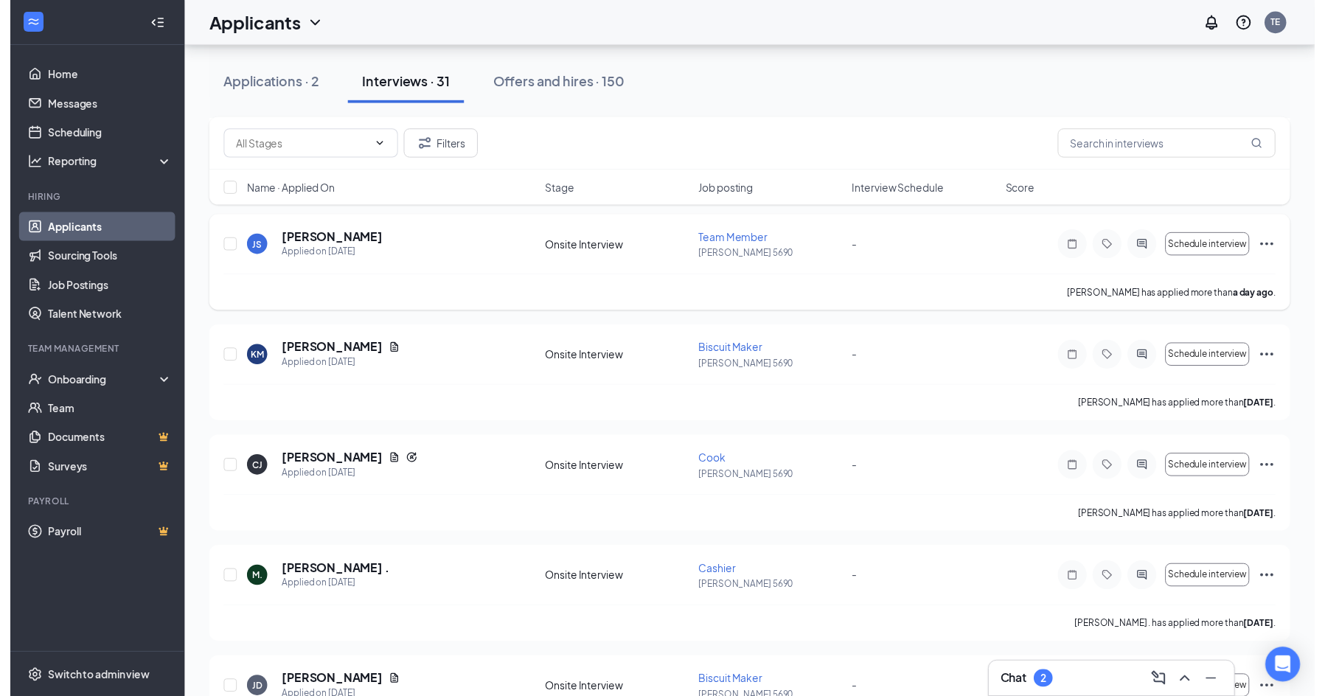
scroll to position [221, 0]
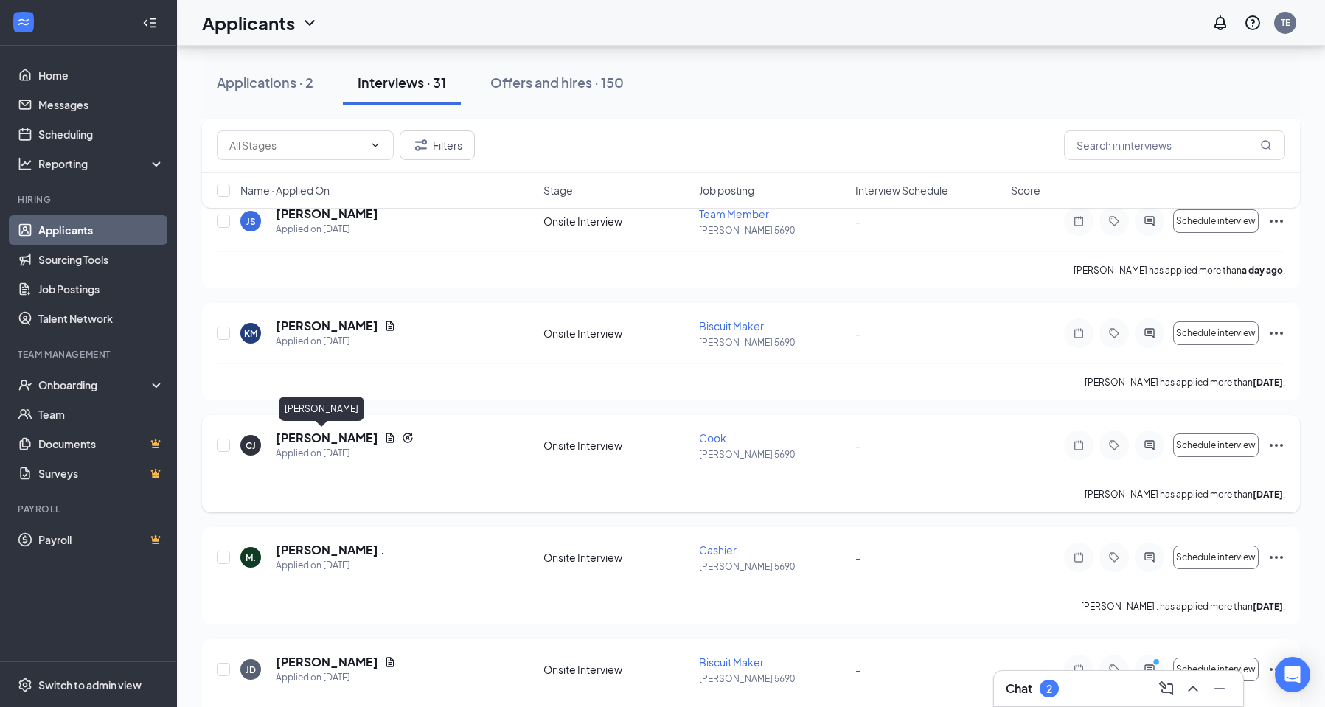
click at [324, 439] on h5 "[PERSON_NAME]" at bounding box center [327, 438] width 102 height 16
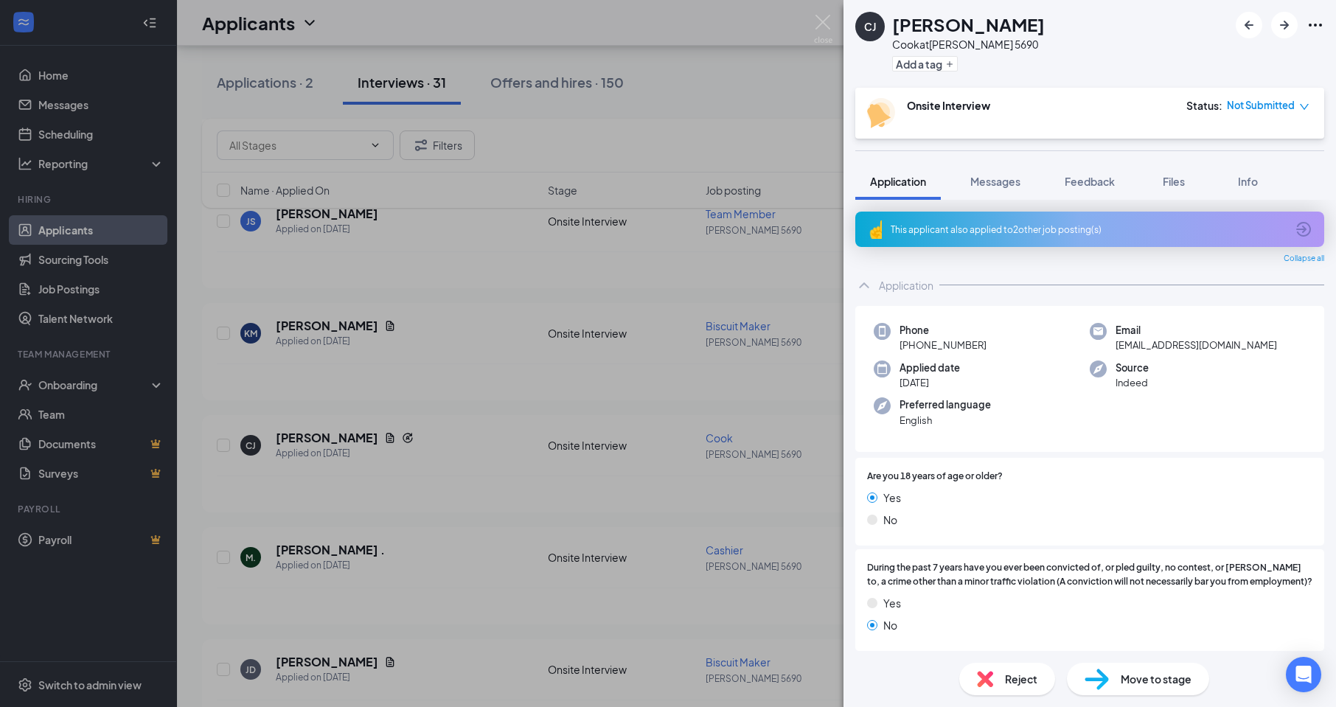
click at [475, 546] on div "[PERSON_NAME] [PERSON_NAME] at [PERSON_NAME] 5690 Add a tag Onsite Interview St…" at bounding box center [668, 353] width 1336 height 707
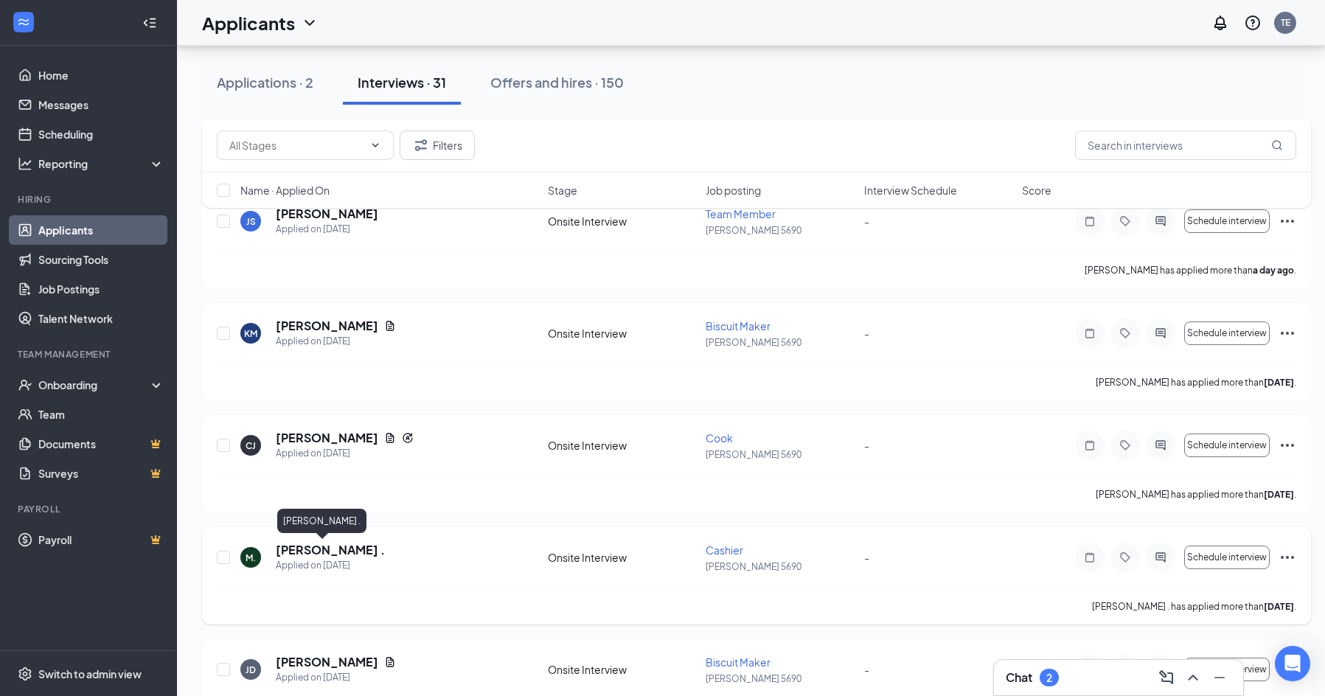
click at [306, 553] on h5 "[PERSON_NAME] ." at bounding box center [330, 550] width 109 height 16
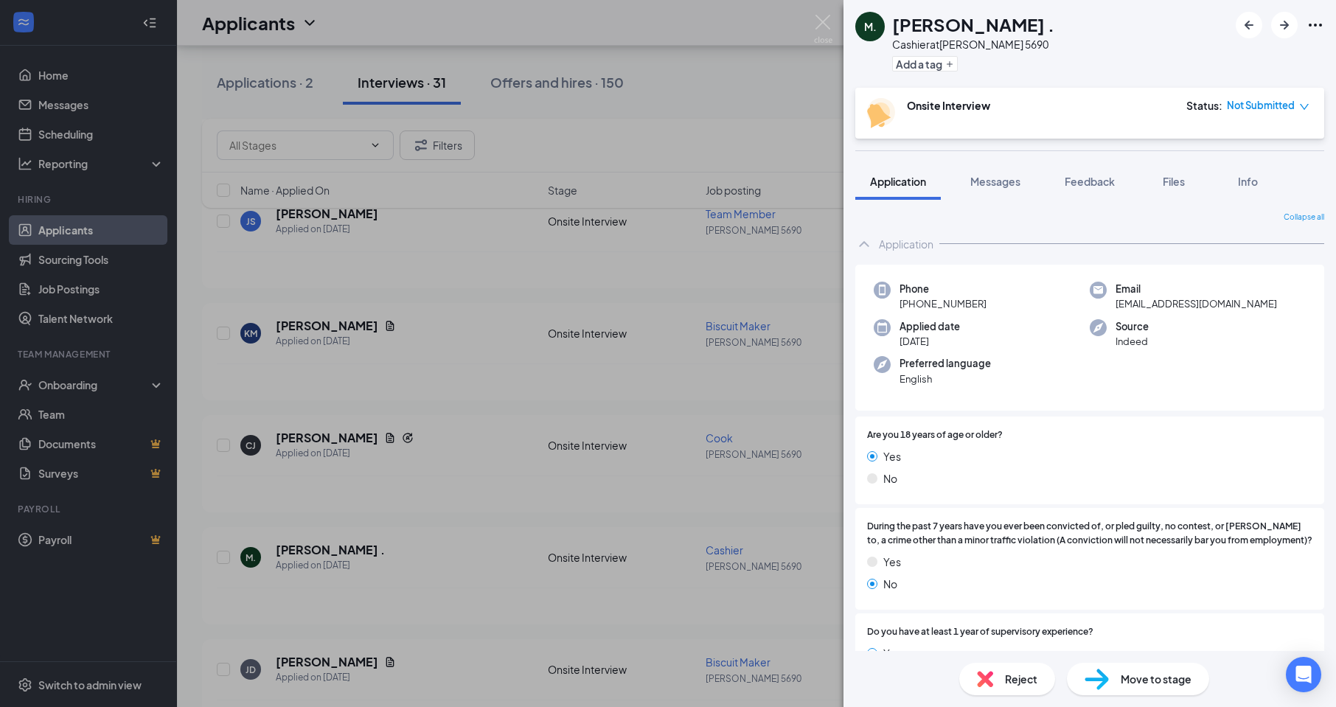
click at [425, 520] on div "[PERSON_NAME] . Cashier at [PERSON_NAME] 5690 Add a tag Onsite Interview Status…" at bounding box center [668, 353] width 1336 height 707
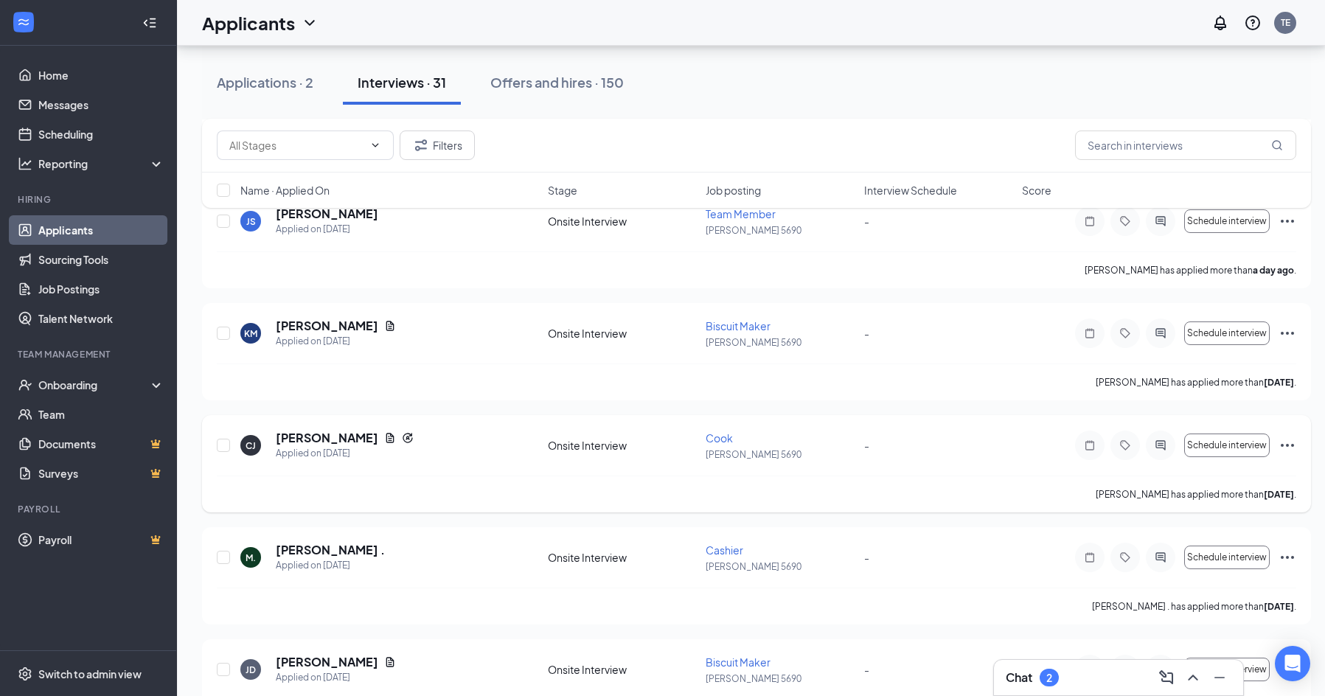
click at [1289, 444] on icon "Ellipses" at bounding box center [1287, 445] width 18 height 18
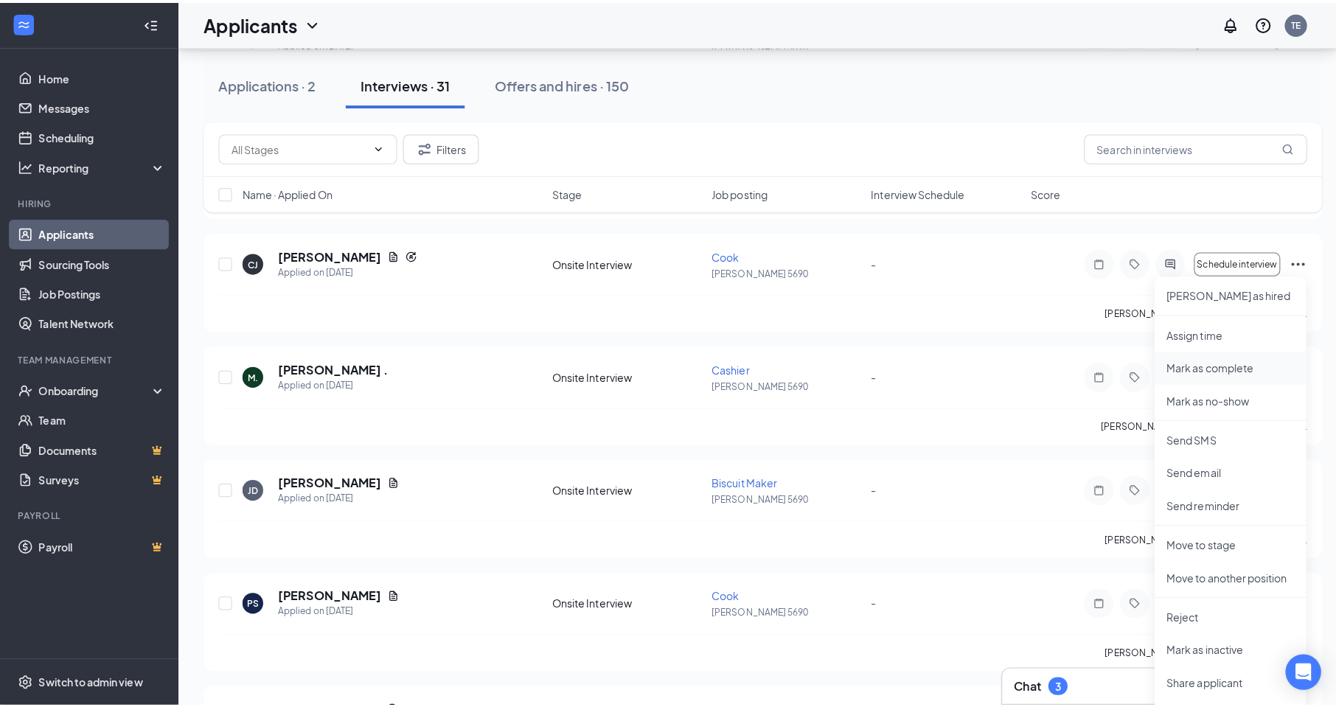
scroll to position [442, 0]
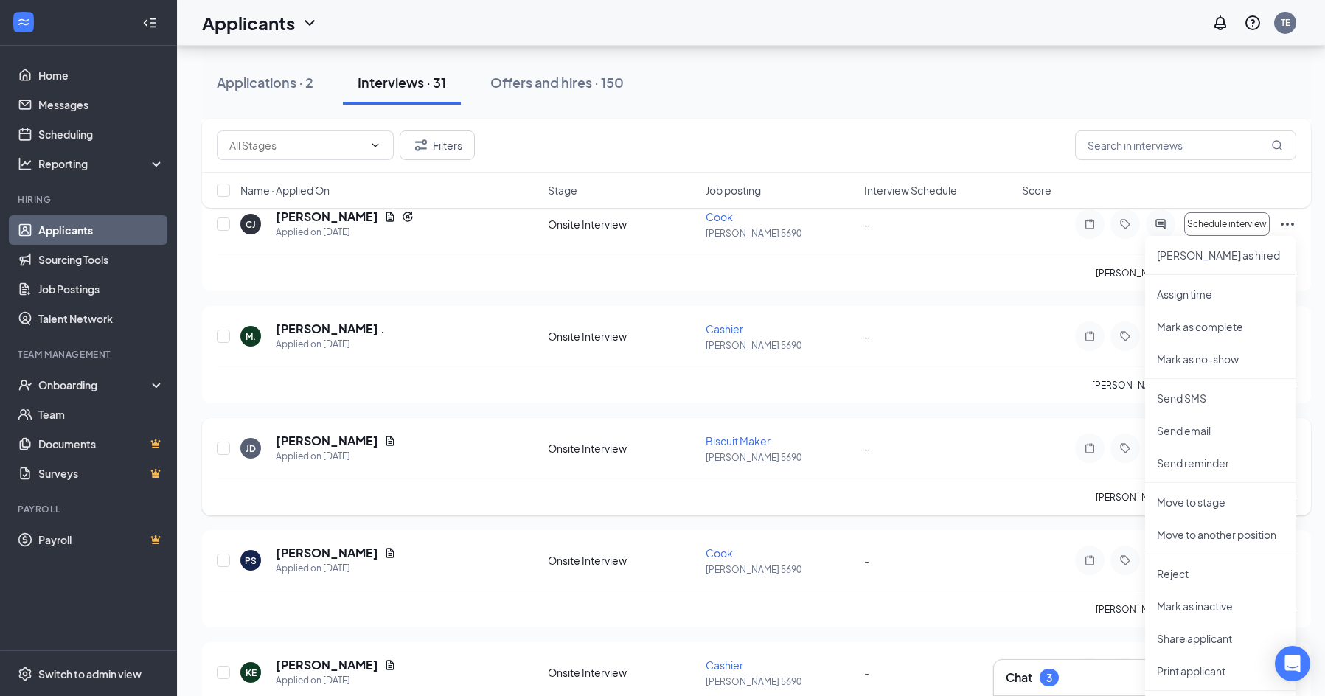
click at [490, 463] on div "[PERSON_NAME] [PERSON_NAME] Applied on [DATE]" at bounding box center [389, 448] width 299 height 31
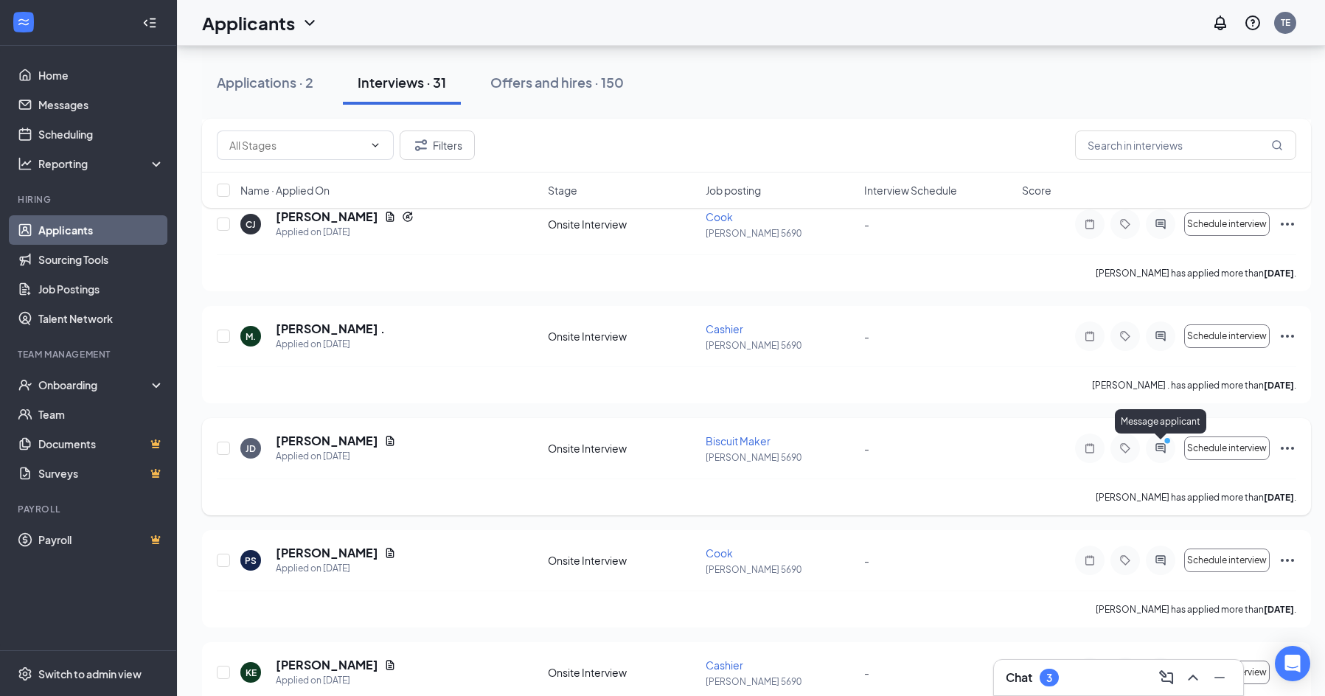
click at [1167, 445] on icon "PrimaryDot" at bounding box center [1169, 442] width 18 height 12
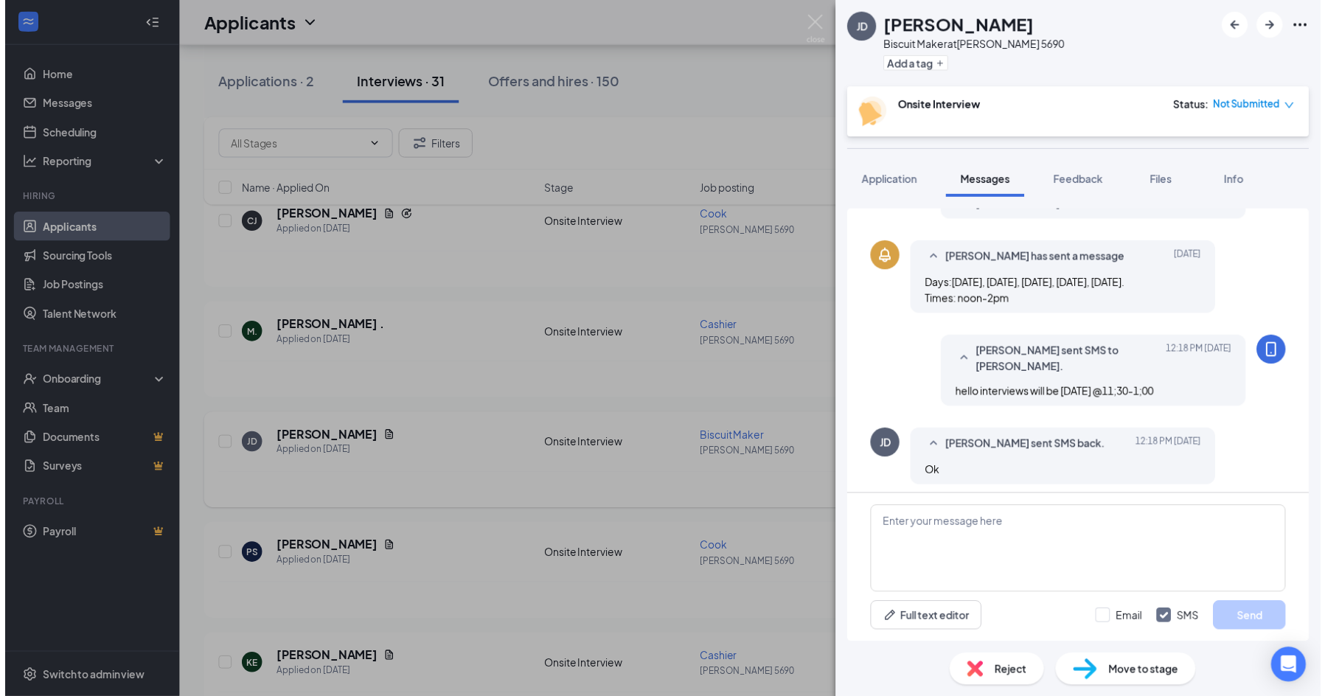
scroll to position [414, 0]
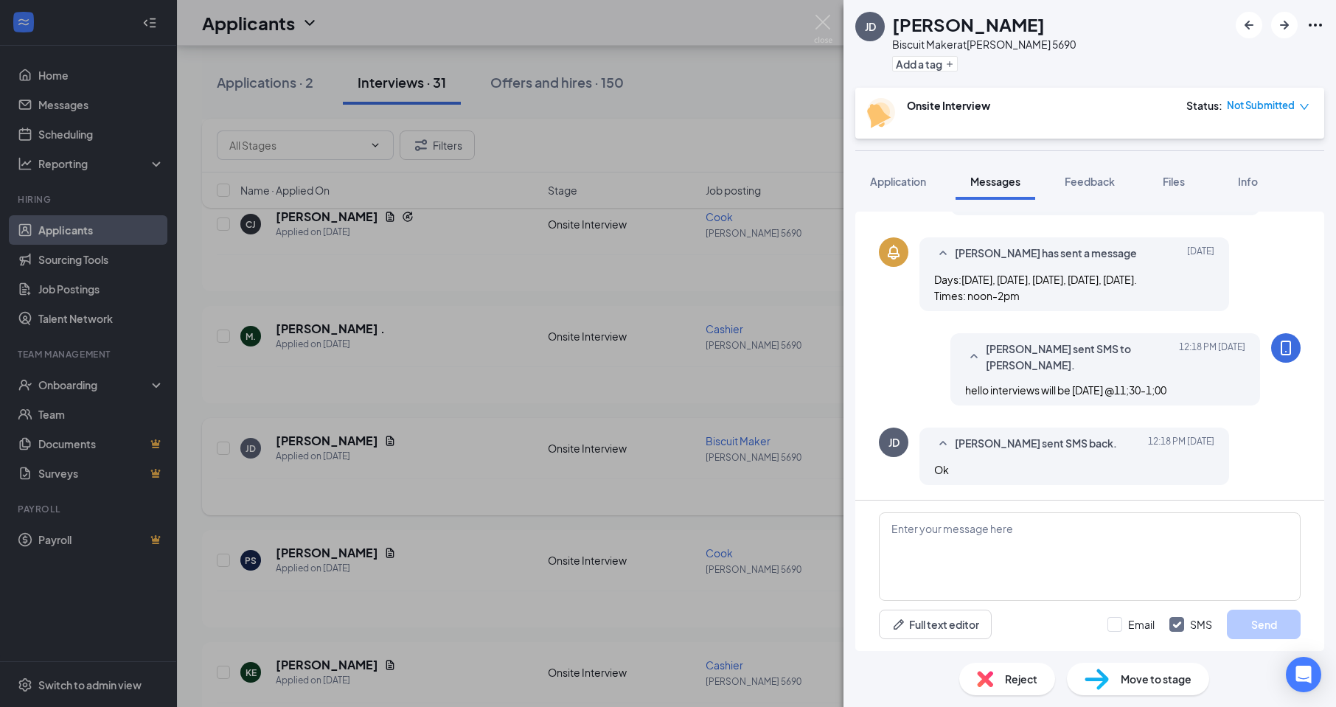
click at [482, 362] on div "[PERSON_NAME] [PERSON_NAME] Biscuit Maker at [PERSON_NAME] 5690 Add a tag Onsit…" at bounding box center [668, 353] width 1336 height 707
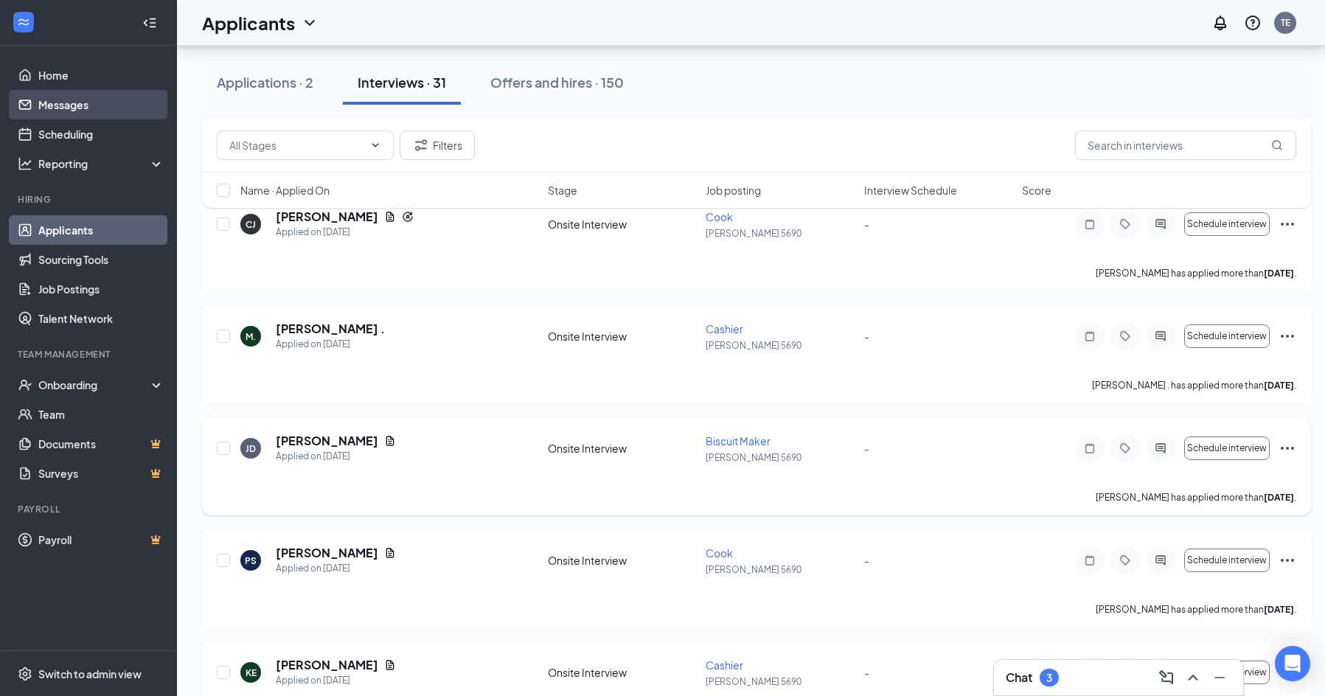
click at [72, 101] on link "Messages" at bounding box center [101, 104] width 126 height 29
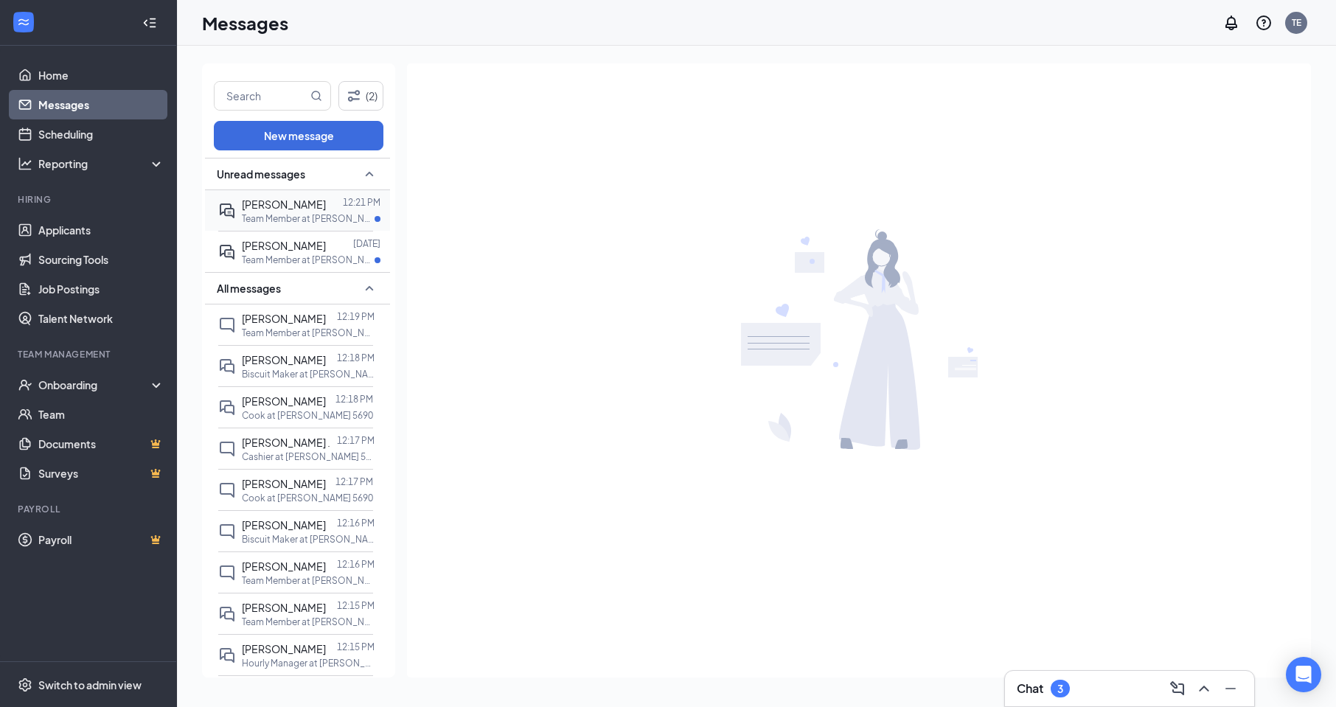
click at [276, 217] on p "Team Member at [PERSON_NAME] 5690" at bounding box center [308, 218] width 133 height 13
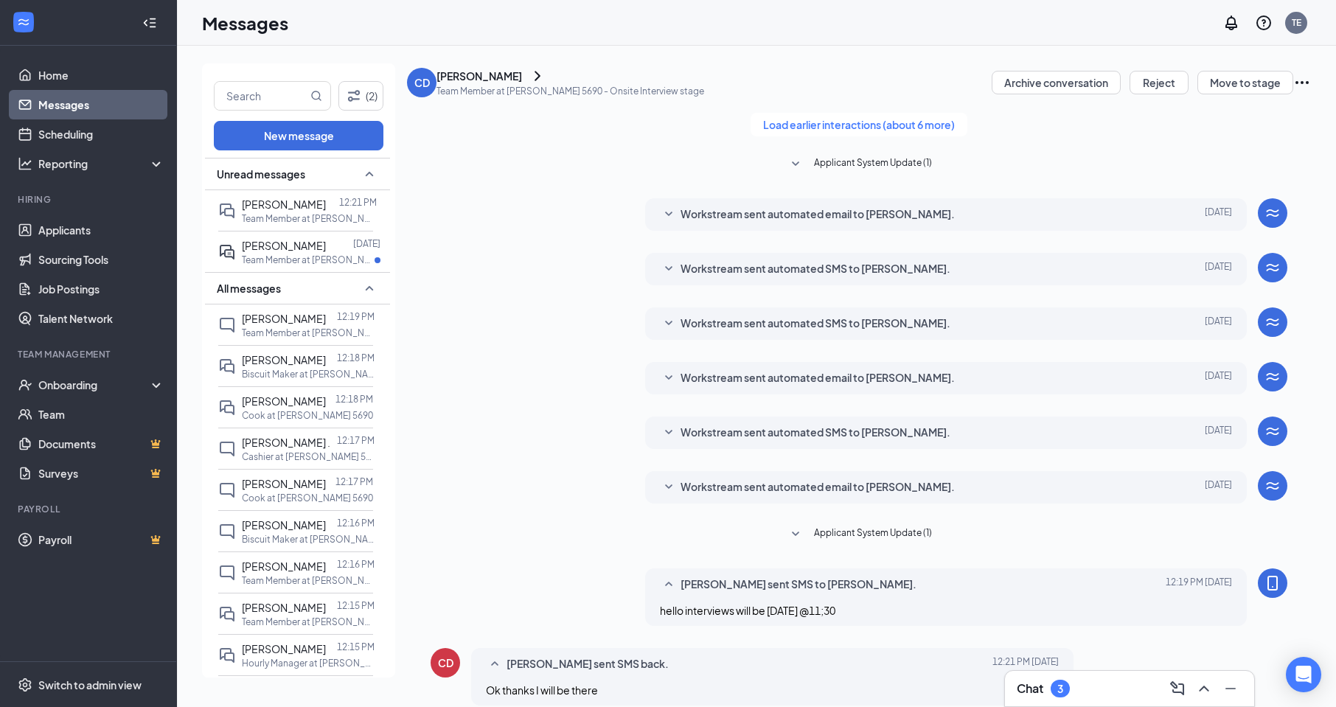
scroll to position [224, 0]
click at [273, 244] on span "[PERSON_NAME]" at bounding box center [284, 245] width 84 height 13
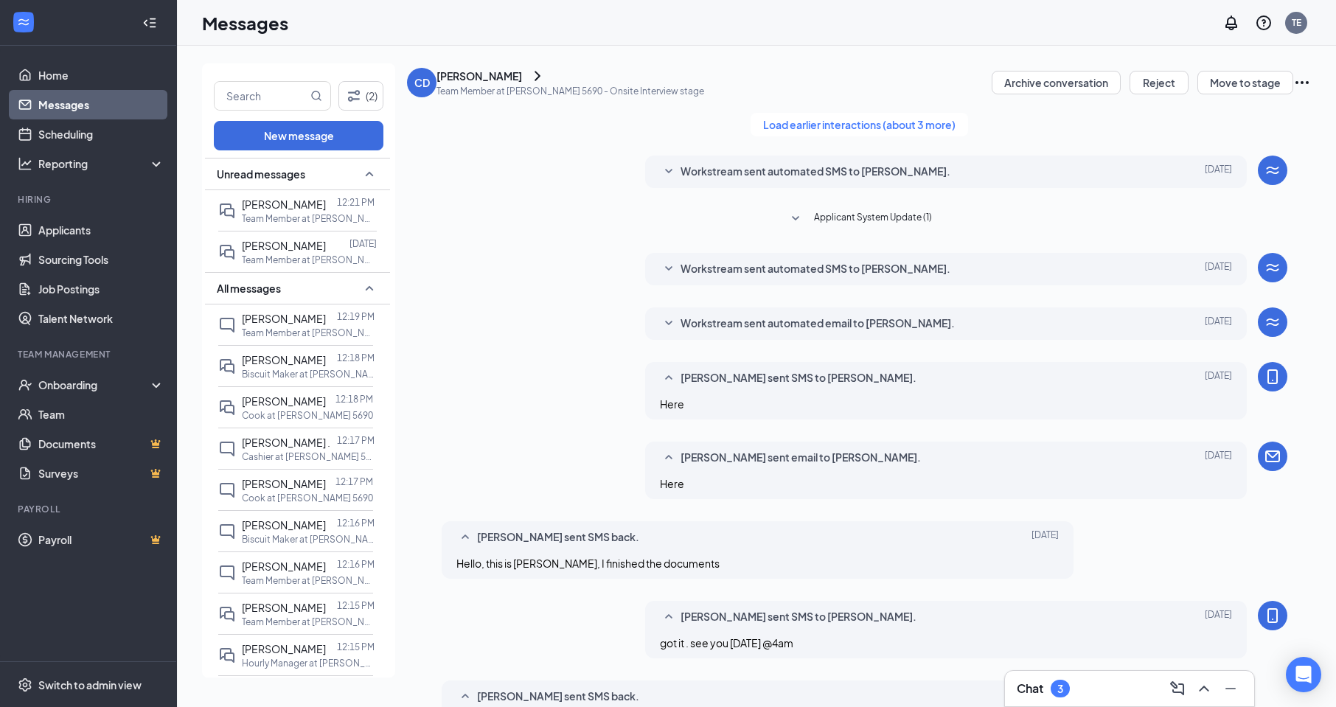
scroll to position [336, 0]
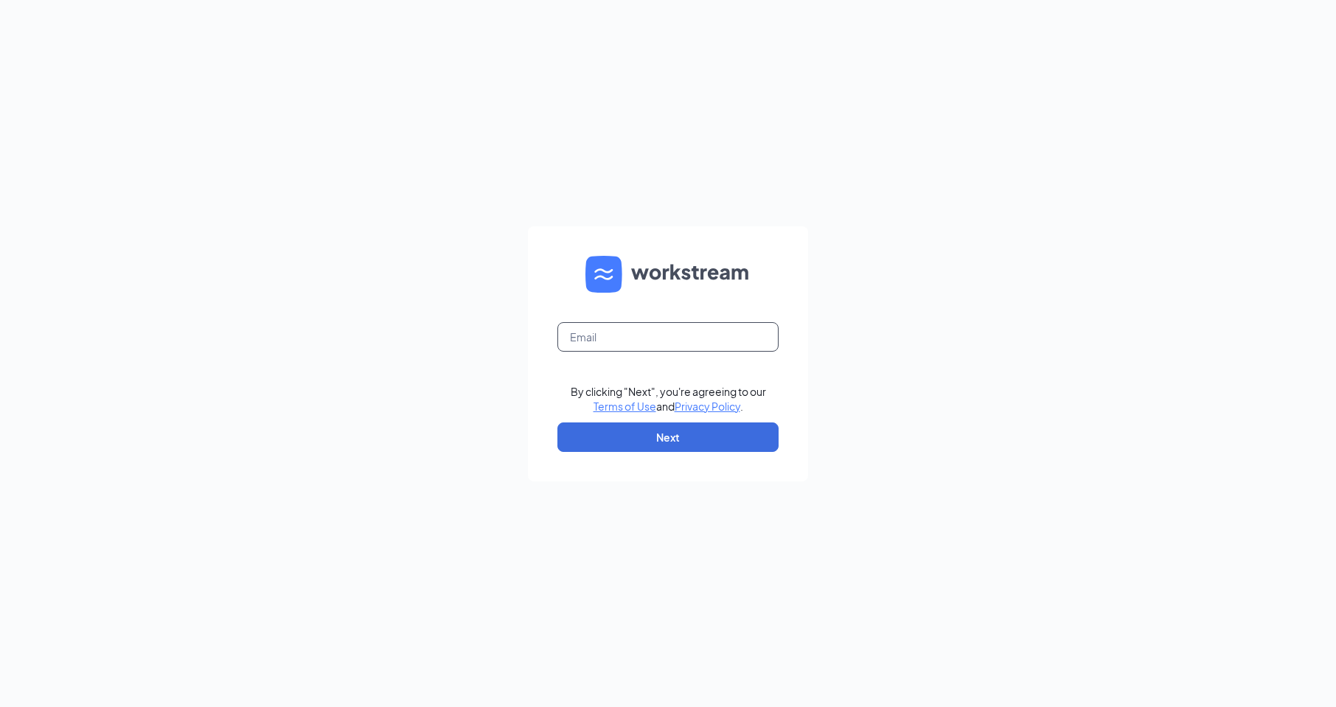
click at [652, 332] on input "text" at bounding box center [667, 336] width 221 height 29
type input "[EMAIL_ADDRESS][DOMAIN_NAME]"
click at [678, 444] on button "Next" at bounding box center [667, 436] width 221 height 29
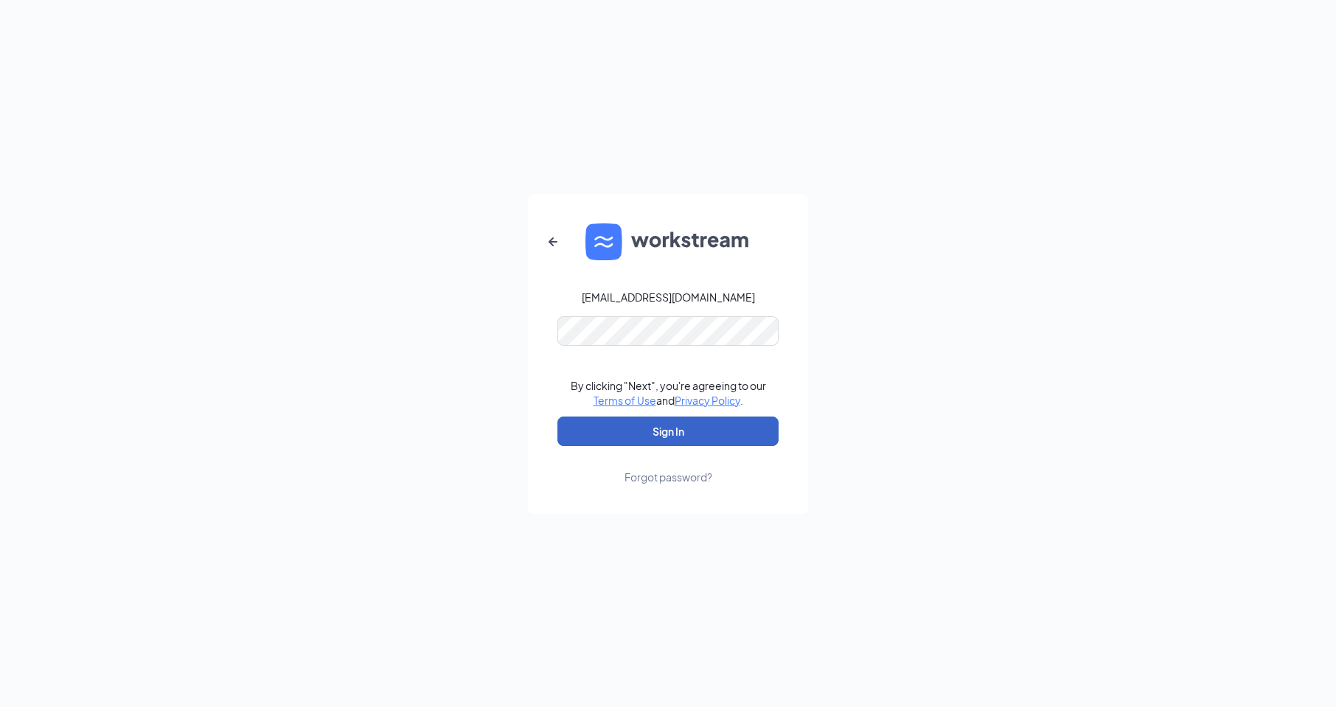
click at [669, 430] on button "Sign In" at bounding box center [667, 430] width 221 height 29
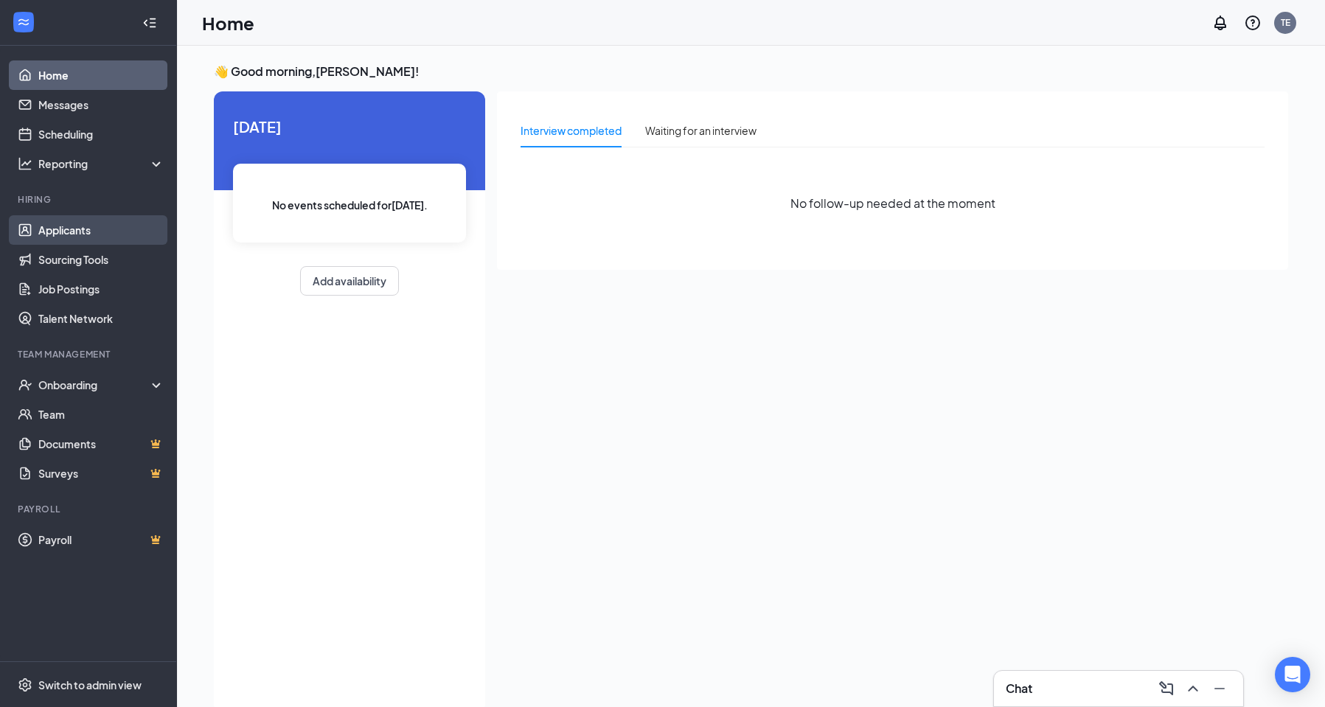
click at [77, 228] on link "Applicants" at bounding box center [101, 229] width 126 height 29
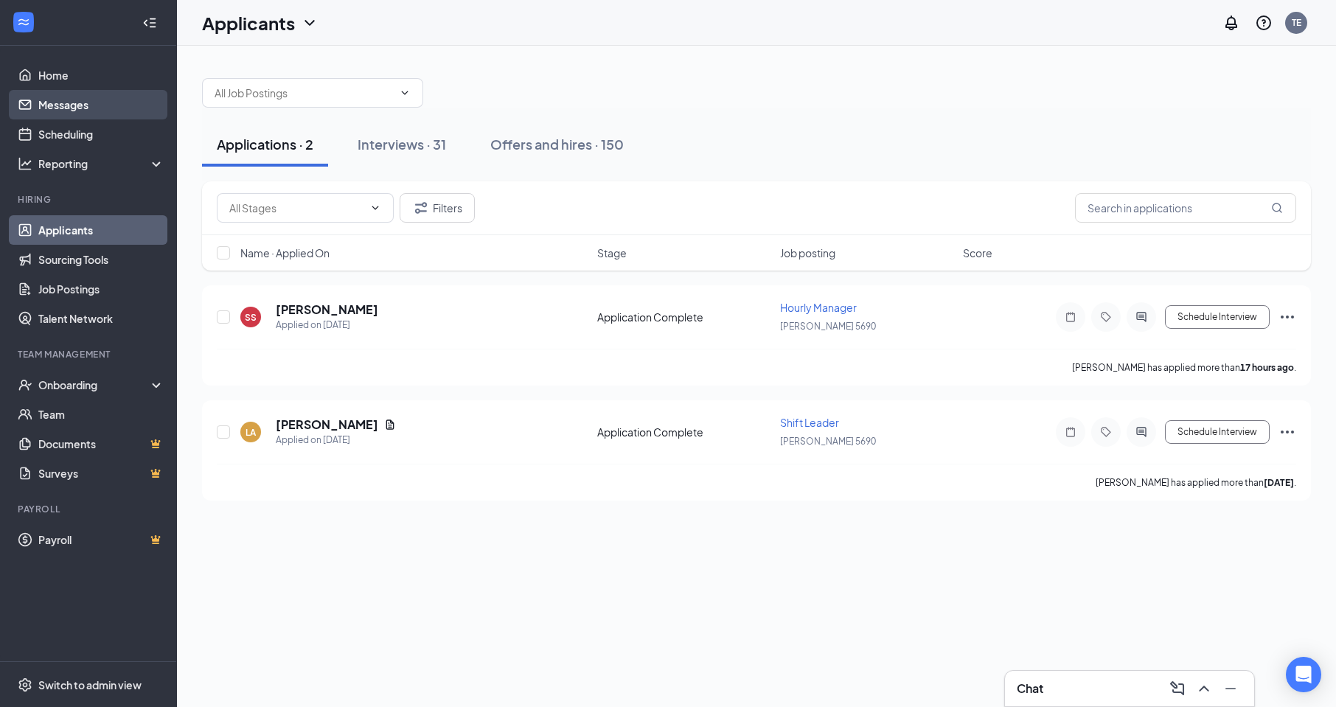
click at [80, 108] on link "Messages" at bounding box center [101, 104] width 126 height 29
